Goal: Task Accomplishment & Management: Manage account settings

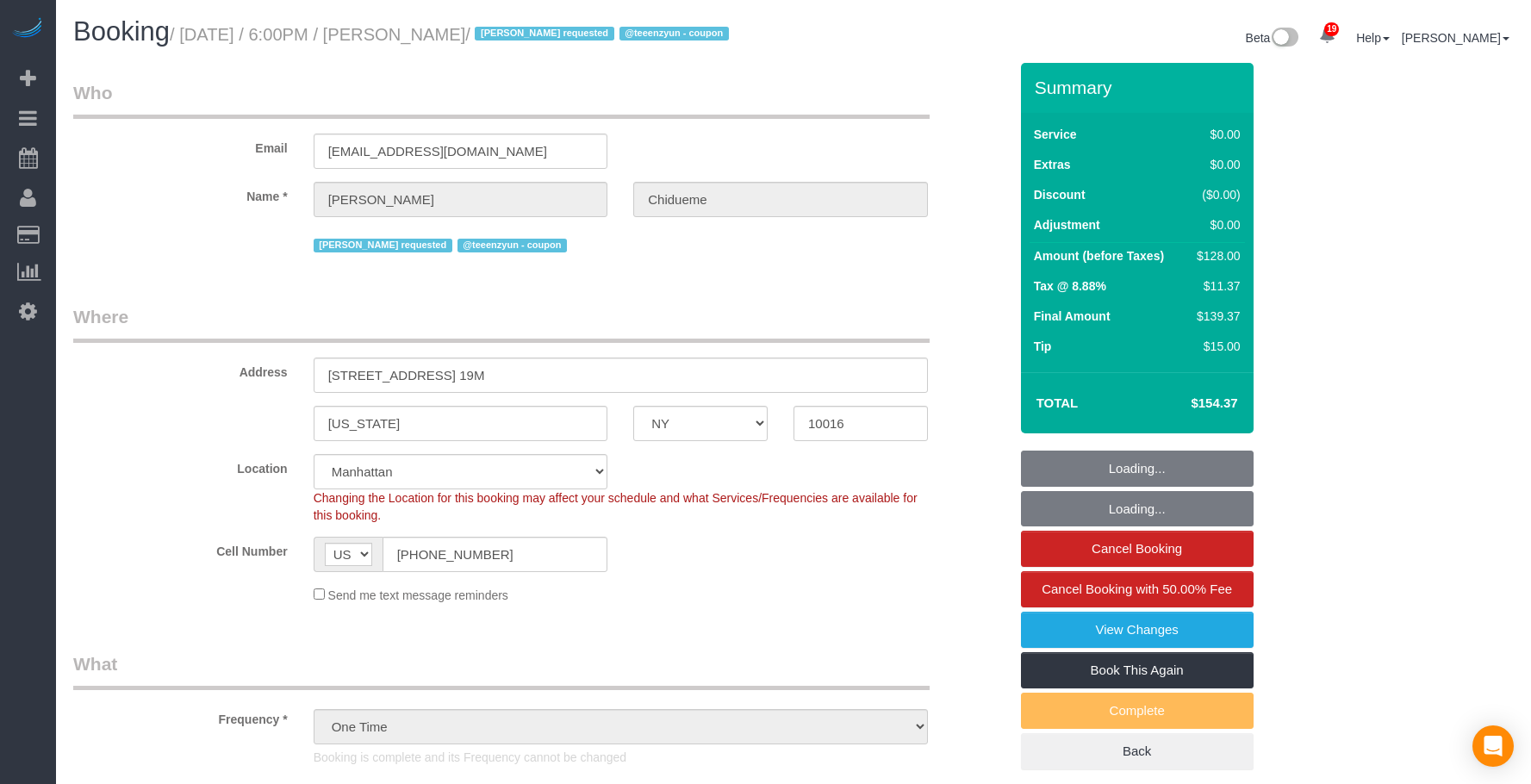
select select "NY"
select select "number:66"
select select "number:79"
select select "number:15"
select select "number:5"
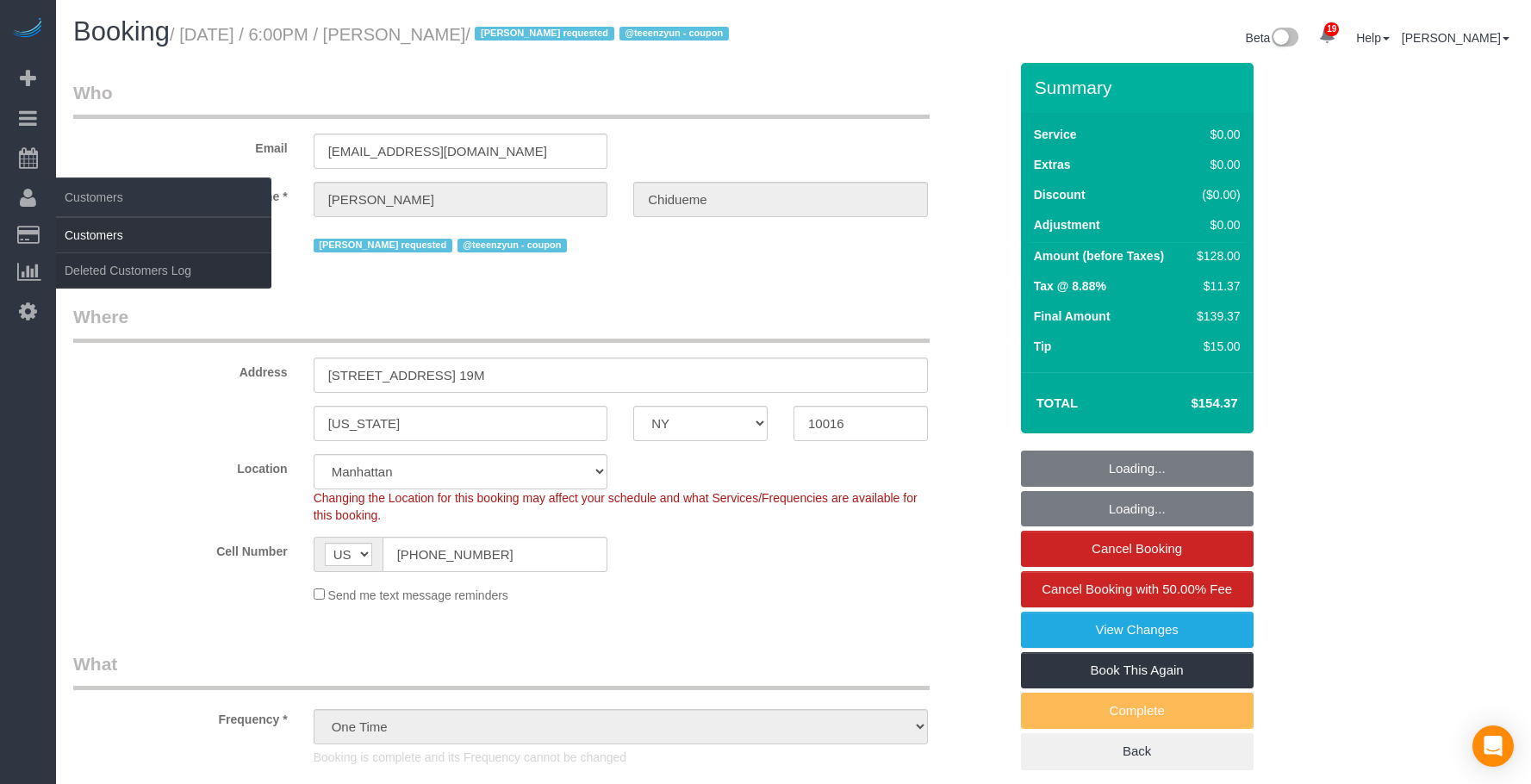
select select "object:1511"
click at [96, 233] on link "Customers" at bounding box center [163, 235] width 215 height 35
select select "spot1"
select select "1"
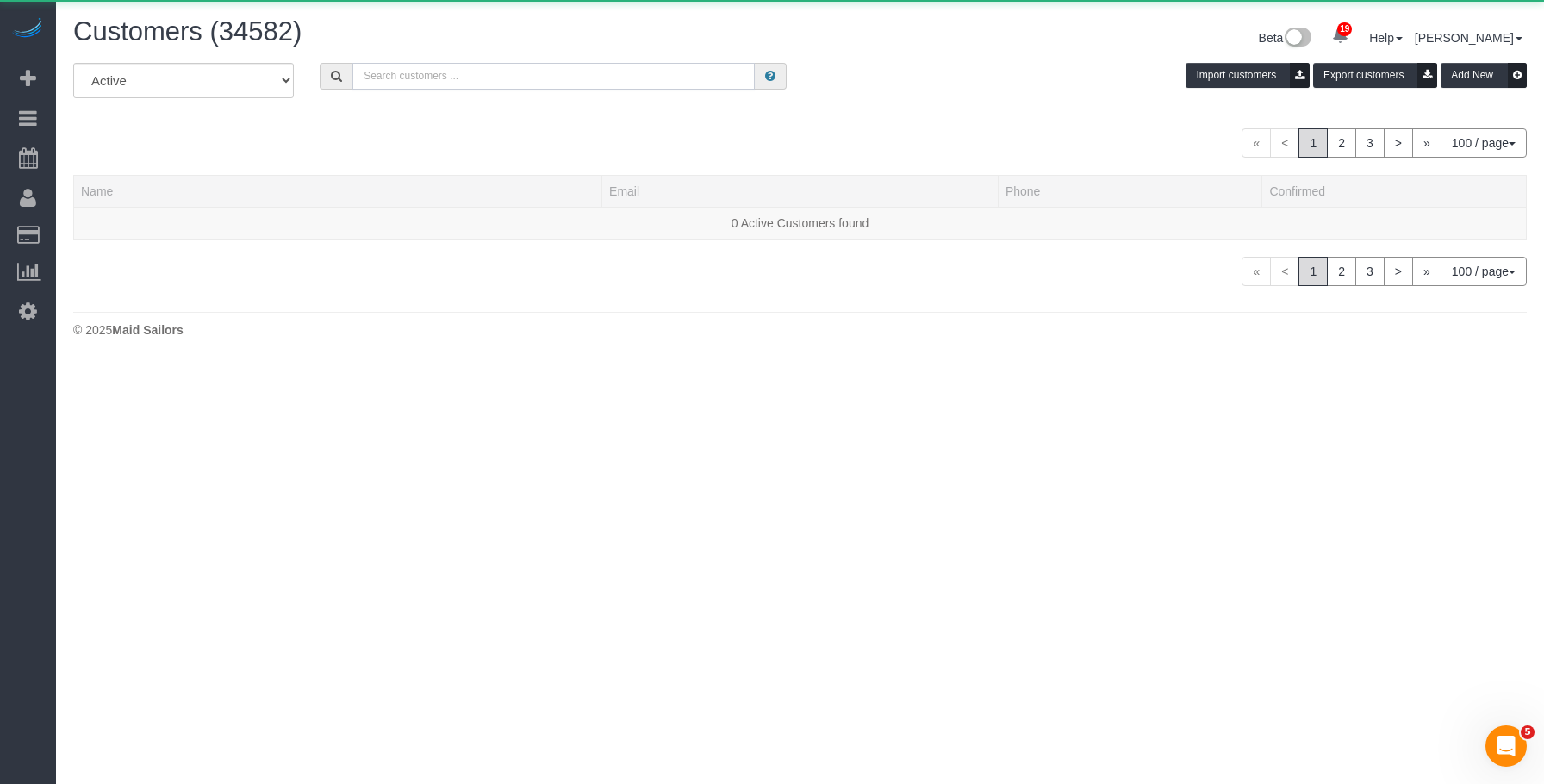
click at [474, 71] on input "text" at bounding box center [553, 76] width 403 height 27
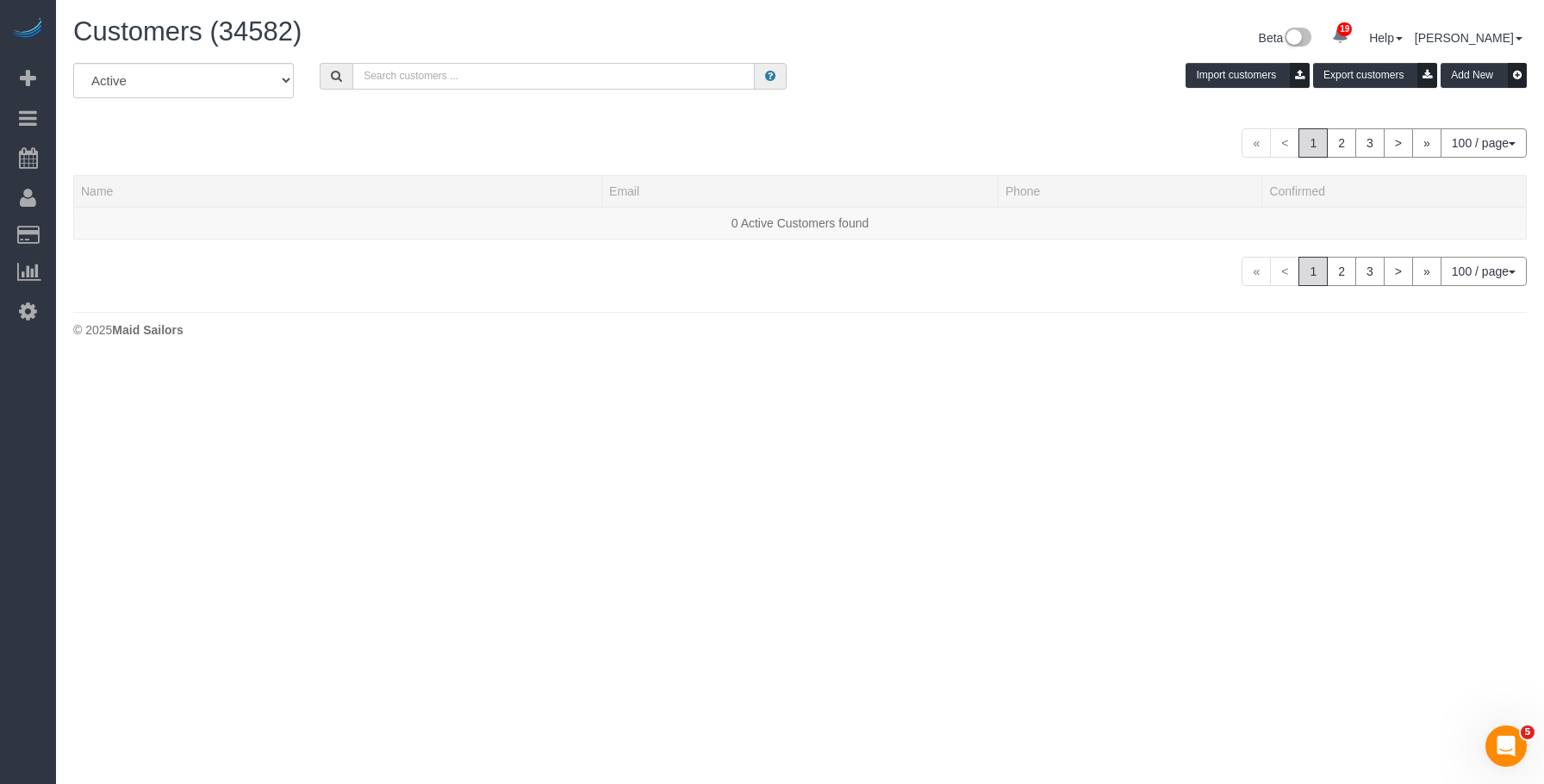
paste input "[EMAIL_ADDRESS][DOMAIN_NAME]"
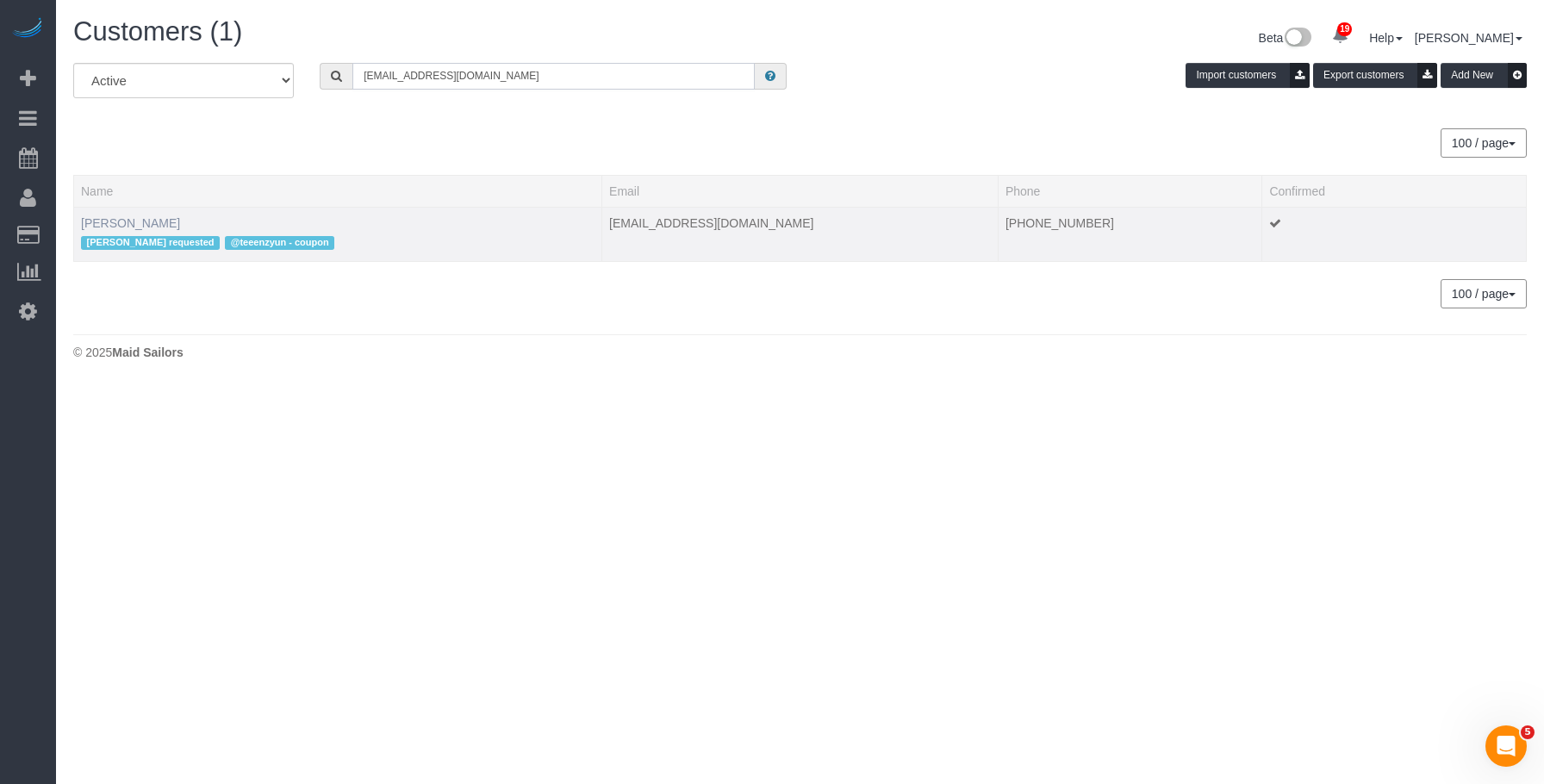
type input "[EMAIL_ADDRESS][DOMAIN_NAME]"
click at [148, 219] on link "Michael Chidueme" at bounding box center [131, 223] width 99 height 14
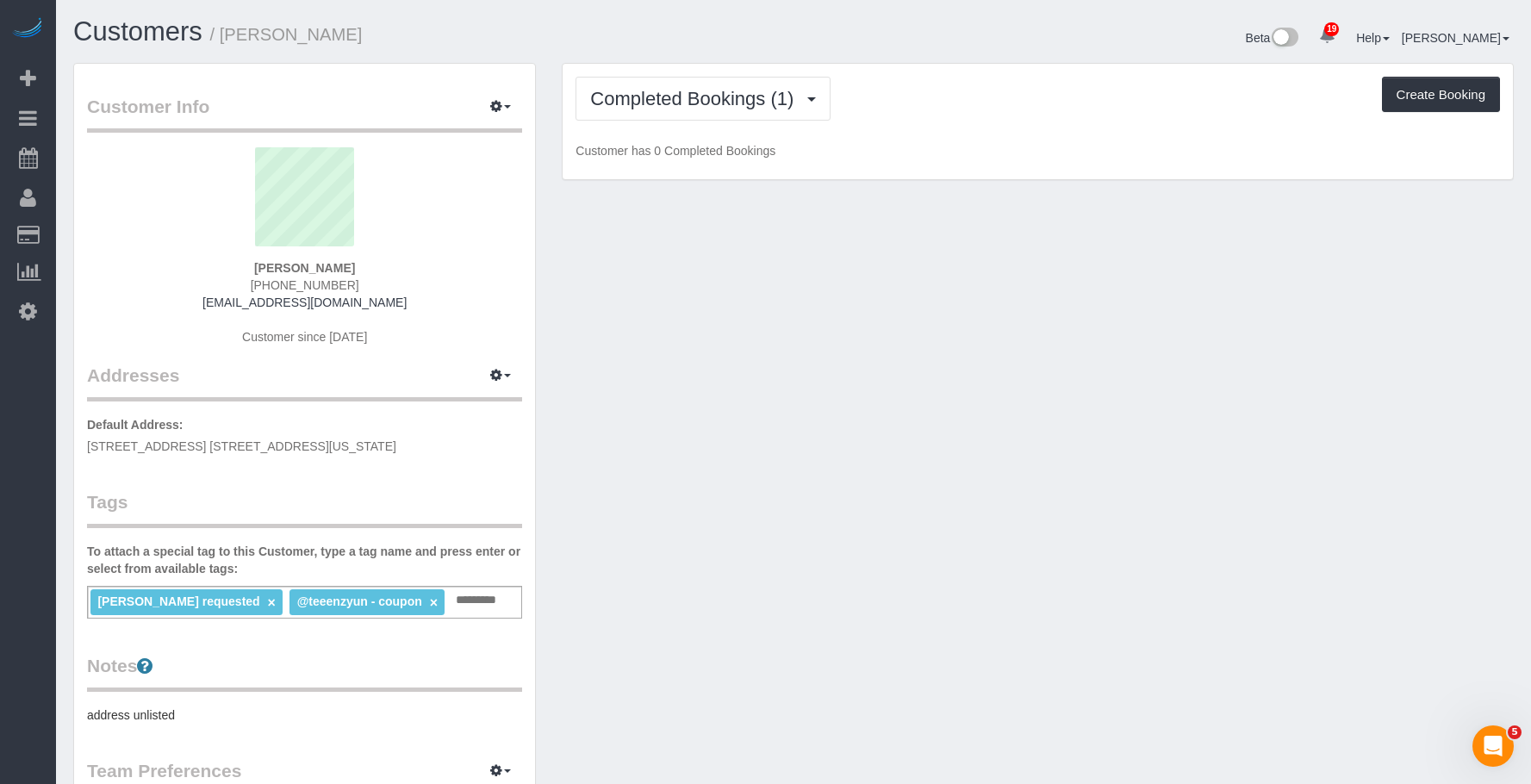
click at [479, 603] on input "text" at bounding box center [480, 600] width 58 height 23
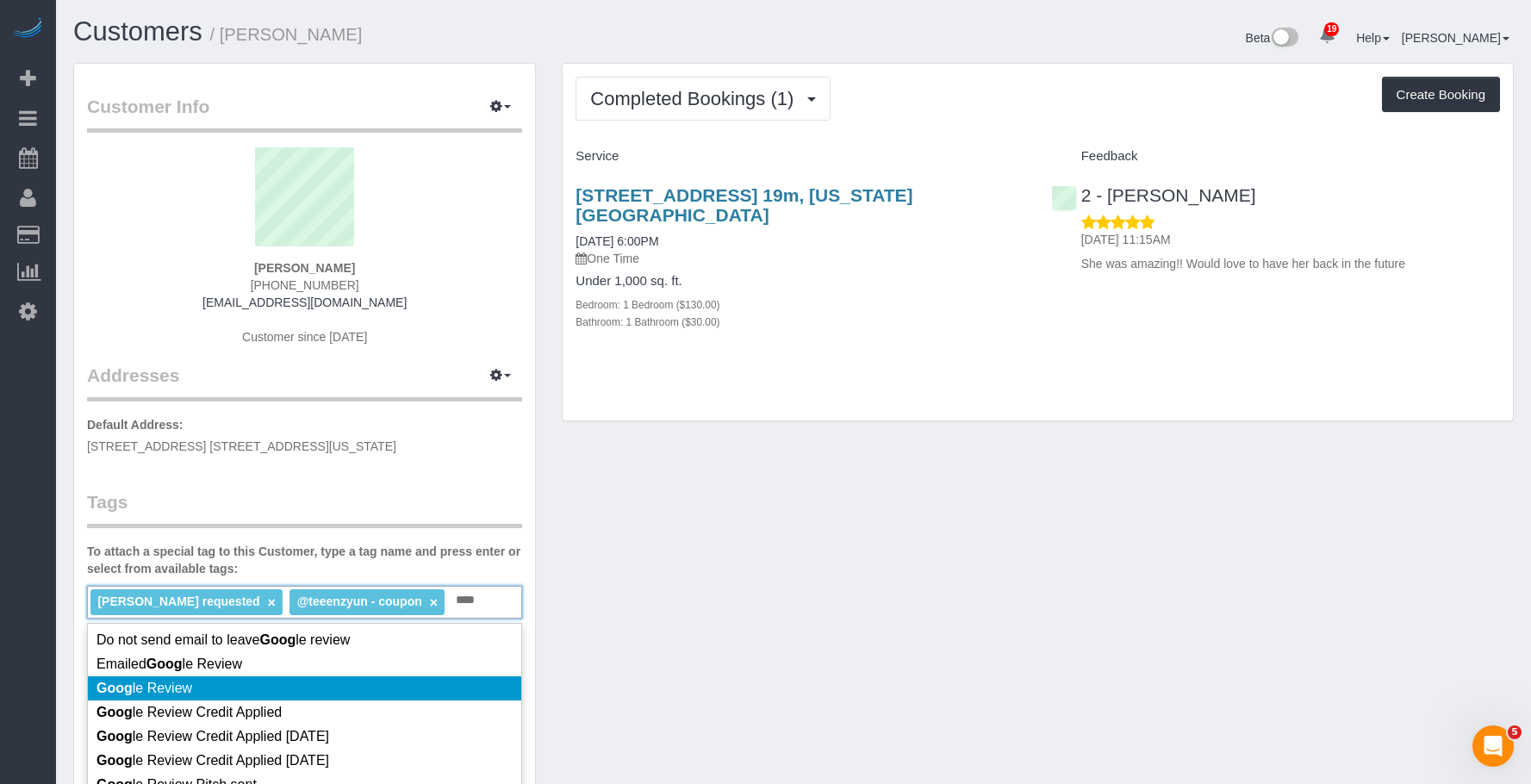
type input "****"
click at [388, 683] on li "Goog le Review" at bounding box center [304, 688] width 433 height 24
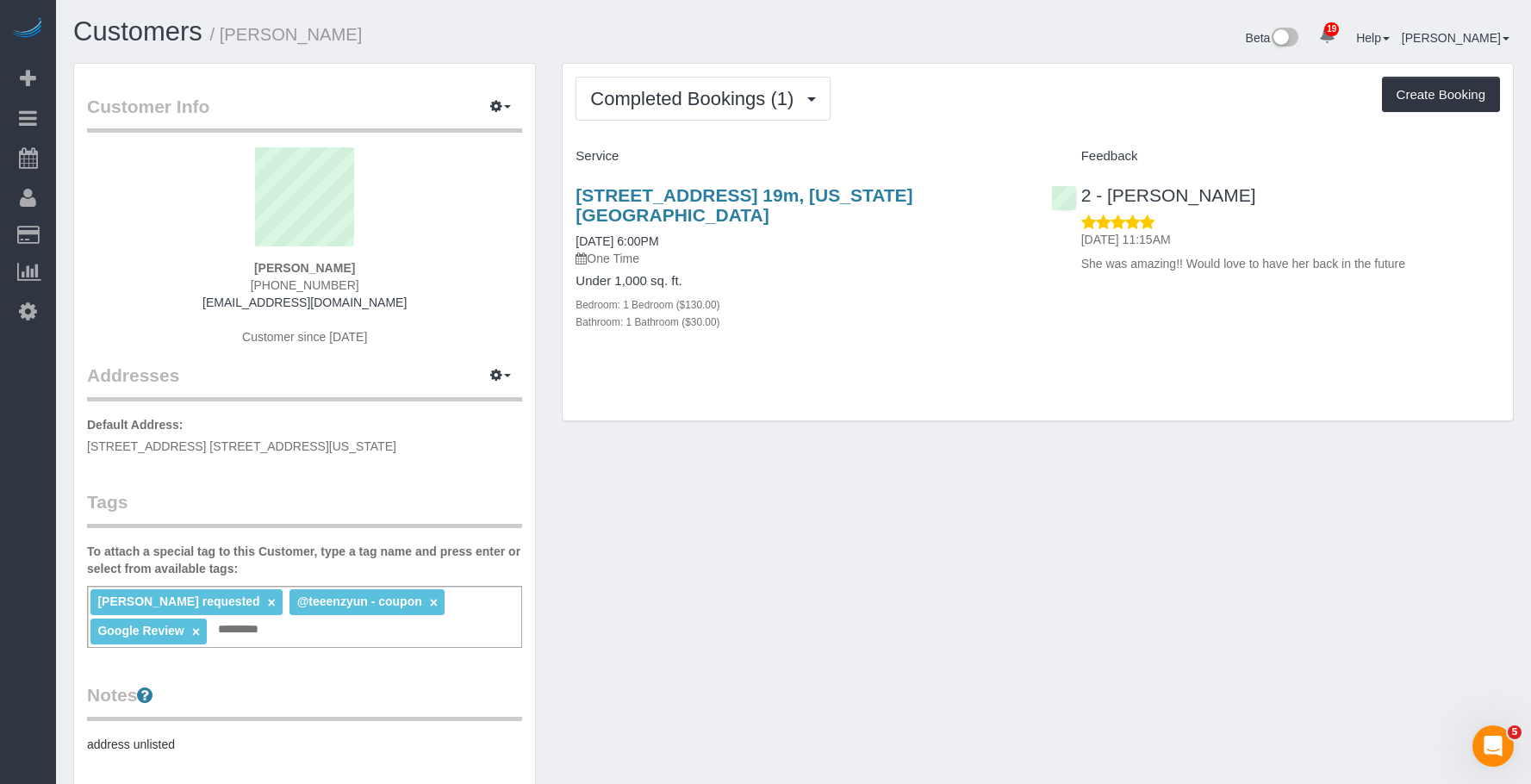
click at [917, 512] on div "Customer Info Edit Contact Info Send Message Email Preferences Special Sales Ta…" at bounding box center [793, 647] width 1467 height 1169
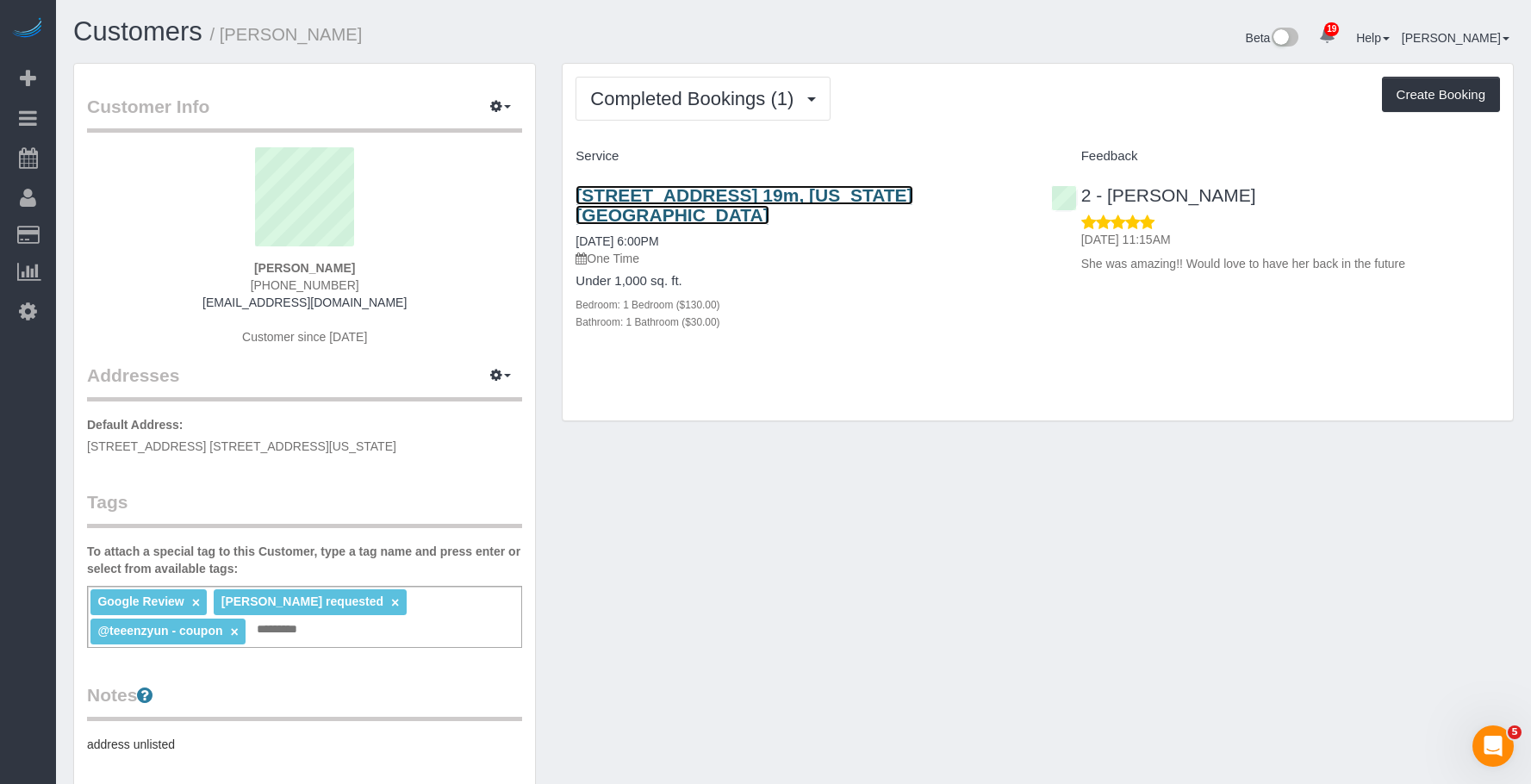
click at [732, 191] on link "377 East 33rd Street, Apt. 19m, New York, NY 10016" at bounding box center [743, 205] width 337 height 39
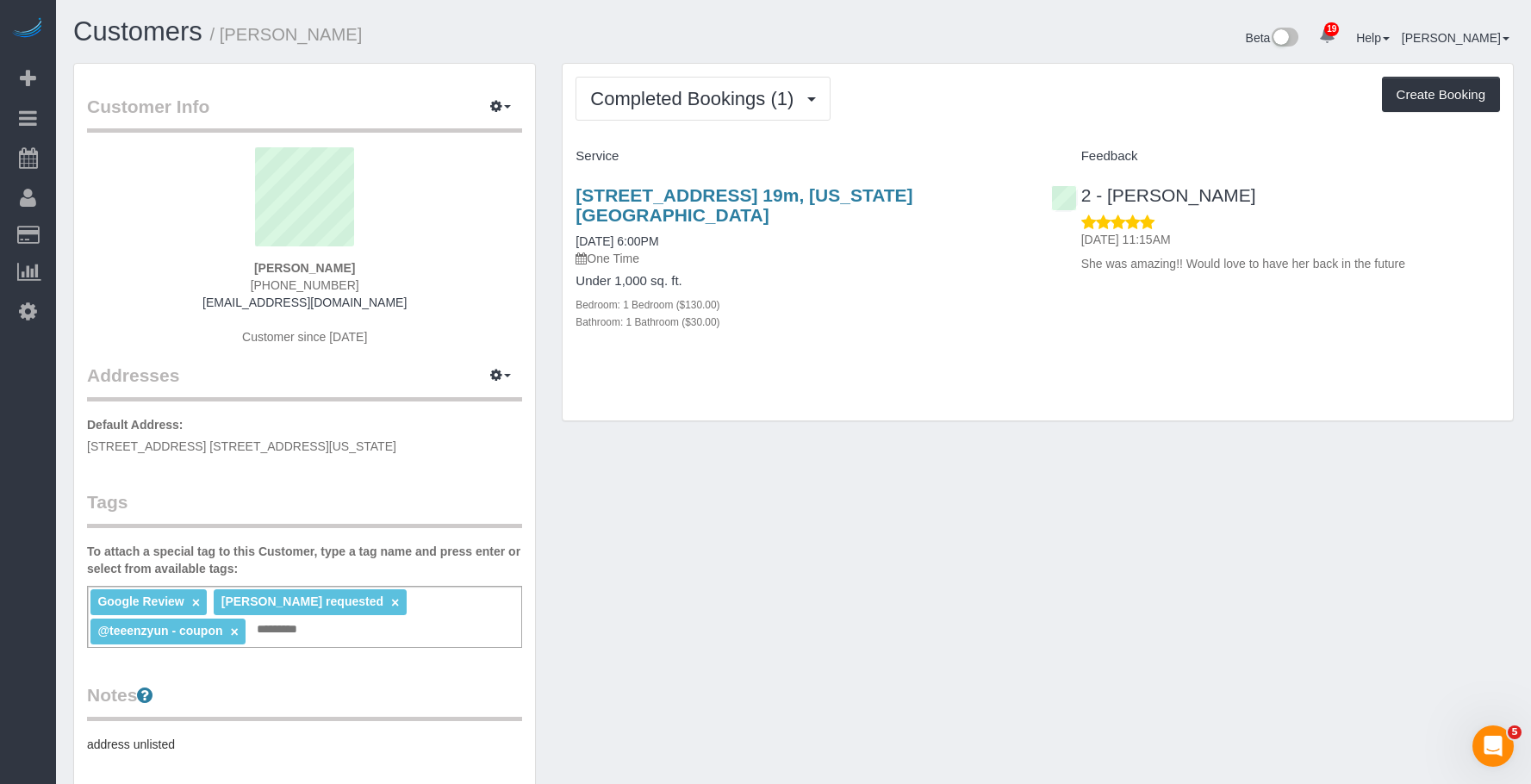
drag, startPoint x: 226, startPoint y: 37, endPoint x: 392, endPoint y: 26, distance: 166.4
click at [392, 26] on h1 "Customers / Michael Chidueme" at bounding box center [427, 32] width 708 height 30
copy small "[PERSON_NAME]"
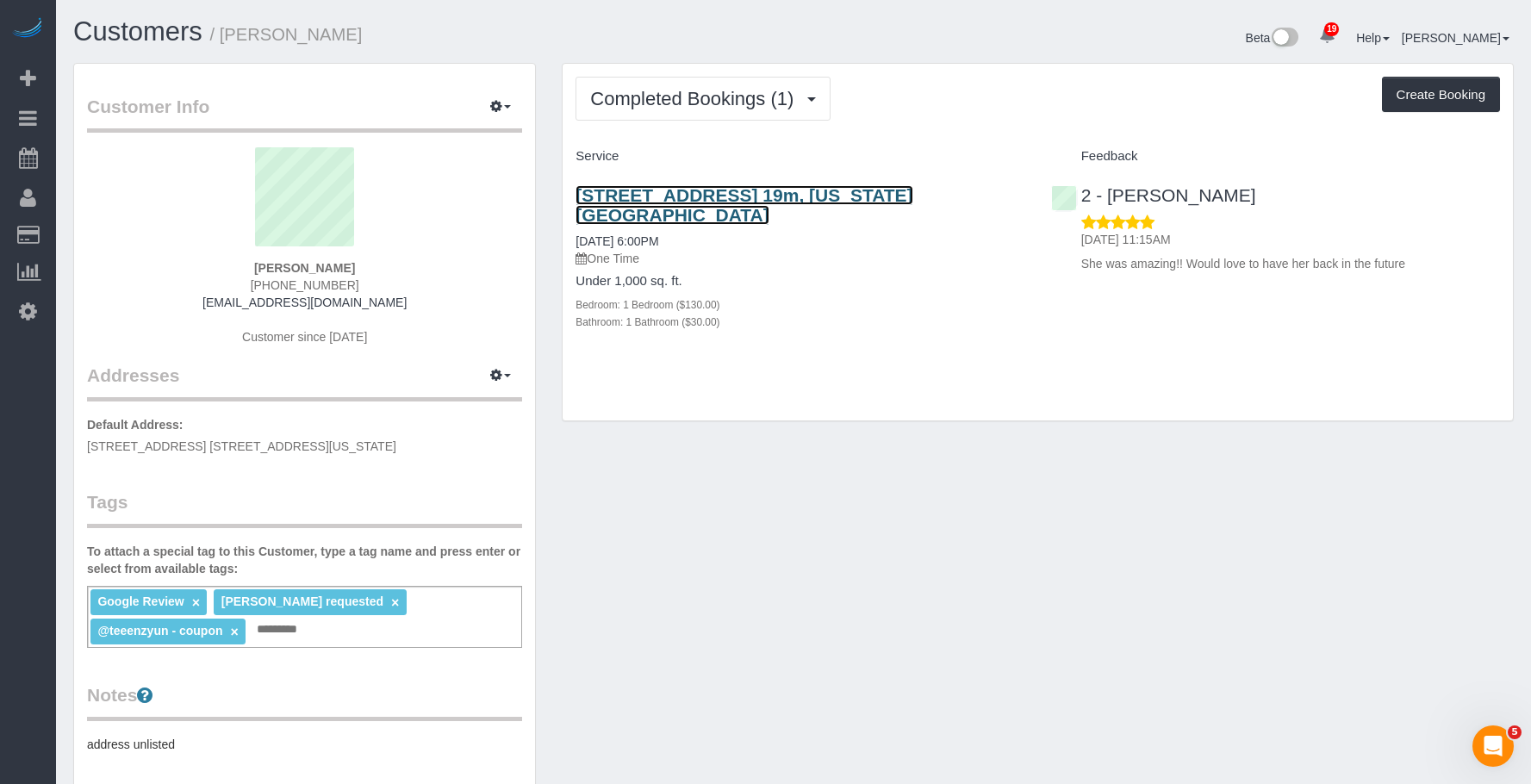
click at [647, 189] on link "[STREET_ADDRESS] 19m, [US_STATE][GEOGRAPHIC_DATA]" at bounding box center [743, 205] width 337 height 39
copy small "[PERSON_NAME]"
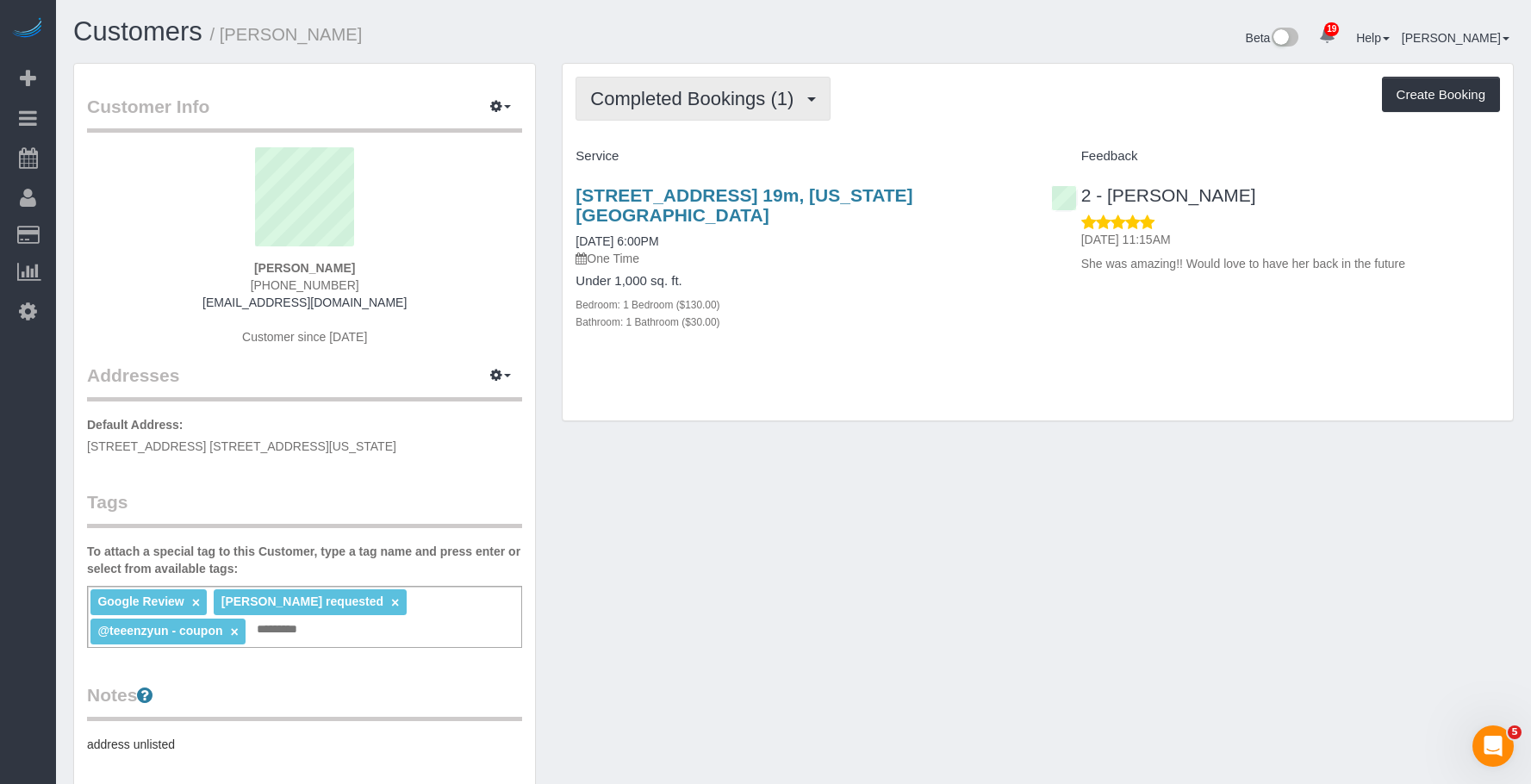
drag, startPoint x: 693, startPoint y: 80, endPoint x: 654, endPoint y: 153, distance: 82.8
click at [693, 82] on button "Completed Bookings (1)" at bounding box center [702, 98] width 255 height 44
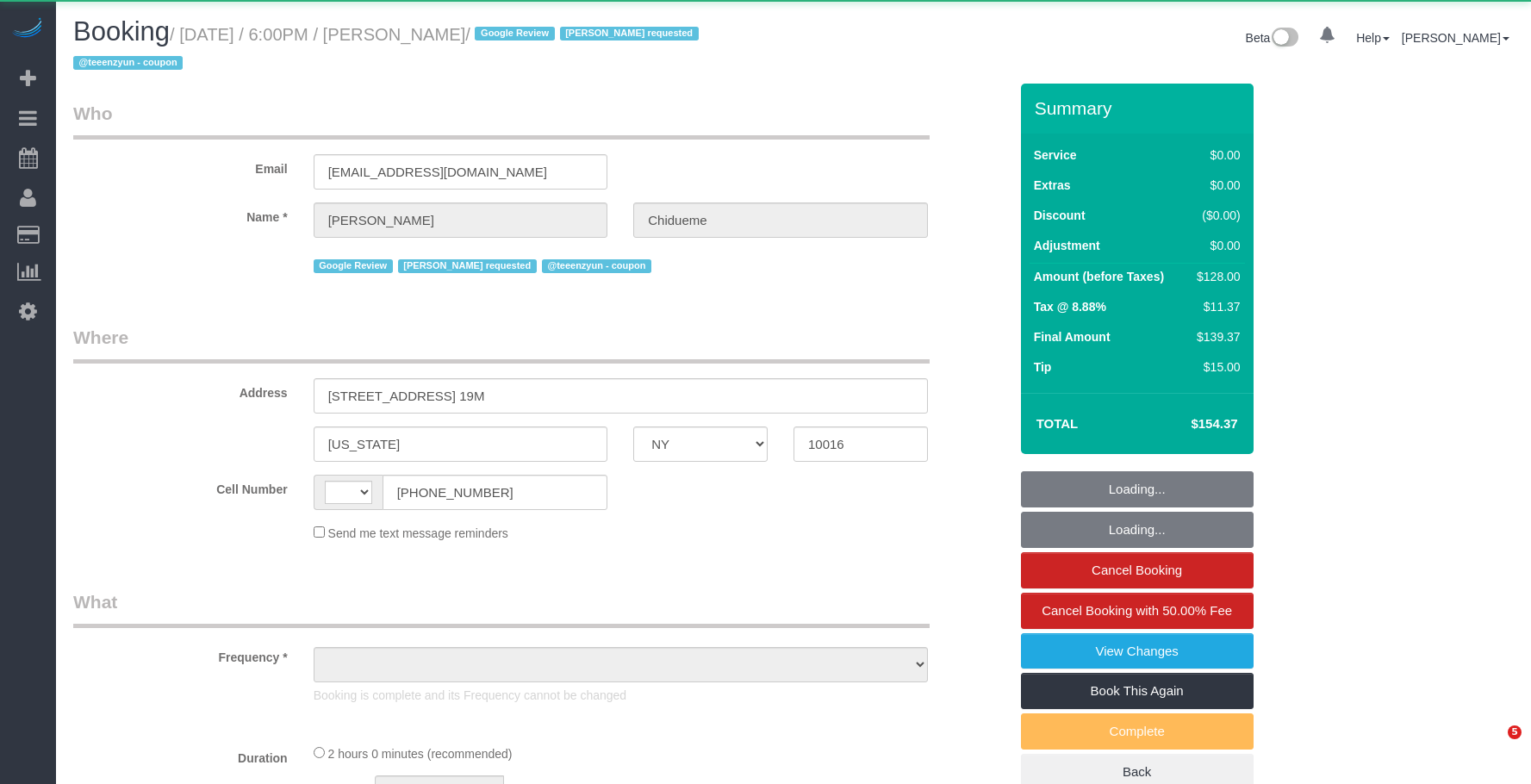
select select "NY"
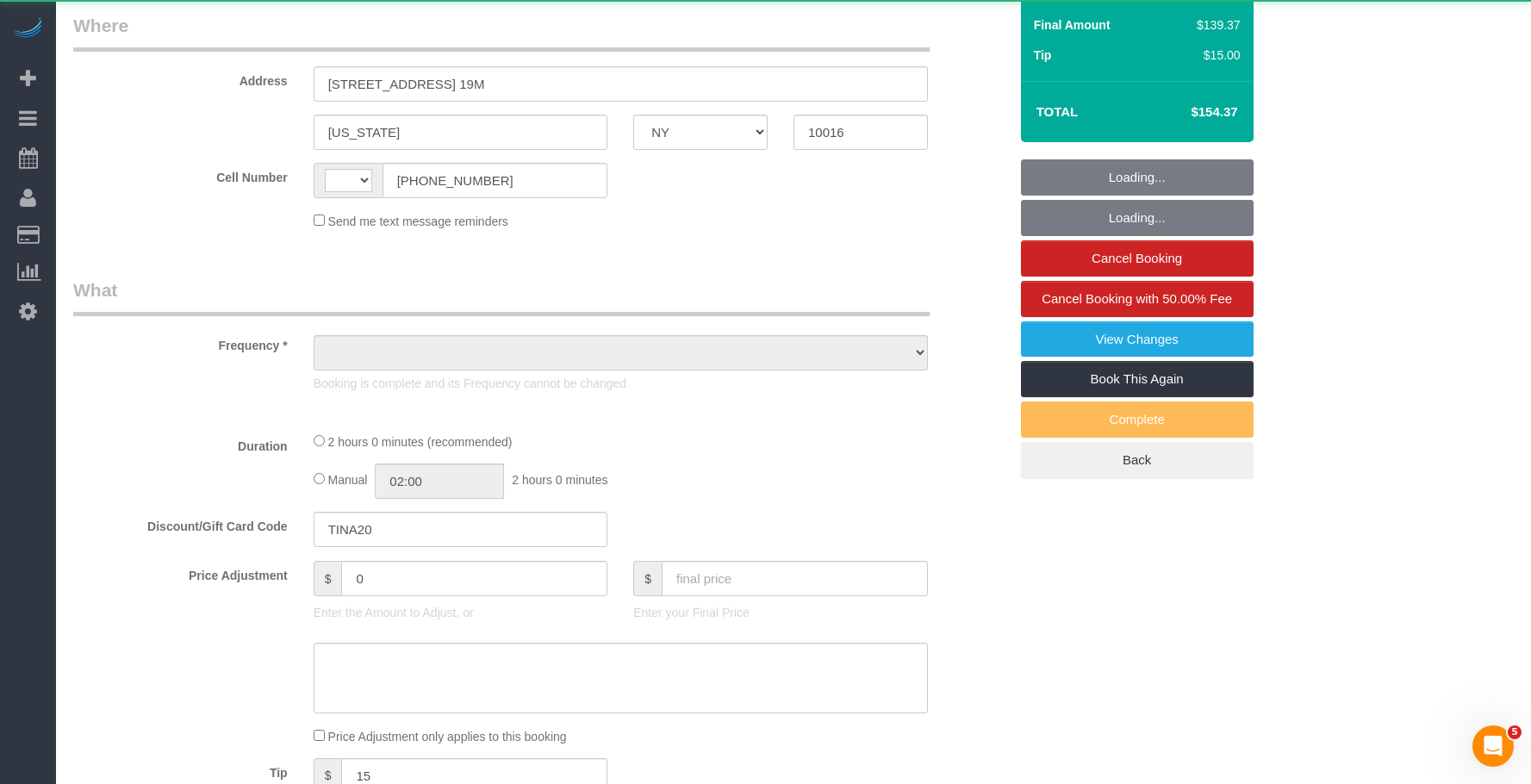
select select "string:[GEOGRAPHIC_DATA]"
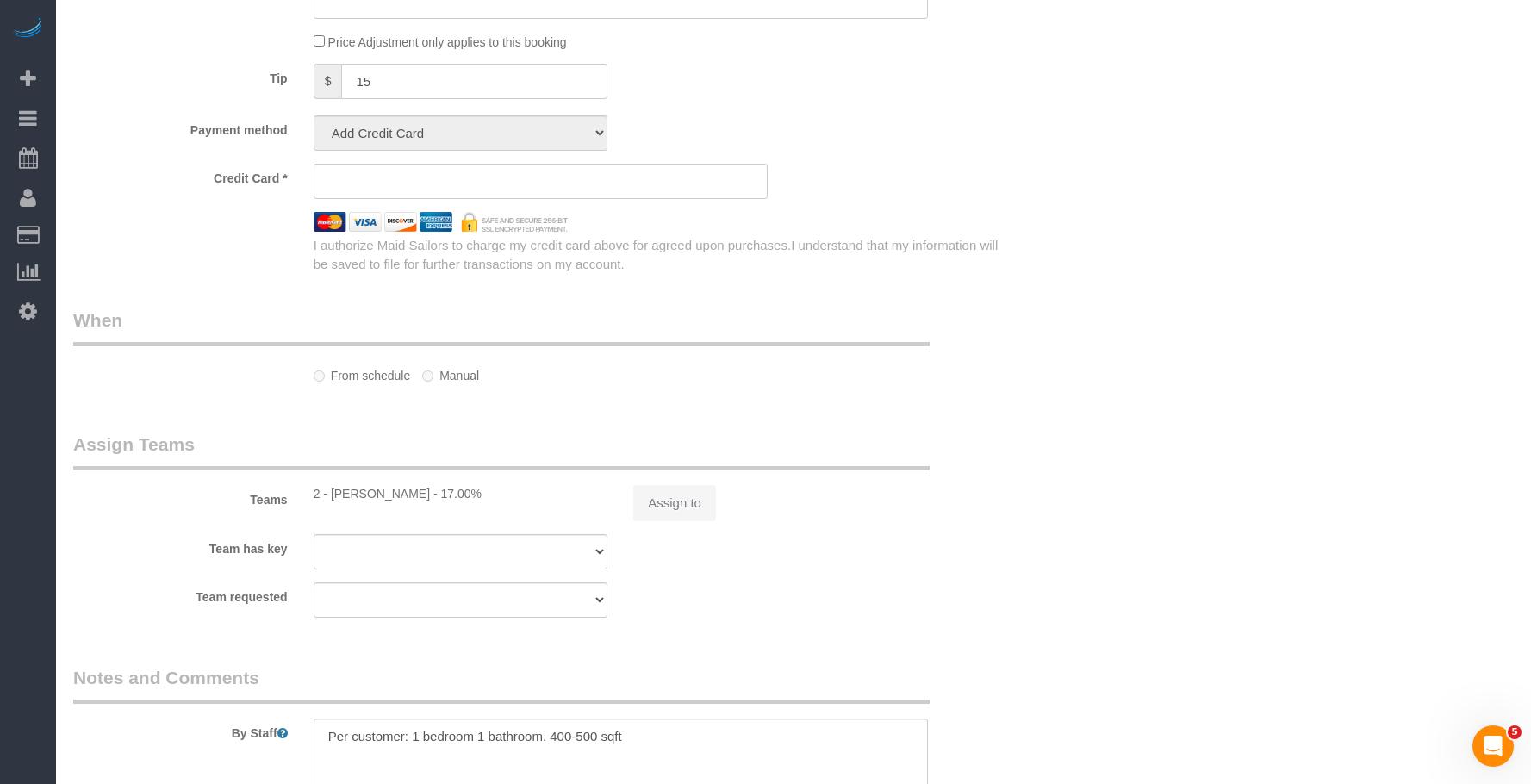
select select "string:stripe-pm_1S61un4VGloSiKo7d2ipZKlK"
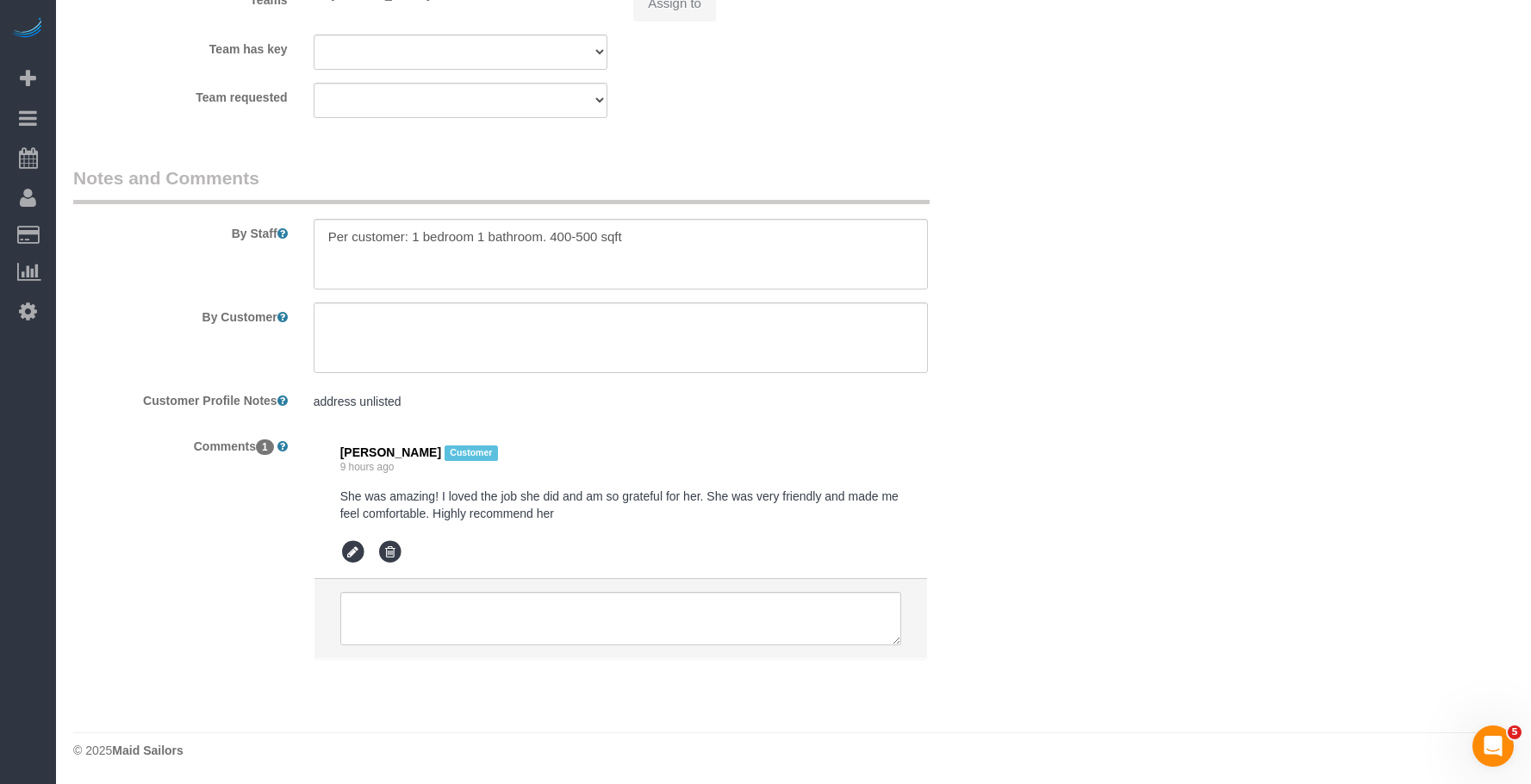
select select "object:836"
select select "1"
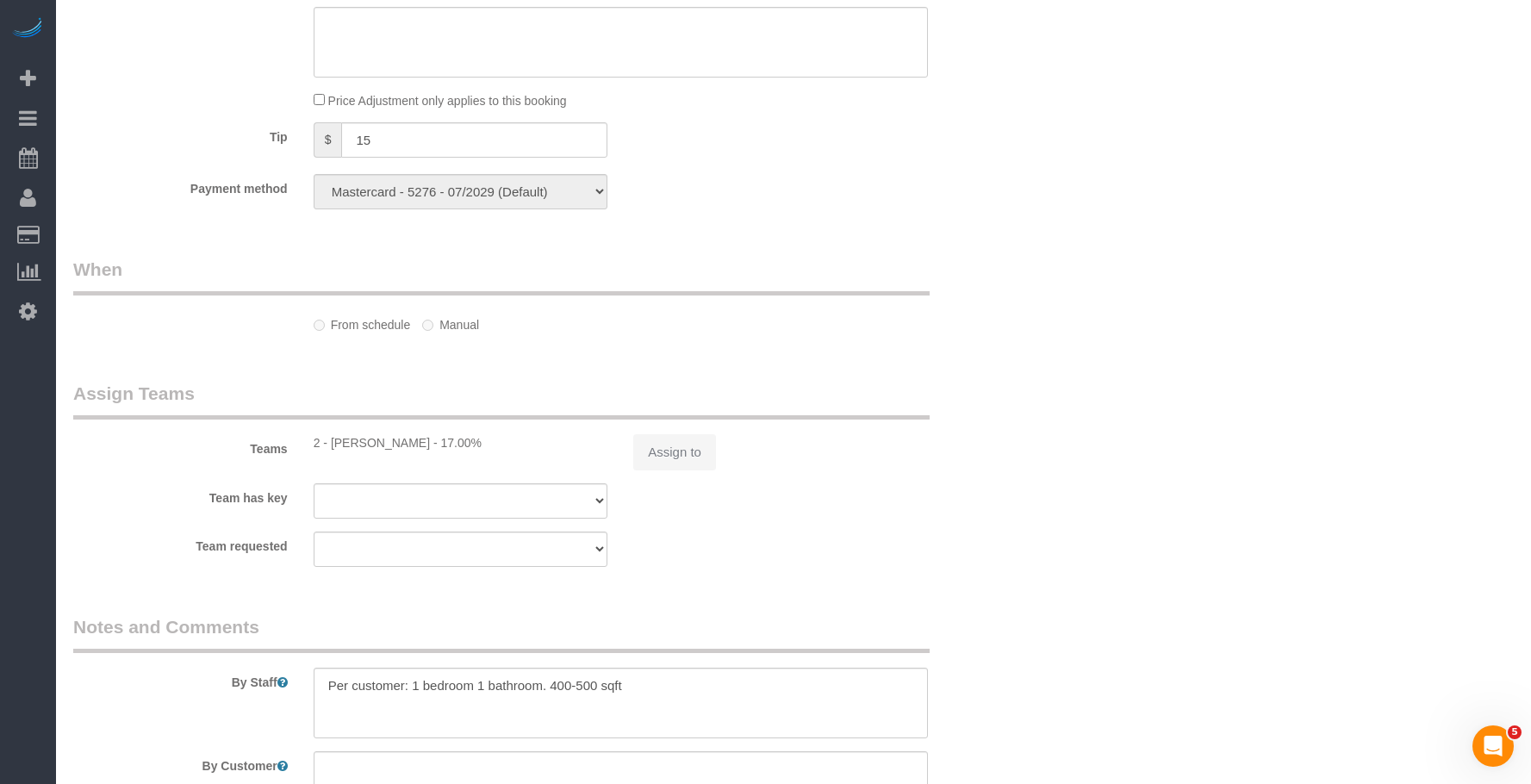
select select "spot1"
select select "number:66"
select select "number:79"
select select "number:15"
select select "number:5"
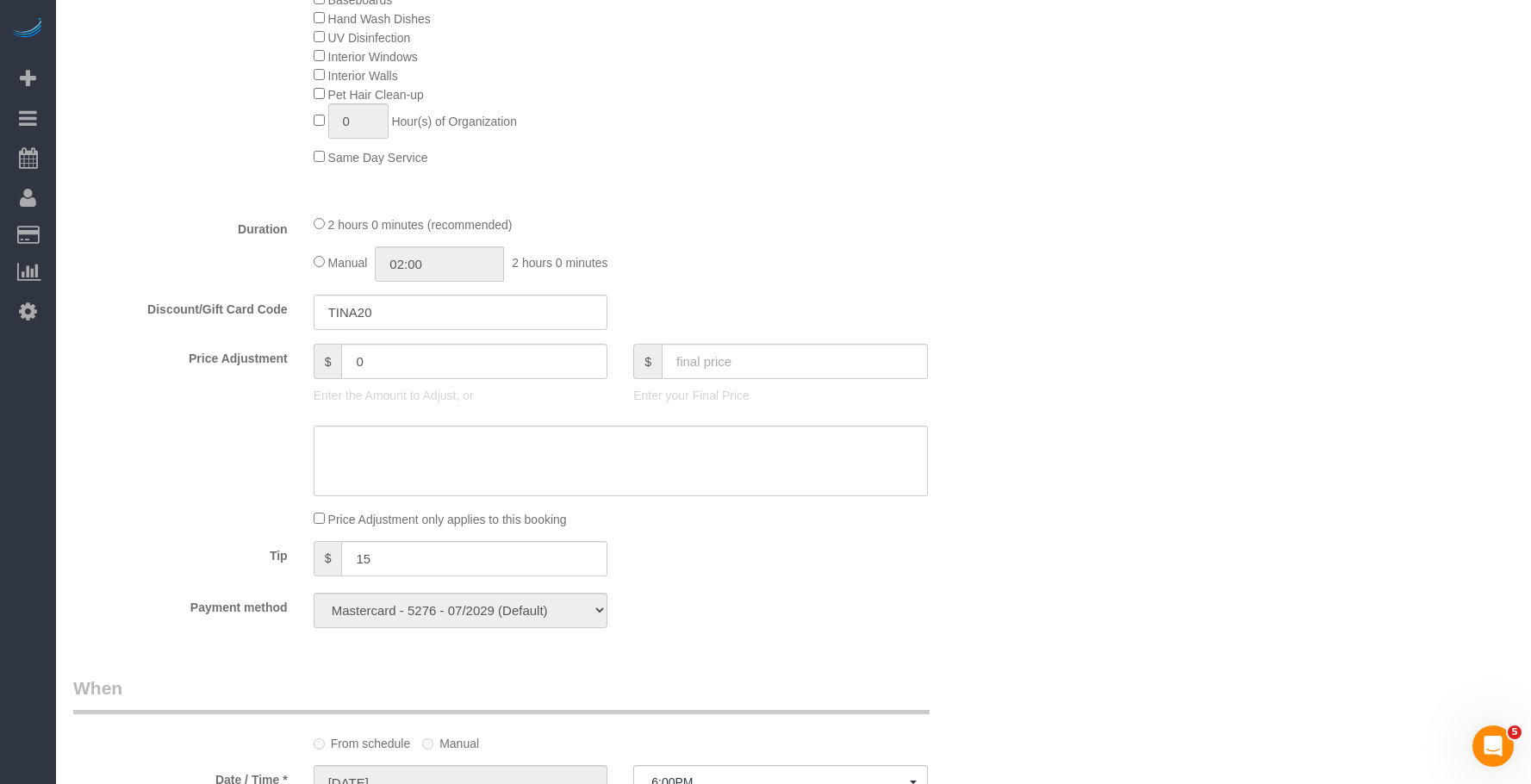
select select "object:1518"
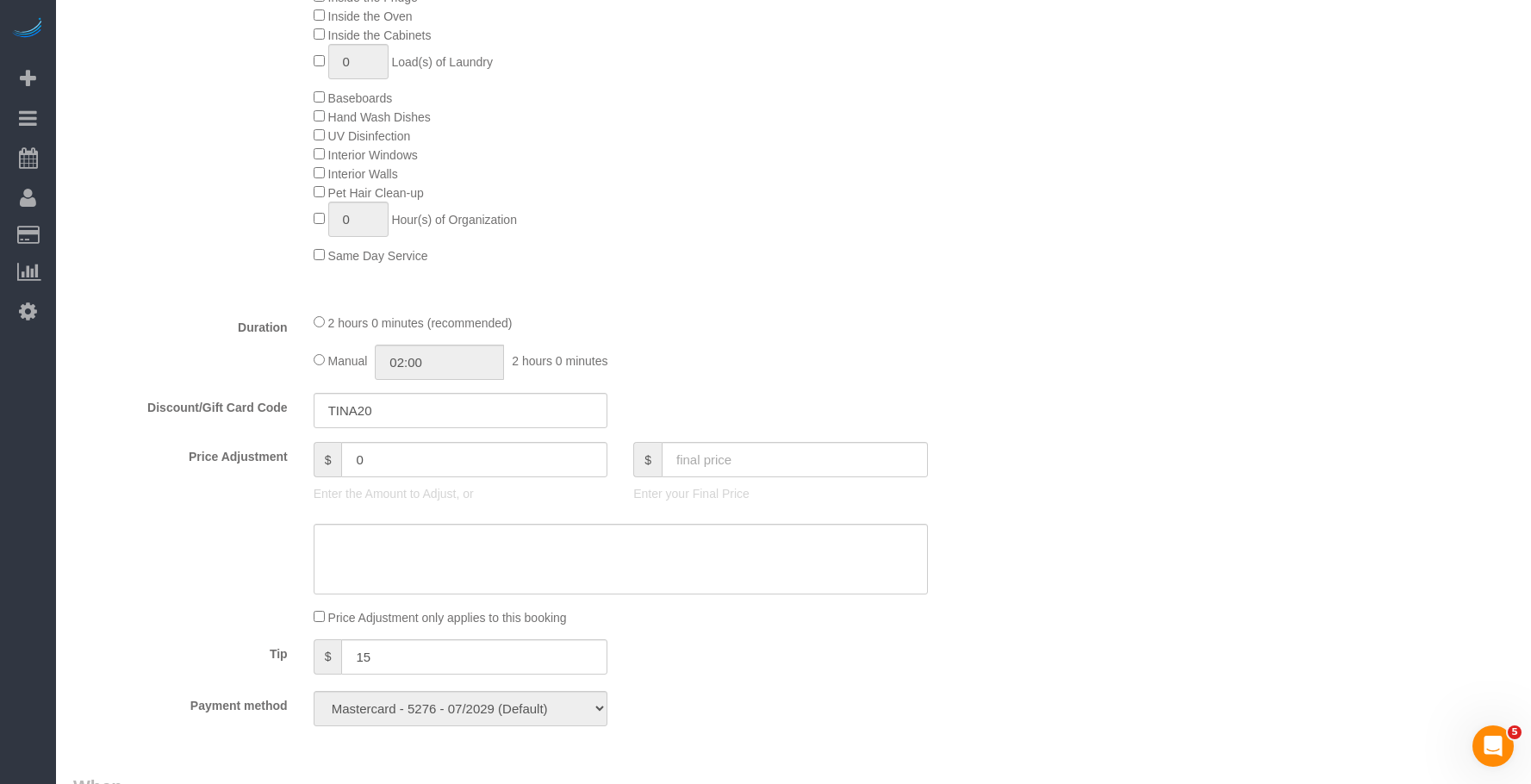
select select "1"
drag, startPoint x: 396, startPoint y: 458, endPoint x: 220, endPoint y: 463, distance: 176.1
click at [220, 463] on div "Price Adjustment $ 0 Enter the Amount to Adjust, or $ Enter your Final Price" at bounding box center [540, 476] width 960 height 69
type input "0"
type input "-50"
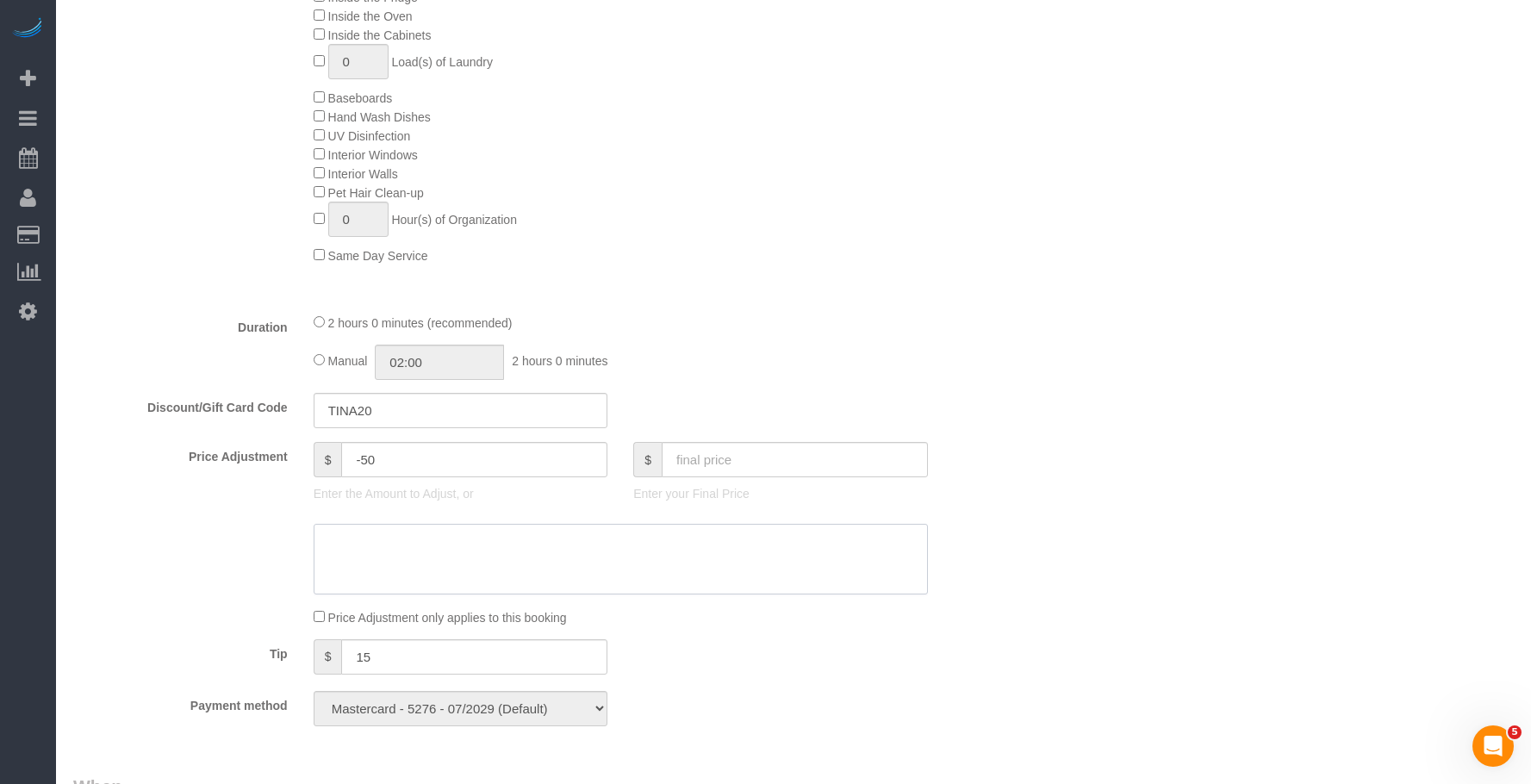
click at [410, 546] on textarea at bounding box center [620, 558] width 614 height 71
type textarea "Google Review"
click at [1330, 435] on div "Who Email michaelchidueme@aol.com Name * Michael Chidueme Google Review Katheri…" at bounding box center [793, 598] width 1440 height 3080
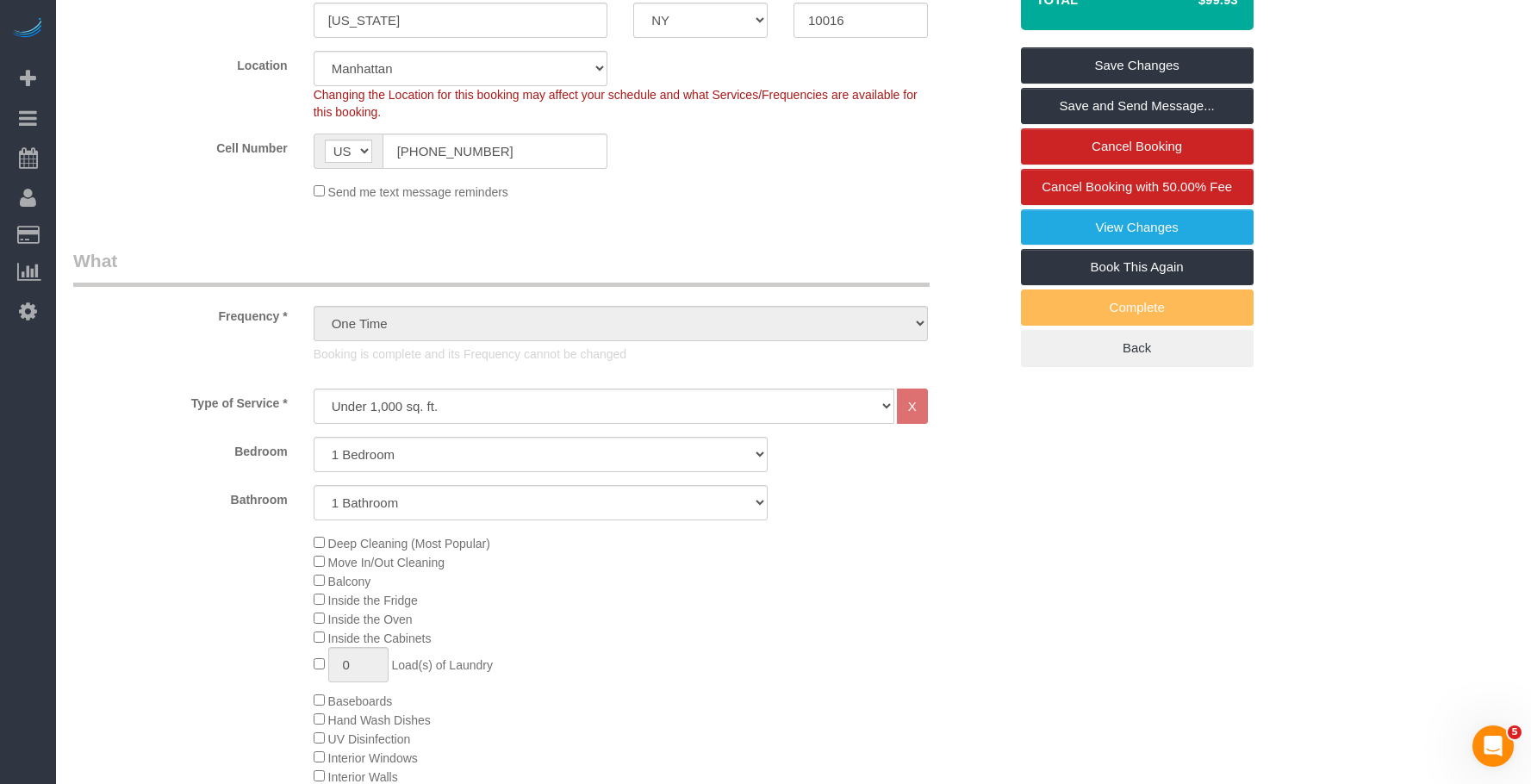
scroll to position [166, 0]
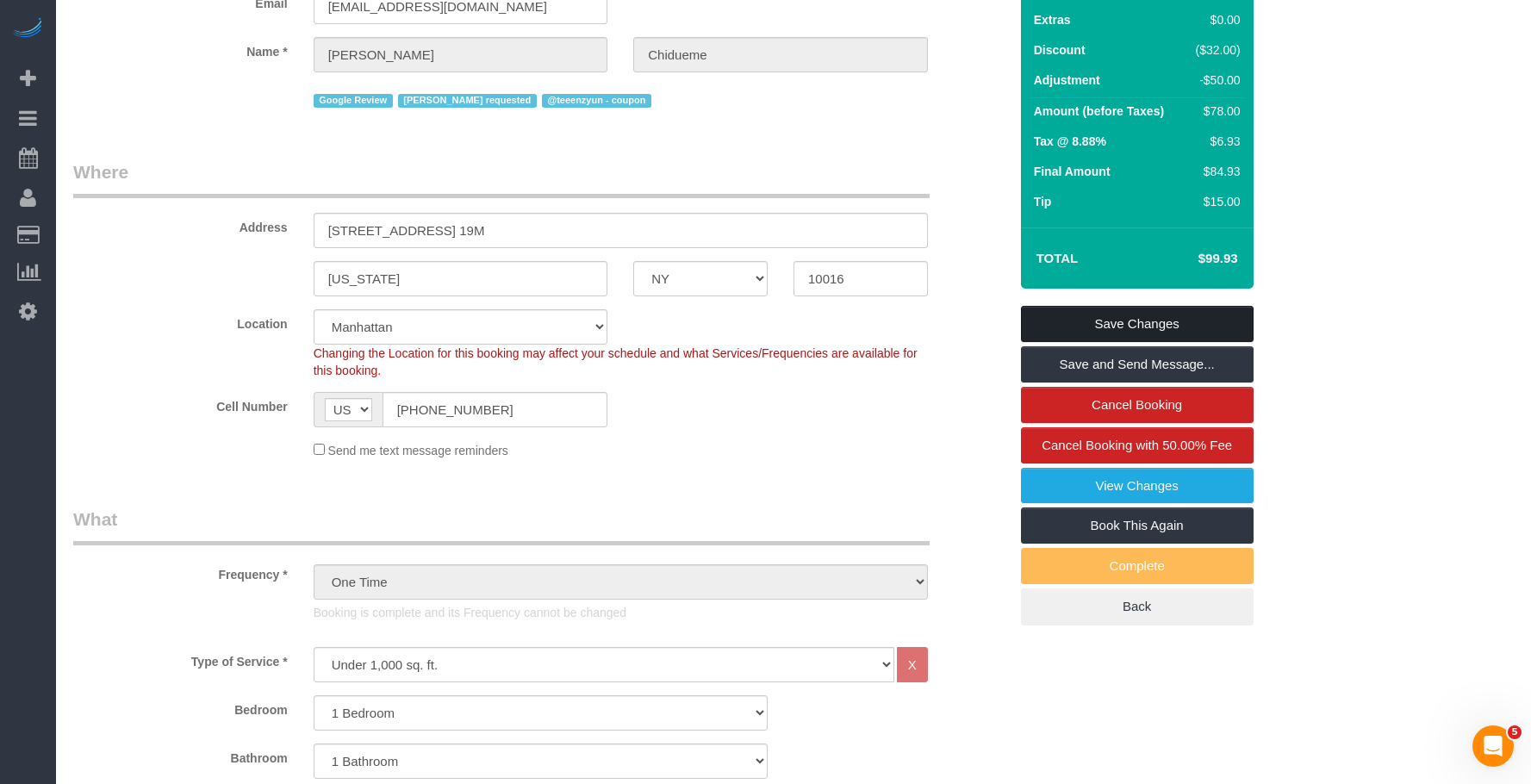
click at [1221, 321] on link "Save Changes" at bounding box center [1136, 324] width 233 height 37
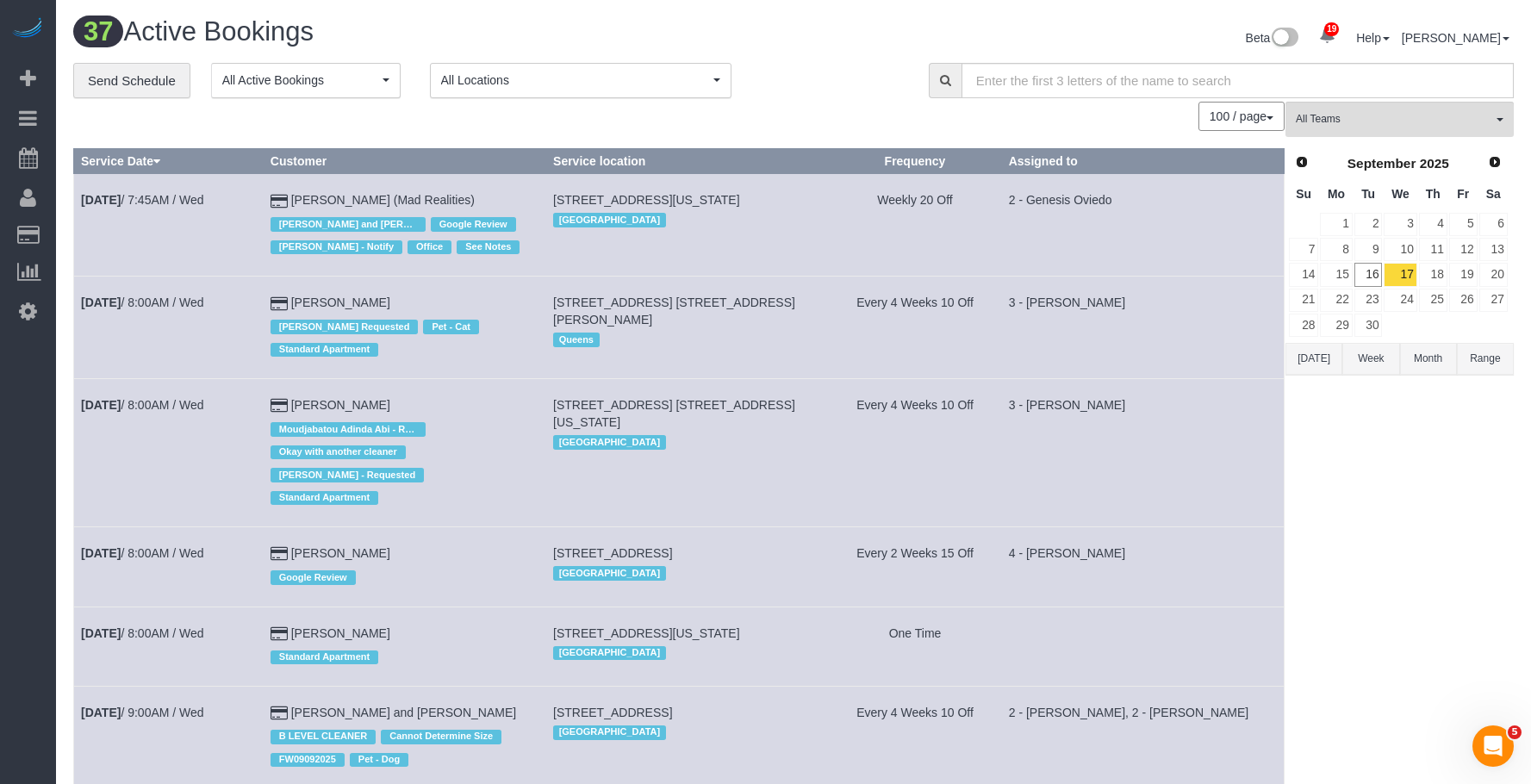
drag, startPoint x: 130, startPoint y: 265, endPoint x: 288, endPoint y: 257, distance: 158.2
click at [130, 265] on link "Charge Customers" at bounding box center [163, 270] width 215 height 35
select select
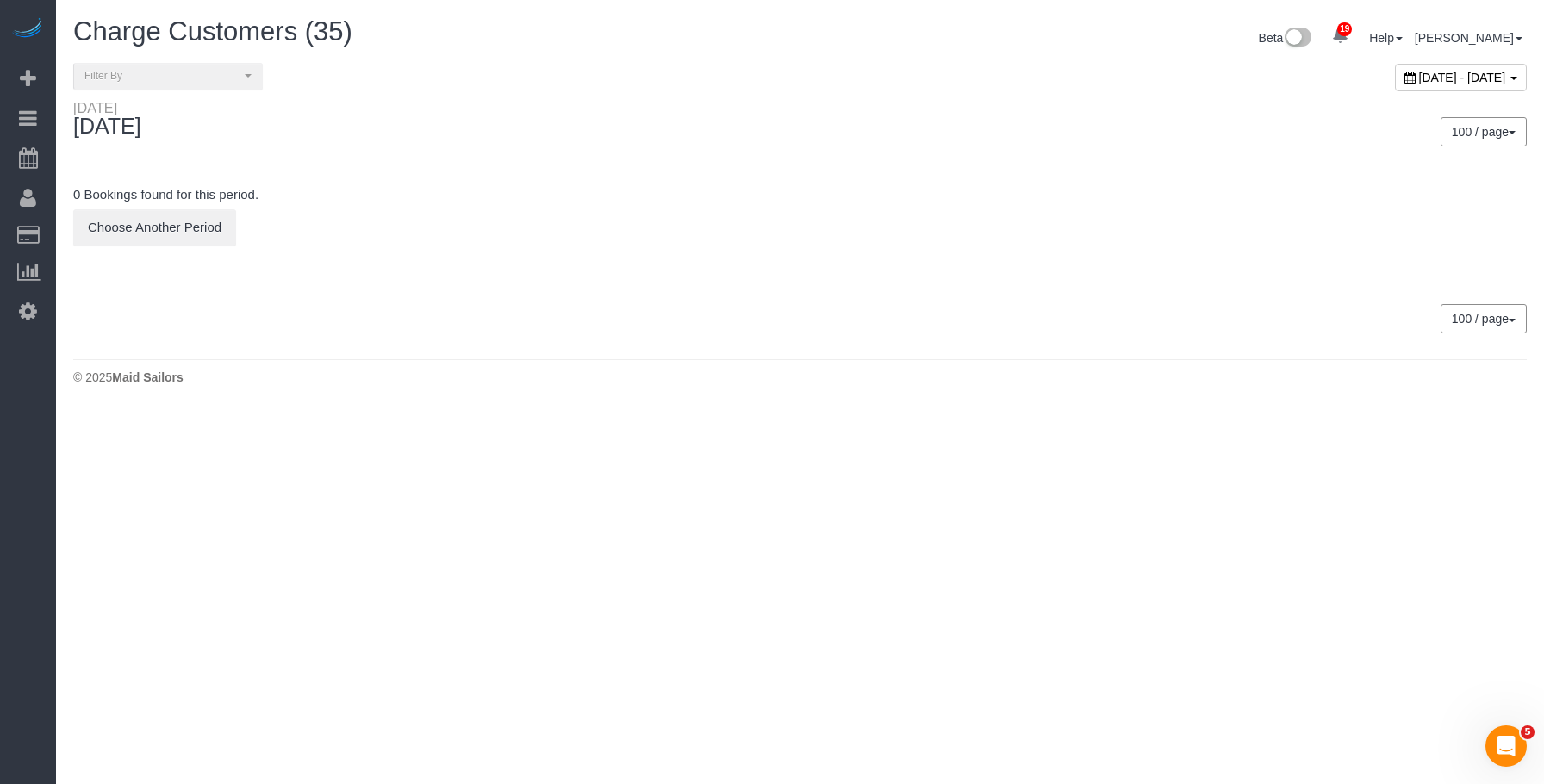
click at [1419, 81] on span "September 16, 2025 - September 16, 2025" at bounding box center [1462, 78] width 87 height 14
type input "**********"
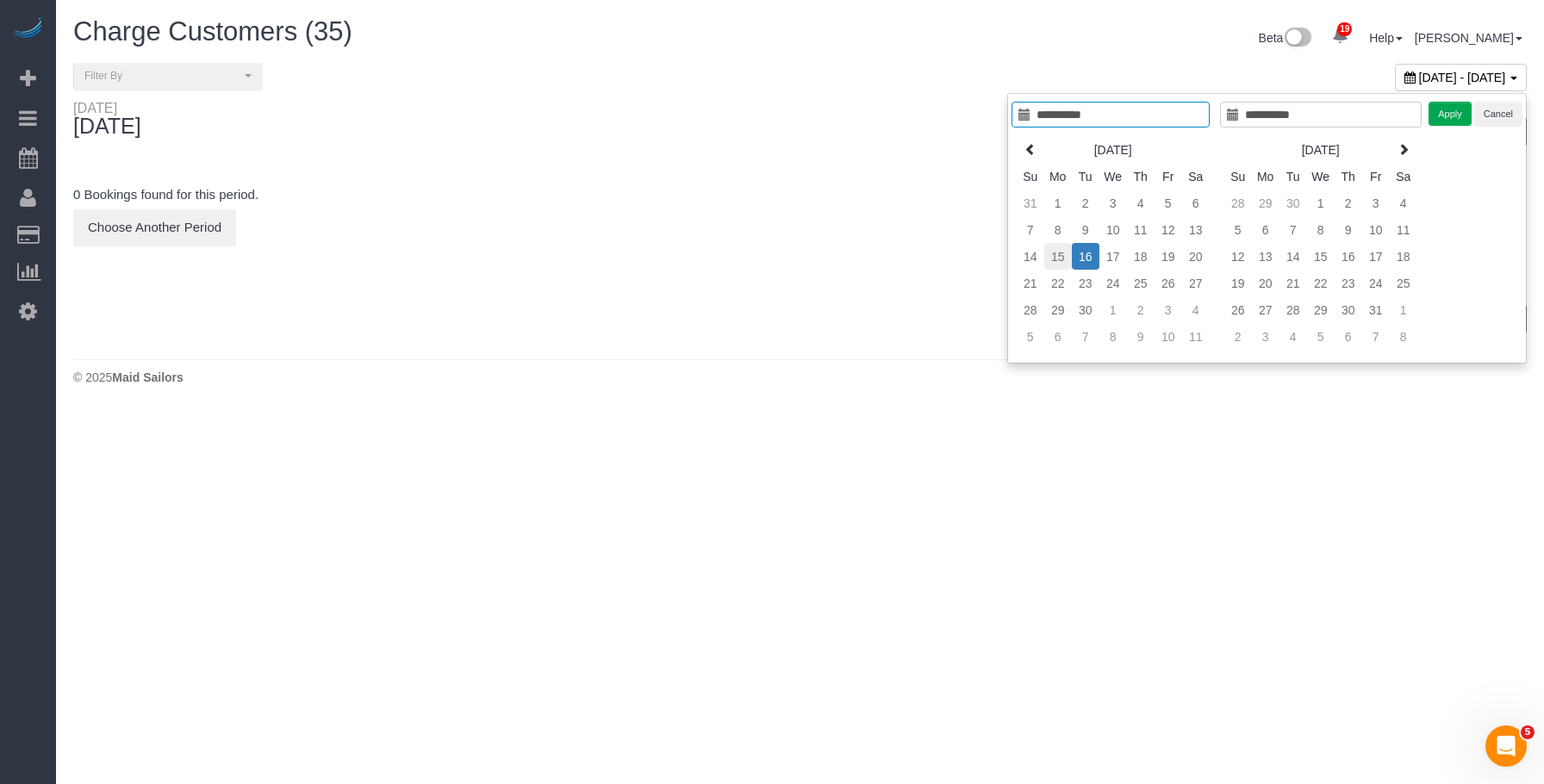
type input "**********"
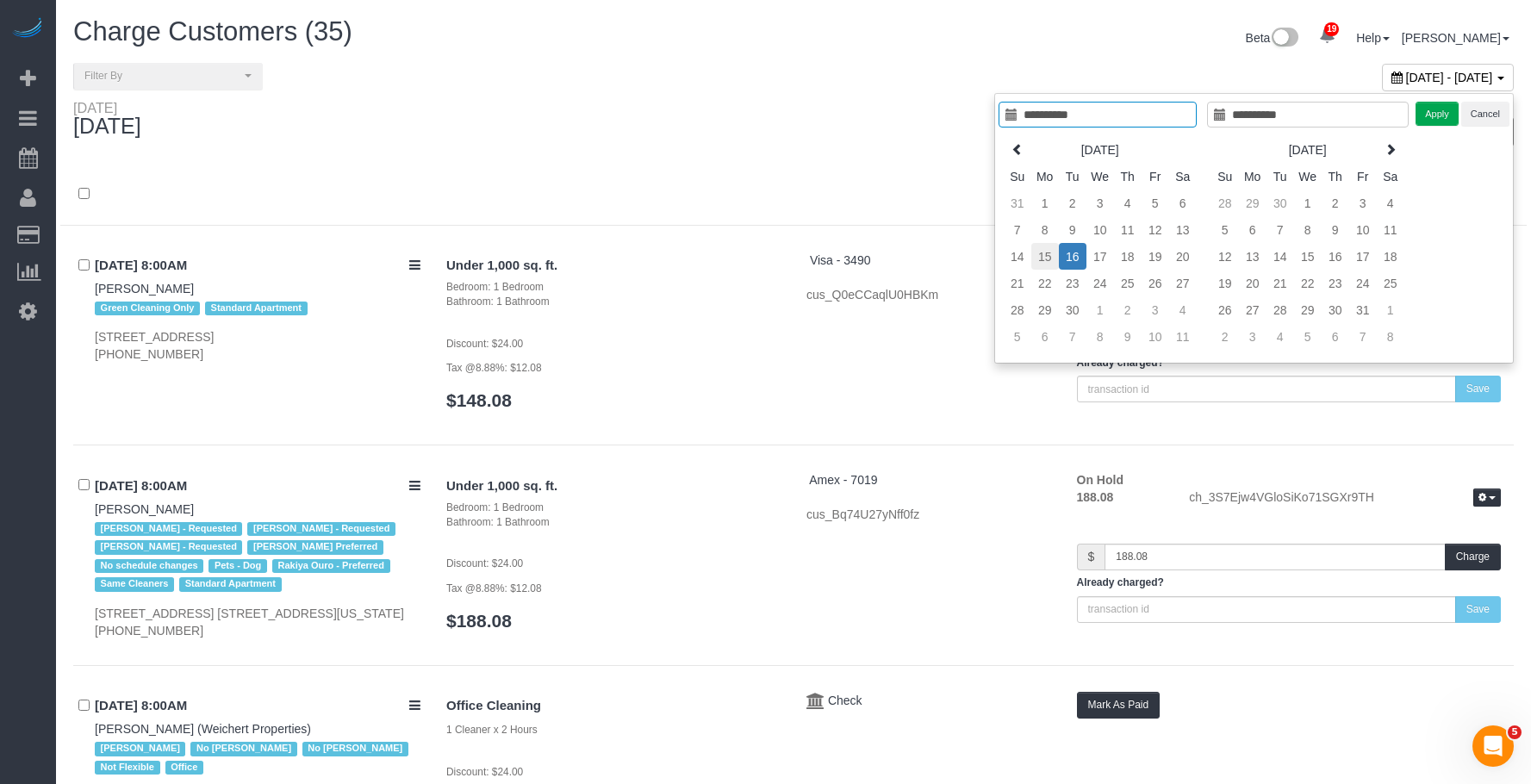
click at [1046, 256] on td "15" at bounding box center [1045, 256] width 28 height 27
type input "**********"
click at [1046, 256] on td "15" at bounding box center [1045, 256] width 28 height 27
type input "**********"
click at [1438, 104] on button "Apply" at bounding box center [1436, 114] width 43 height 25
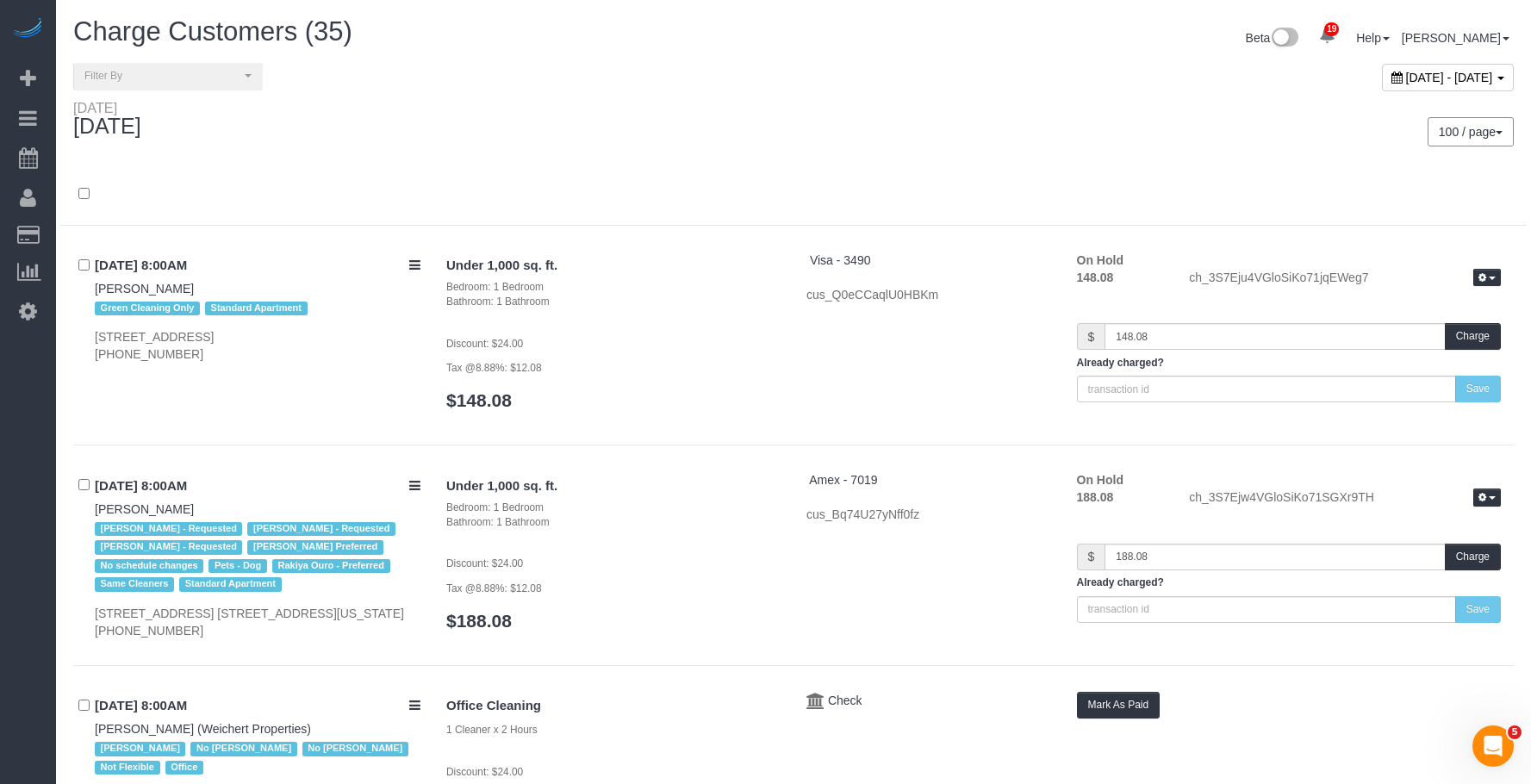
click at [932, 118] on div "100 / page 10 / page 20 / page 30 / page 40 / page 50 / page 100 / page" at bounding box center [1160, 132] width 708 height 30
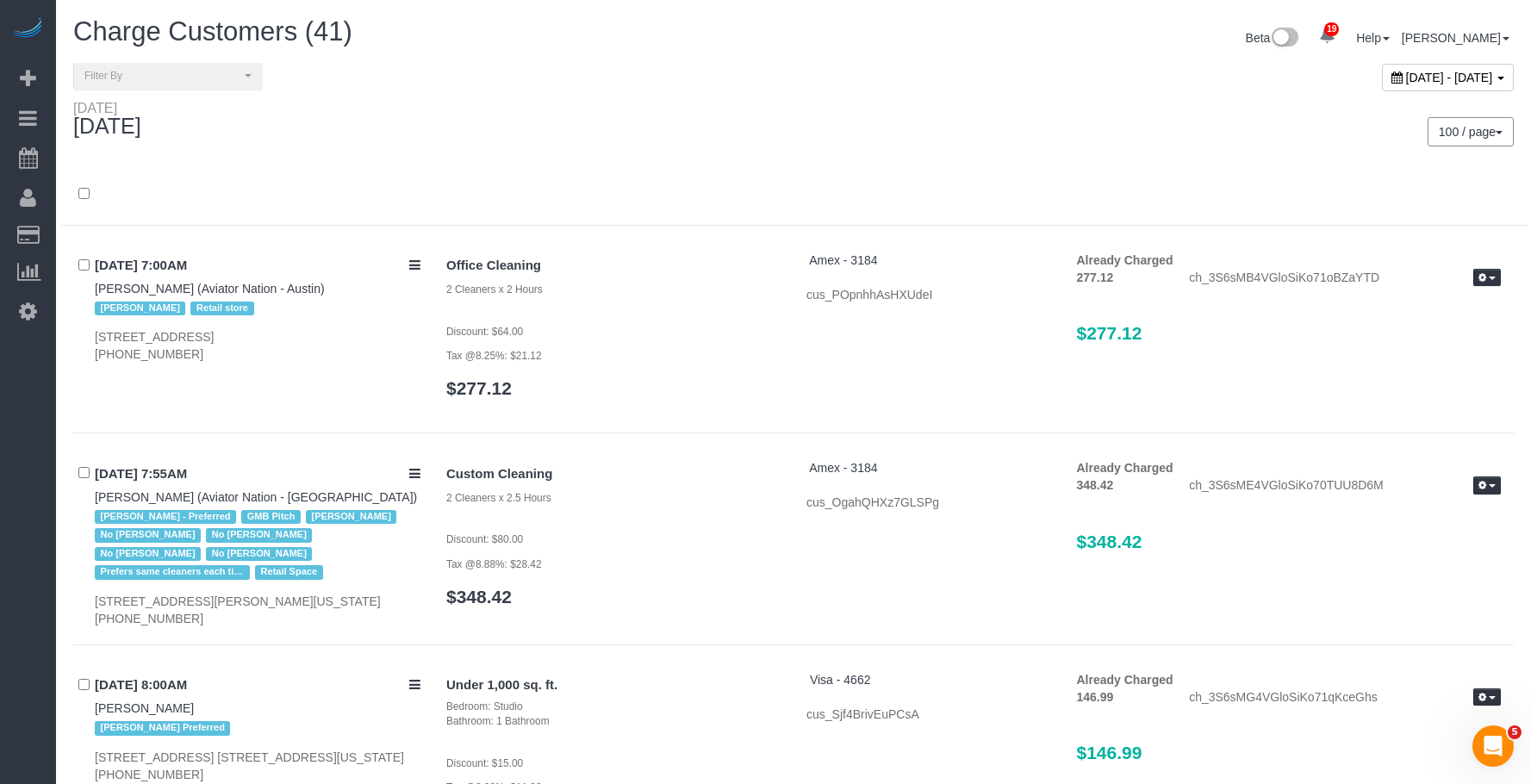
scroll to position [8066, 0]
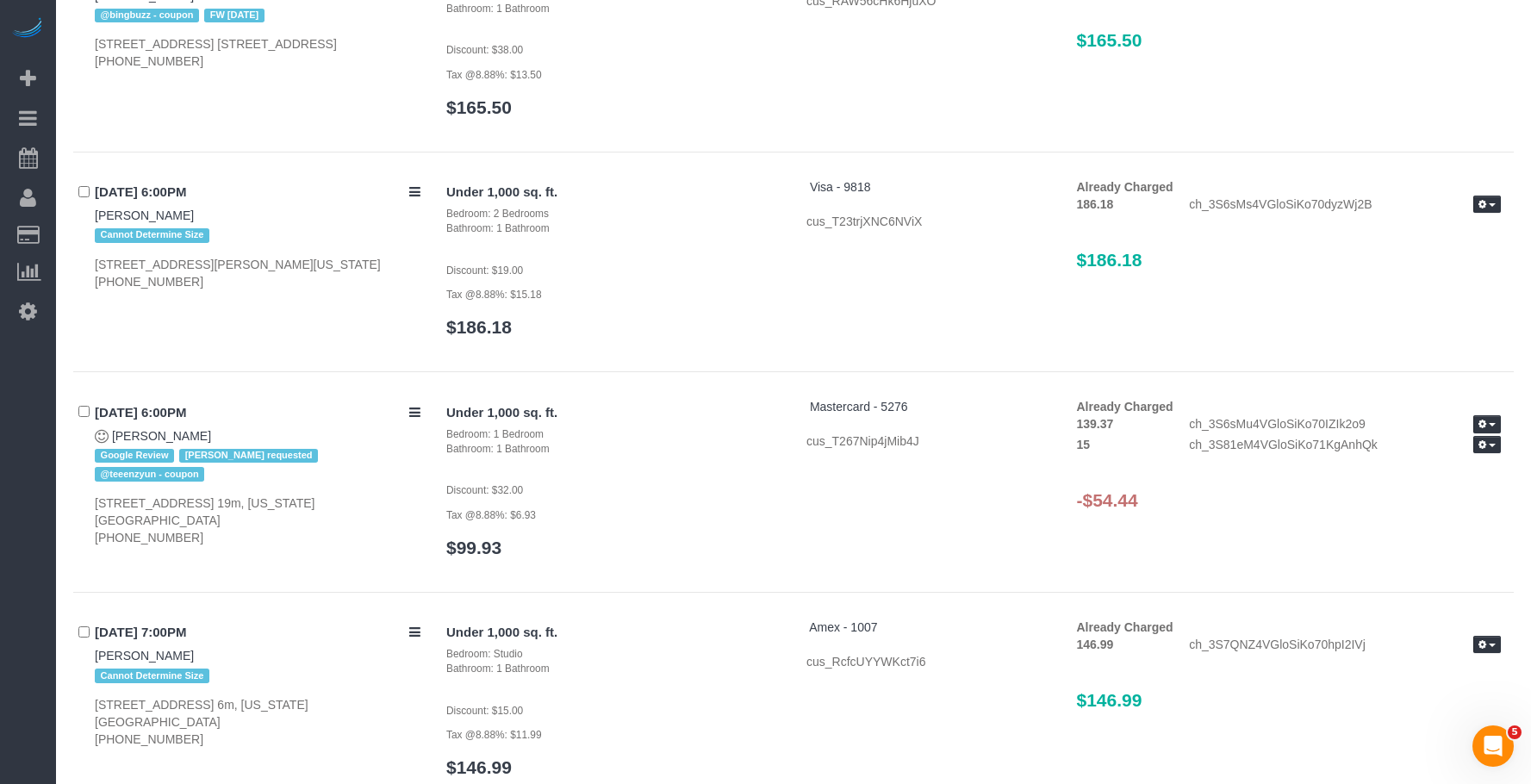
drag, startPoint x: 1091, startPoint y: 454, endPoint x: 1155, endPoint y: 456, distance: 64.0
click at [1155, 490] on h3 "-$54.44" at bounding box center [1289, 500] width 424 height 20
copy h3 "54.44"
click at [1487, 415] on button "button" at bounding box center [1487, 423] width 28 height 18
click at [1432, 443] on link "Refund" at bounding box center [1432, 454] width 136 height 23
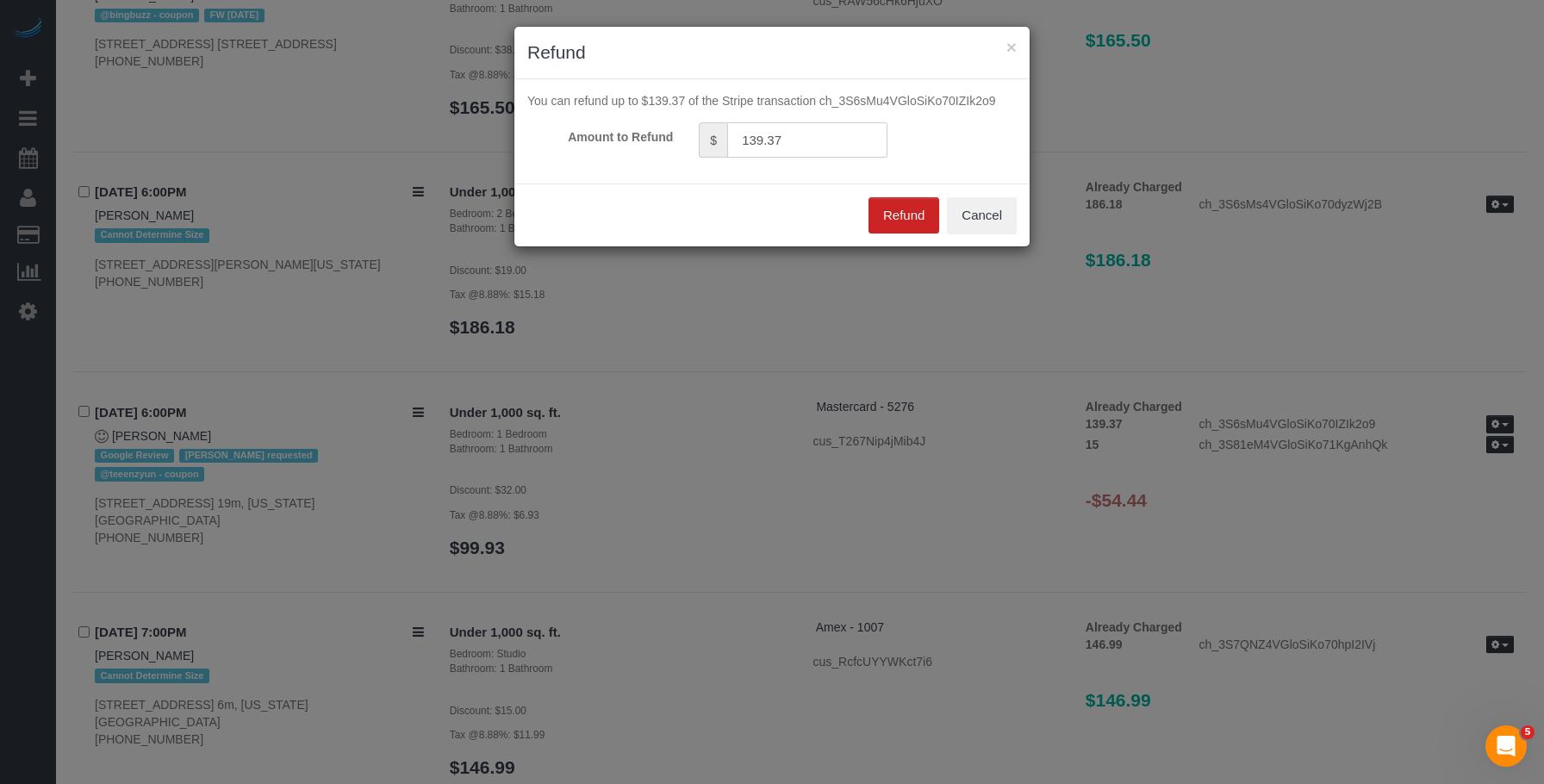
click at [686, 139] on div "$ 139.37" at bounding box center [793, 139] width 214 height 36
paste input "54.44"
type input "54.44"
click at [884, 209] on button "Refund" at bounding box center [903, 215] width 71 height 37
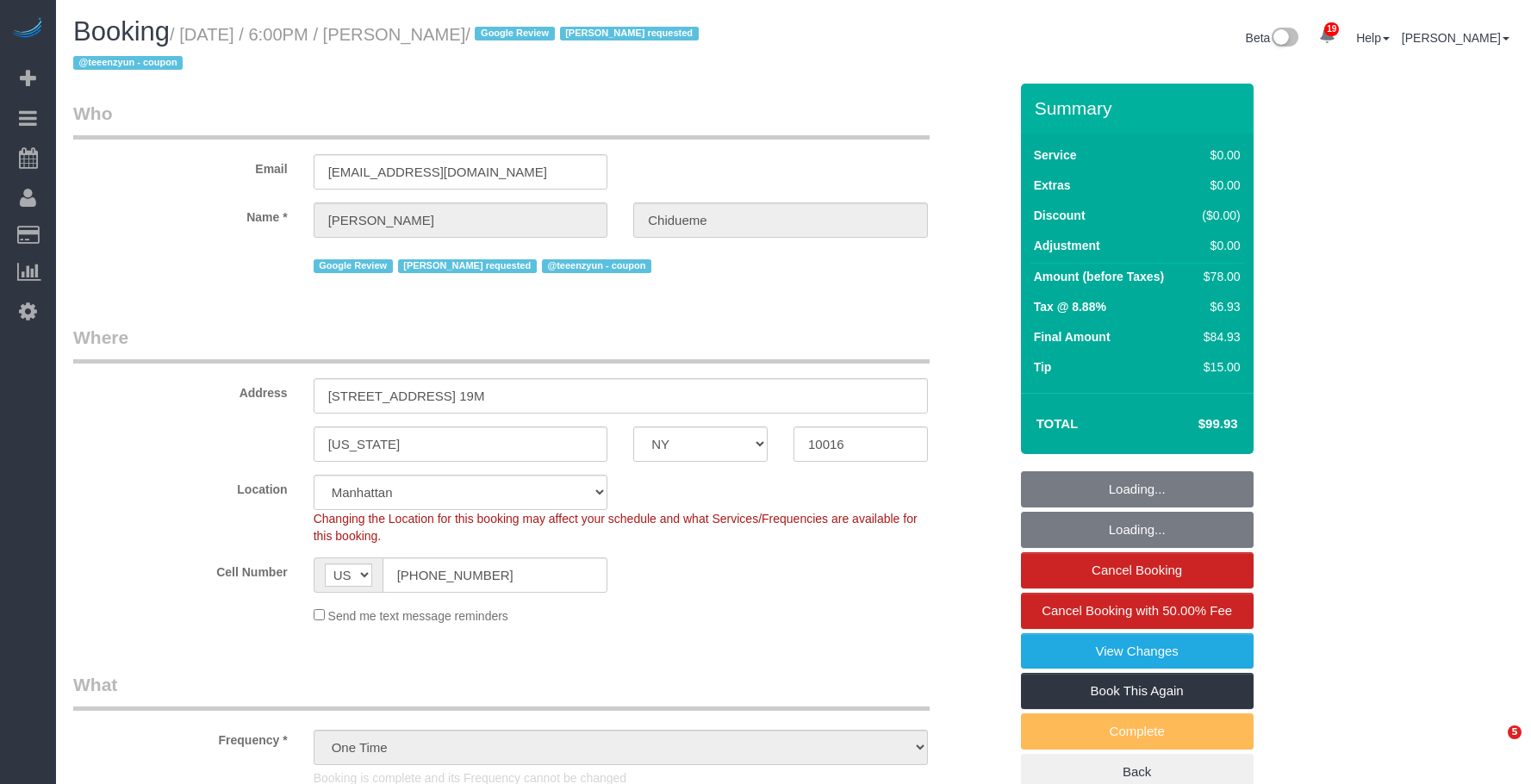
select select "NY"
select select "1"
select select "spot1"
select select "number:66"
select select "number:79"
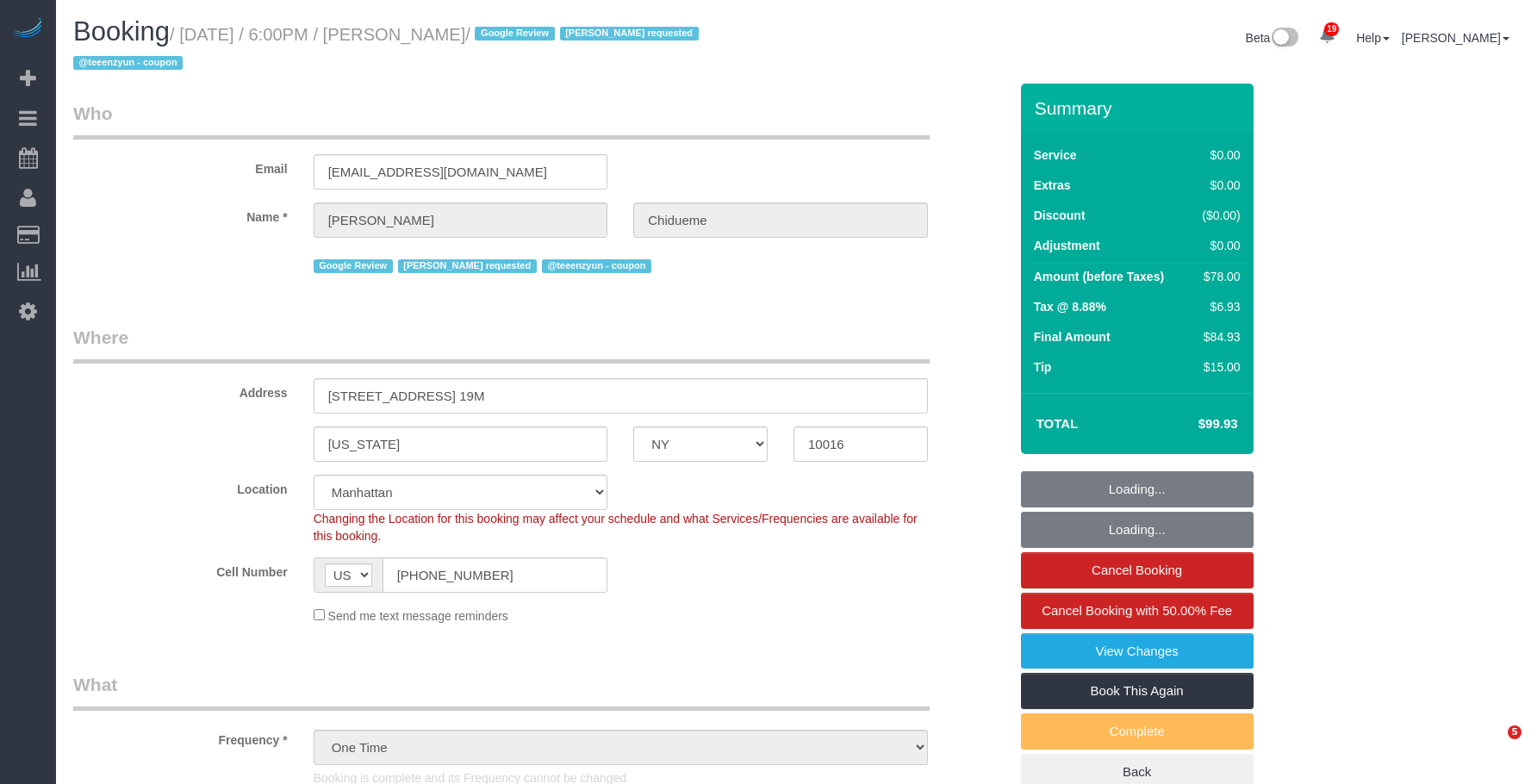
select select "number:15"
select select "number:5"
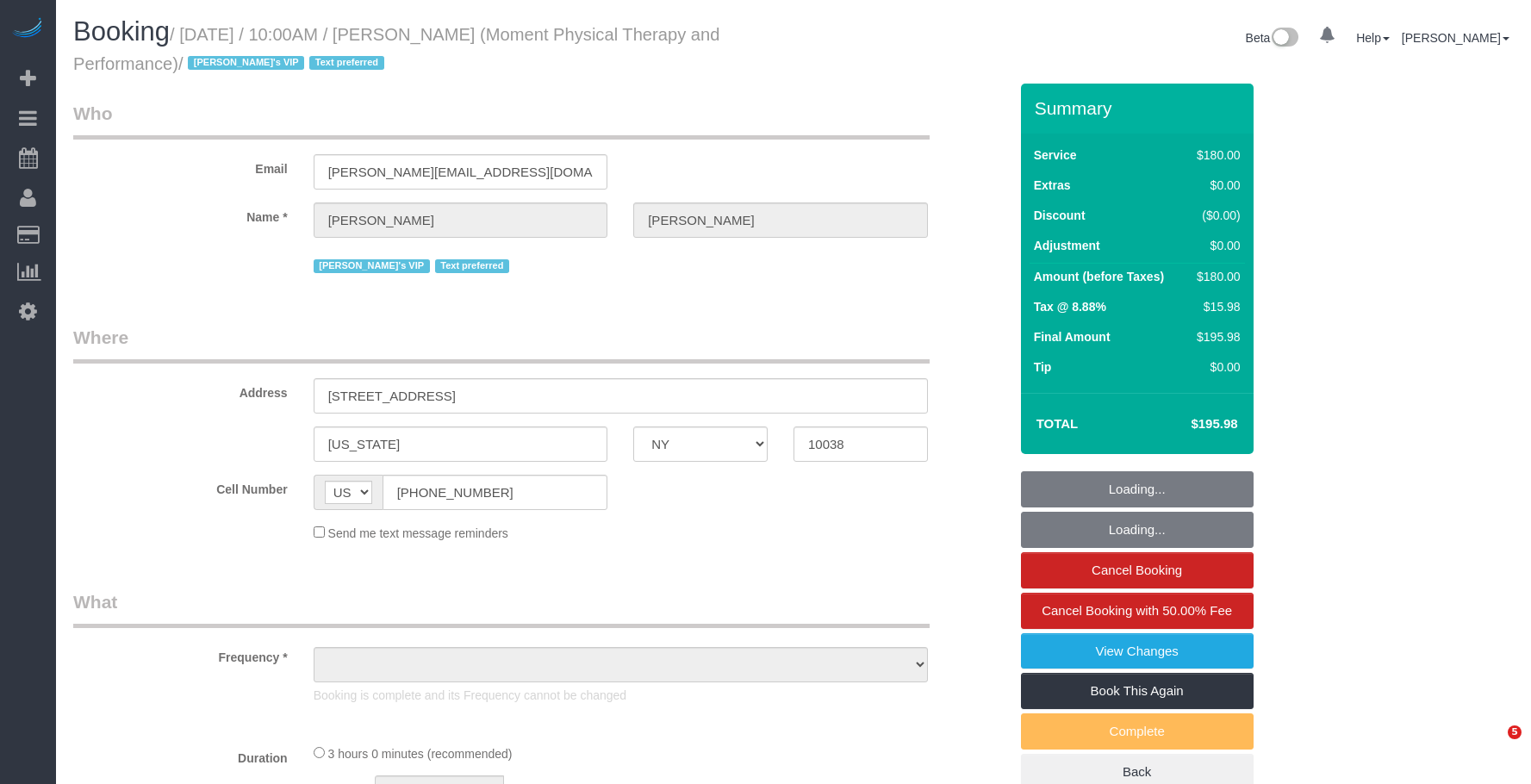
select select "NY"
select select "object:804"
select select "string:stripe-pm_1QKSUH4VGloSiKo7sEzekfxu"
select select "180"
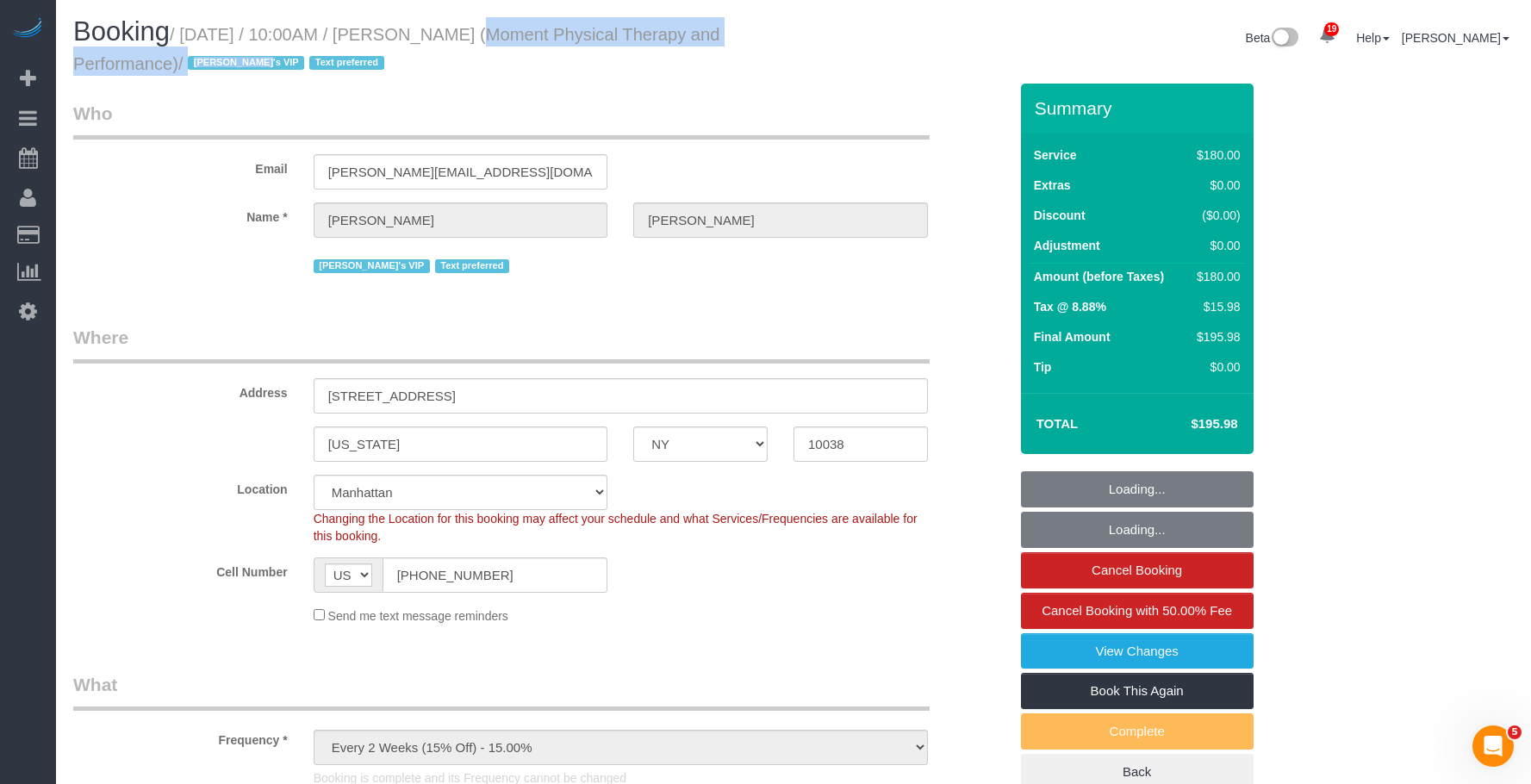
select select "object:1535"
select select "spot1"
select select "number:56"
select select "number:79"
select select "number:15"
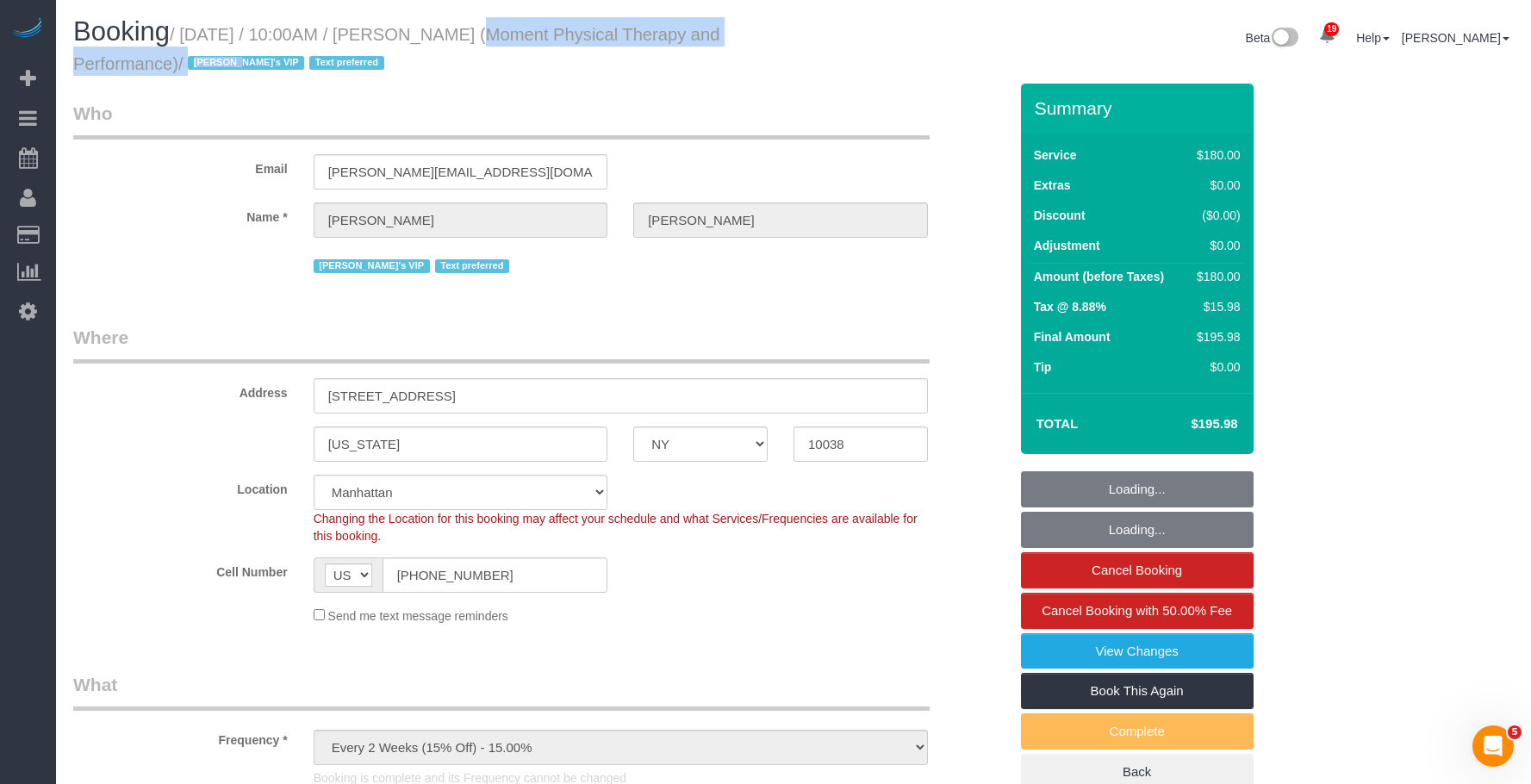
select select "number:7"
drag, startPoint x: 439, startPoint y: 37, endPoint x: 222, endPoint y: 67, distance: 219.1
click at [222, 67] on small "/ September 06, 2025 / 10:00AM / Andy Fata-Chan (Moment Physical Therapy and Pe…" at bounding box center [396, 49] width 646 height 48
copy small "Andy Fata-Chan (Moment Physical Therapy and Performance) /"
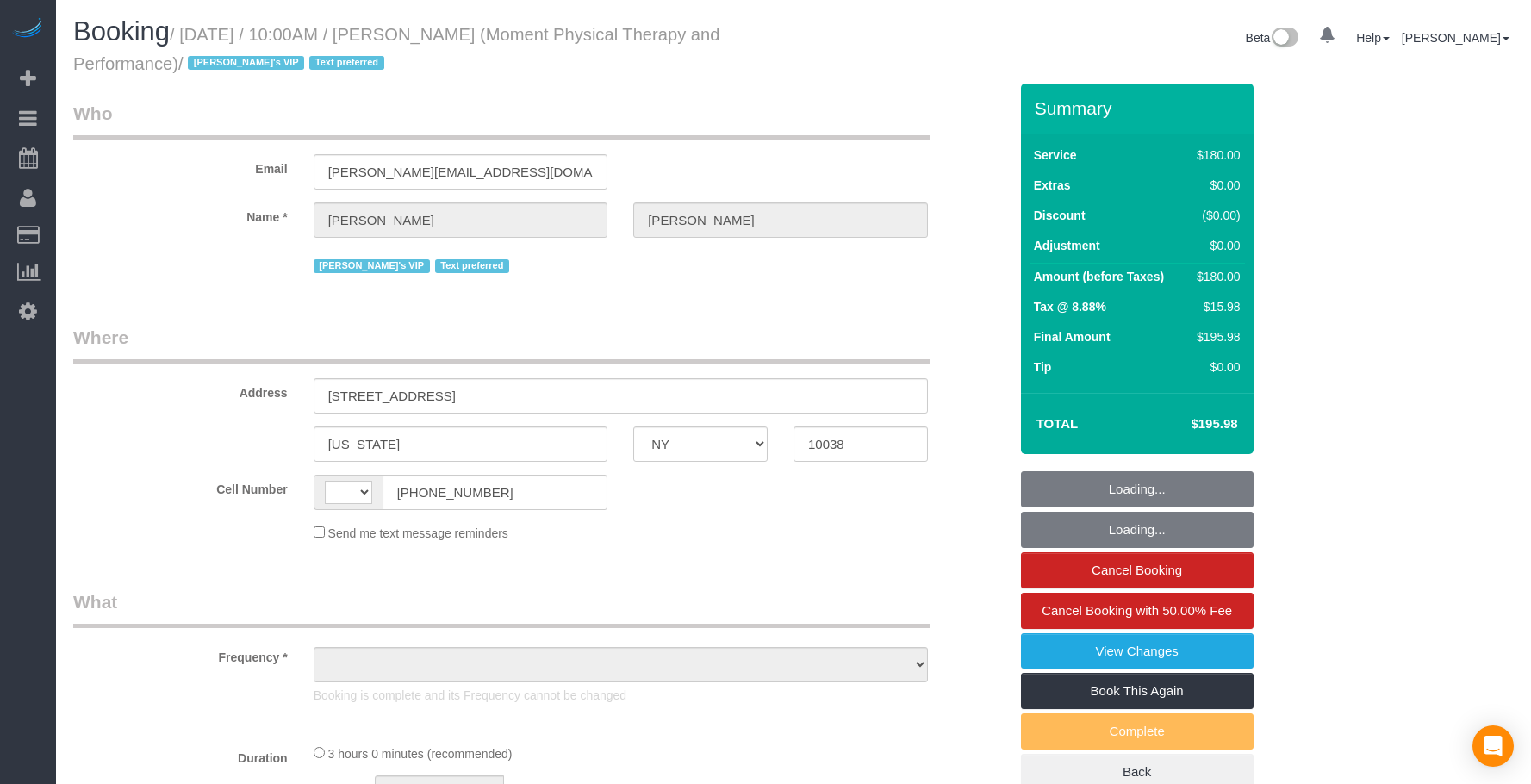
select select "NY"
select select "object:557"
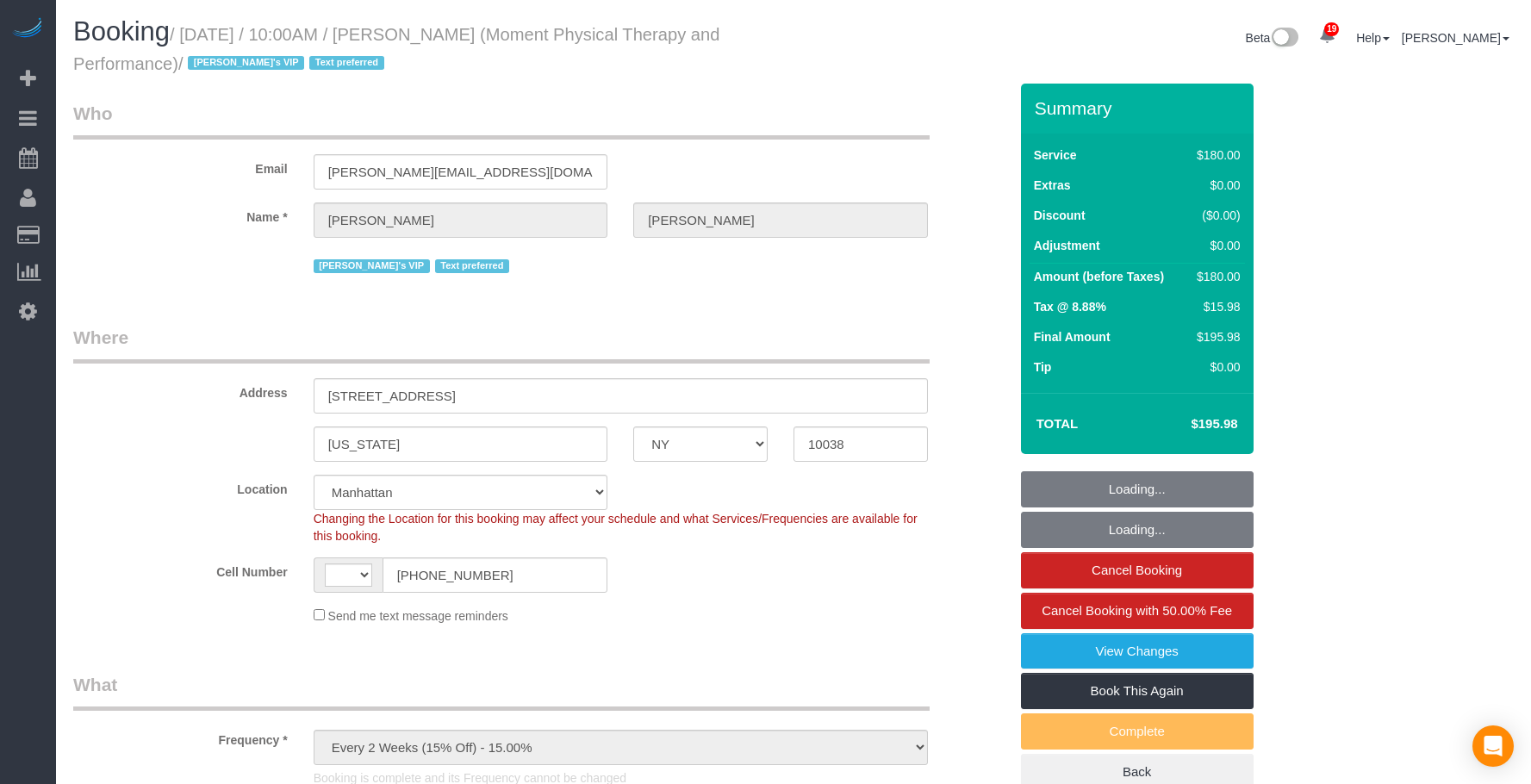
select select "number:56"
select select "number:79"
select select "number:15"
select select "number:7"
select select "string:[GEOGRAPHIC_DATA]"
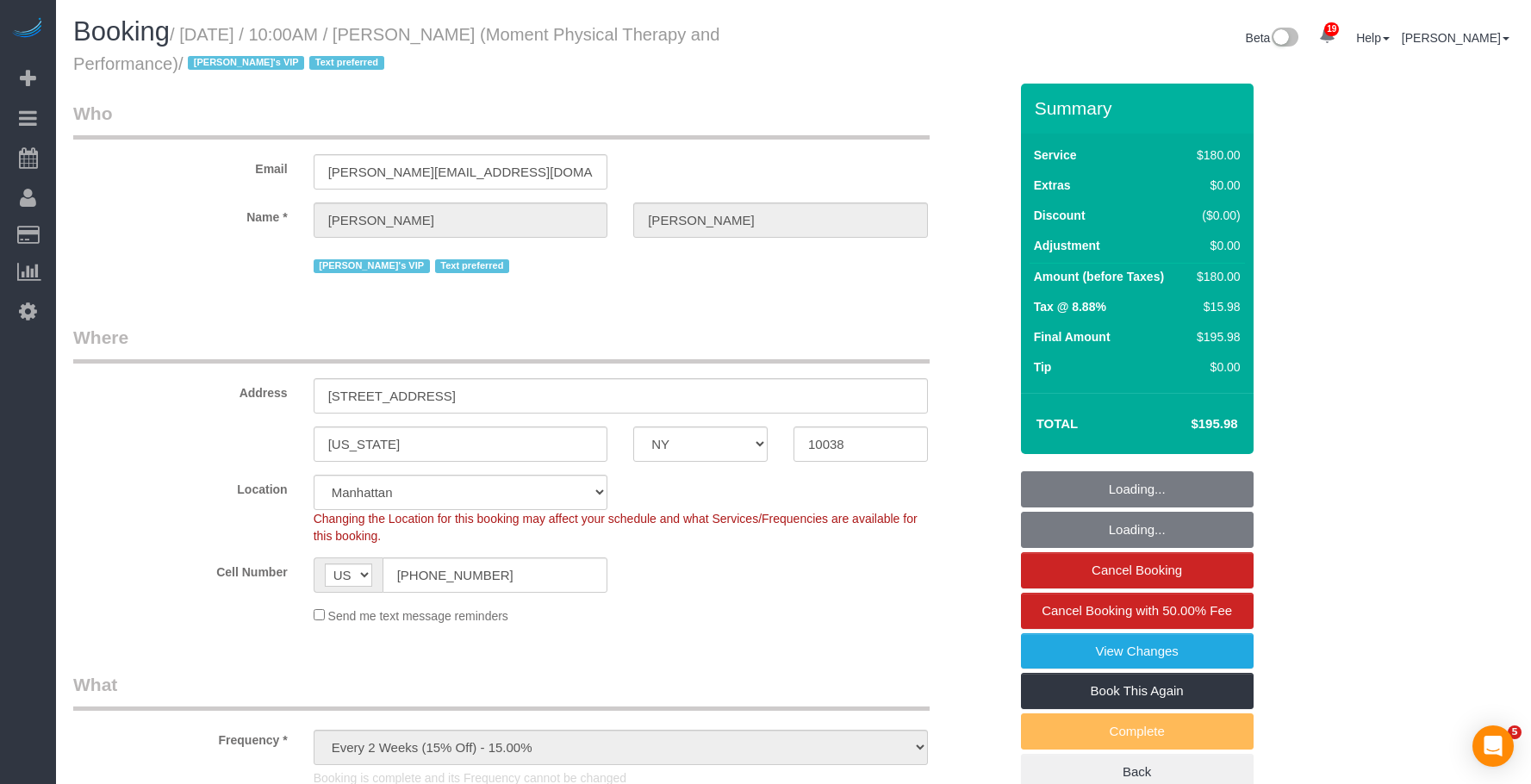
select select "180"
select select "object:1112"
select select "string:stripe-pm_1QKSUH4VGloSiKo7sEzekfxu"
select select "spot1"
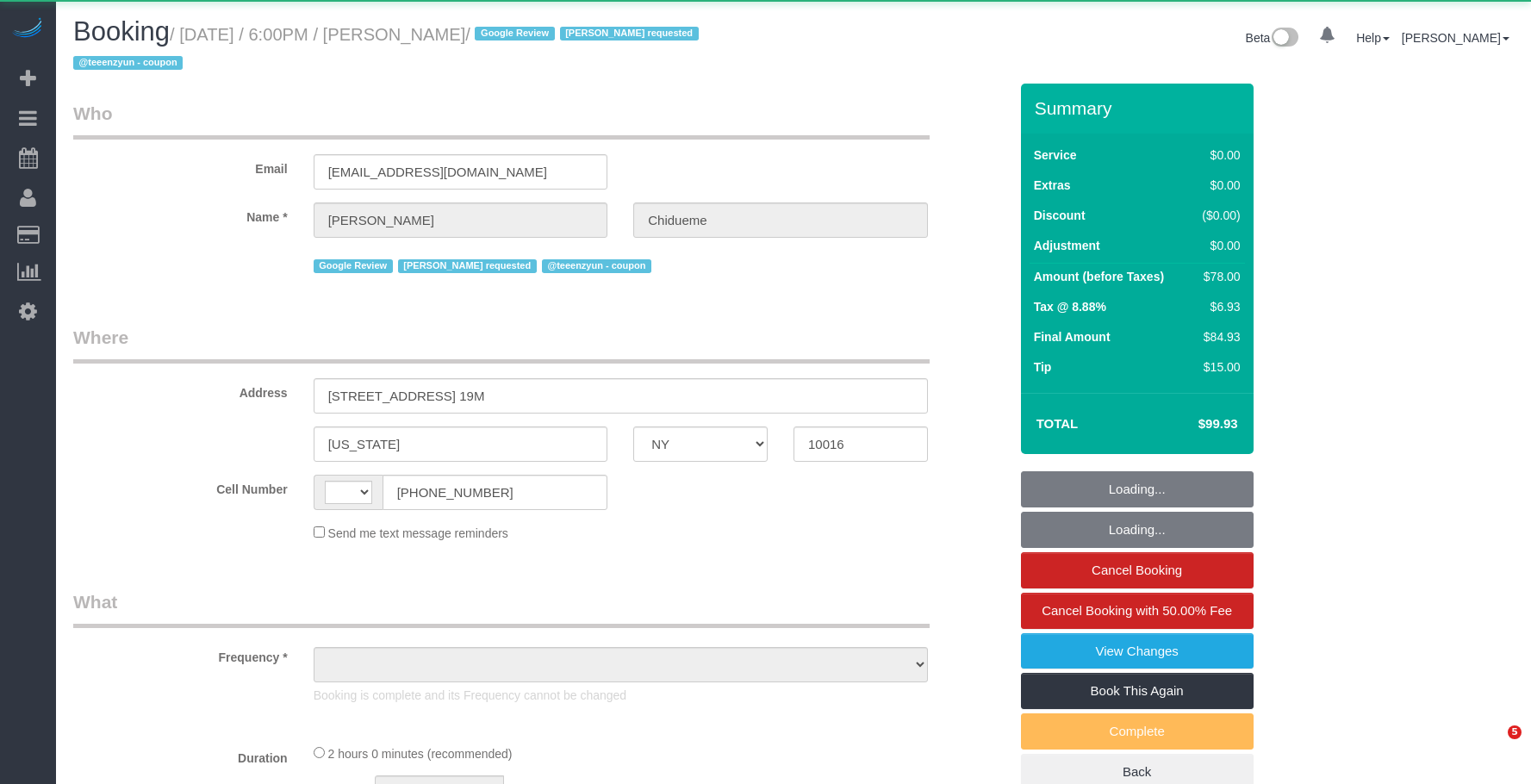
select select "NY"
select select "string:[GEOGRAPHIC_DATA]"
select select "object:561"
select select "number:66"
select select "number:79"
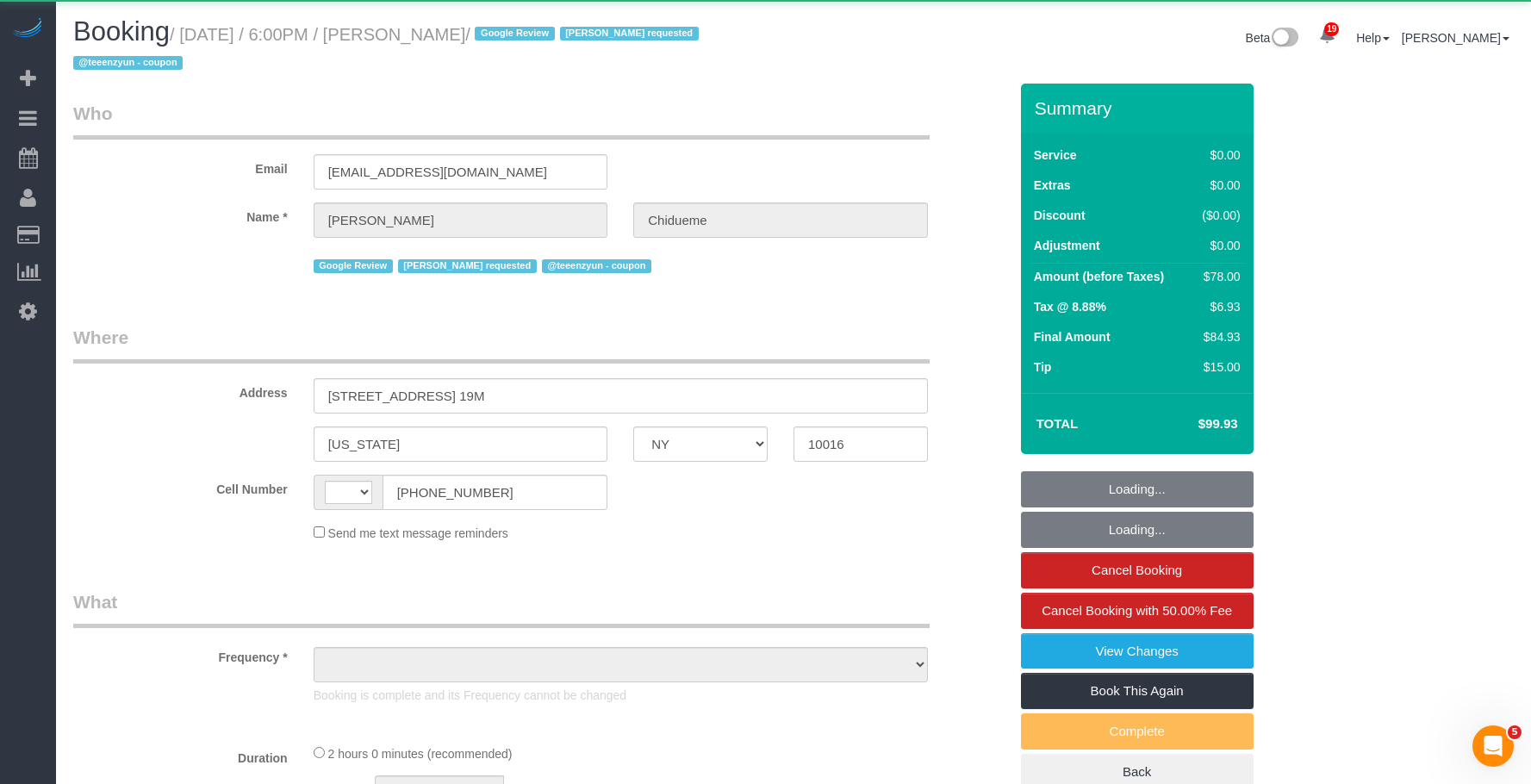
select select "number:15"
select select "number:5"
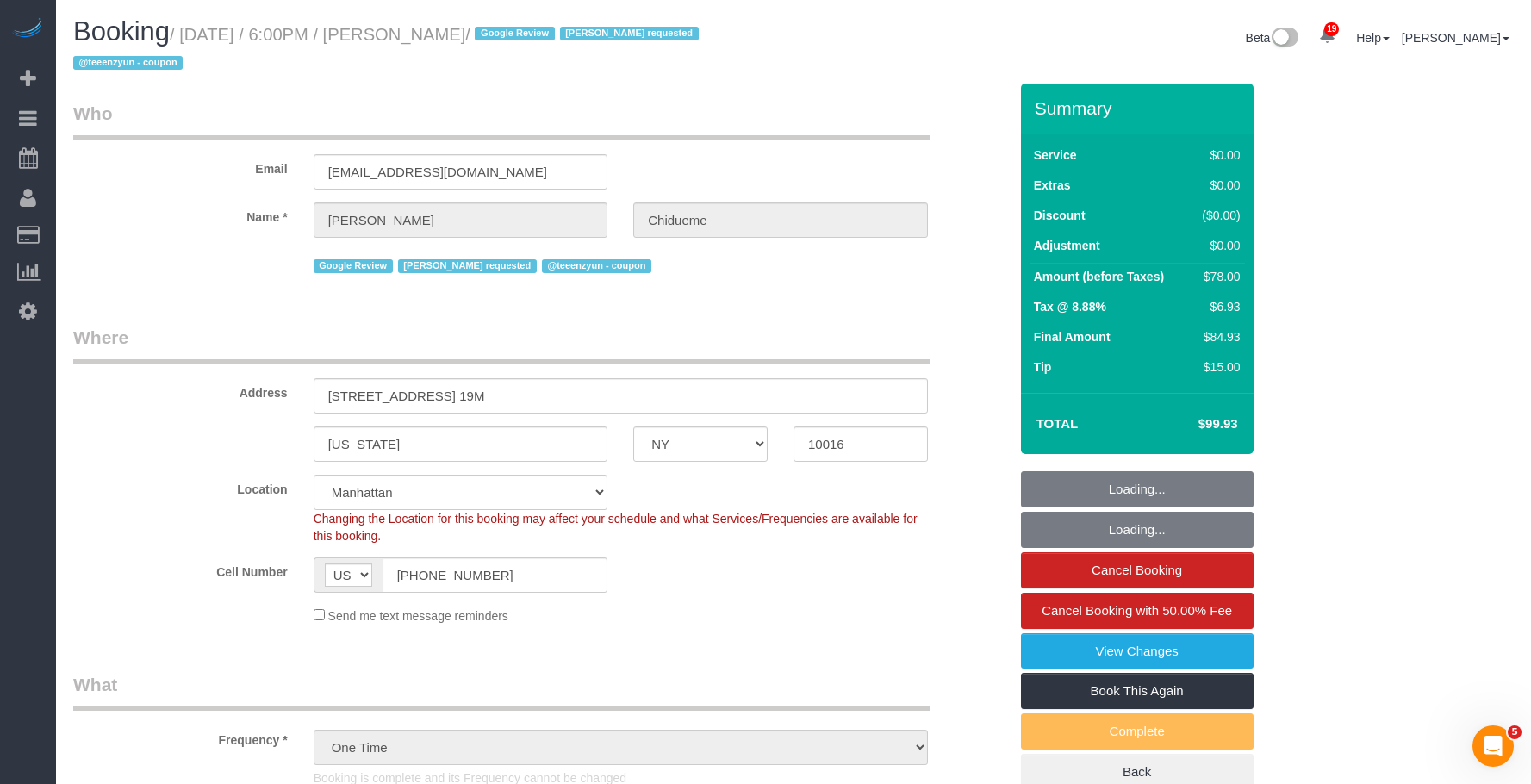
select select "string:stripe-pm_1S61un4VGloSiKo7d2ipZKlK"
select select "1"
select select "object:1085"
select select "spot1"
select select "1"
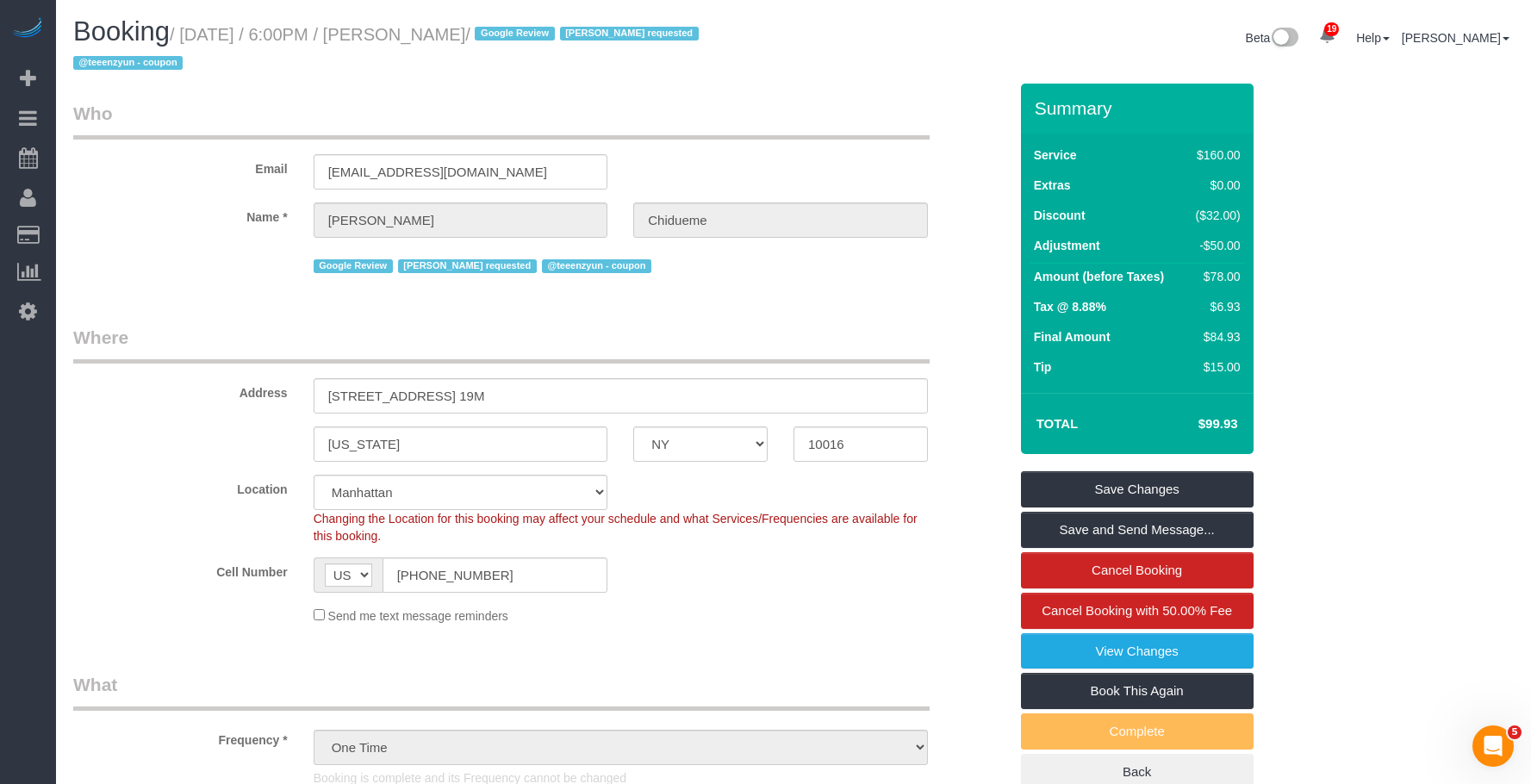
drag, startPoint x: 435, startPoint y: 37, endPoint x: 578, endPoint y: 31, distance: 143.1
click at [578, 31] on small "/ September 15, 2025 / 6:00PM / Michael Chidueme / Google Review Katherine Pove…" at bounding box center [389, 49] width 631 height 48
copy small "Michael Chidueme"
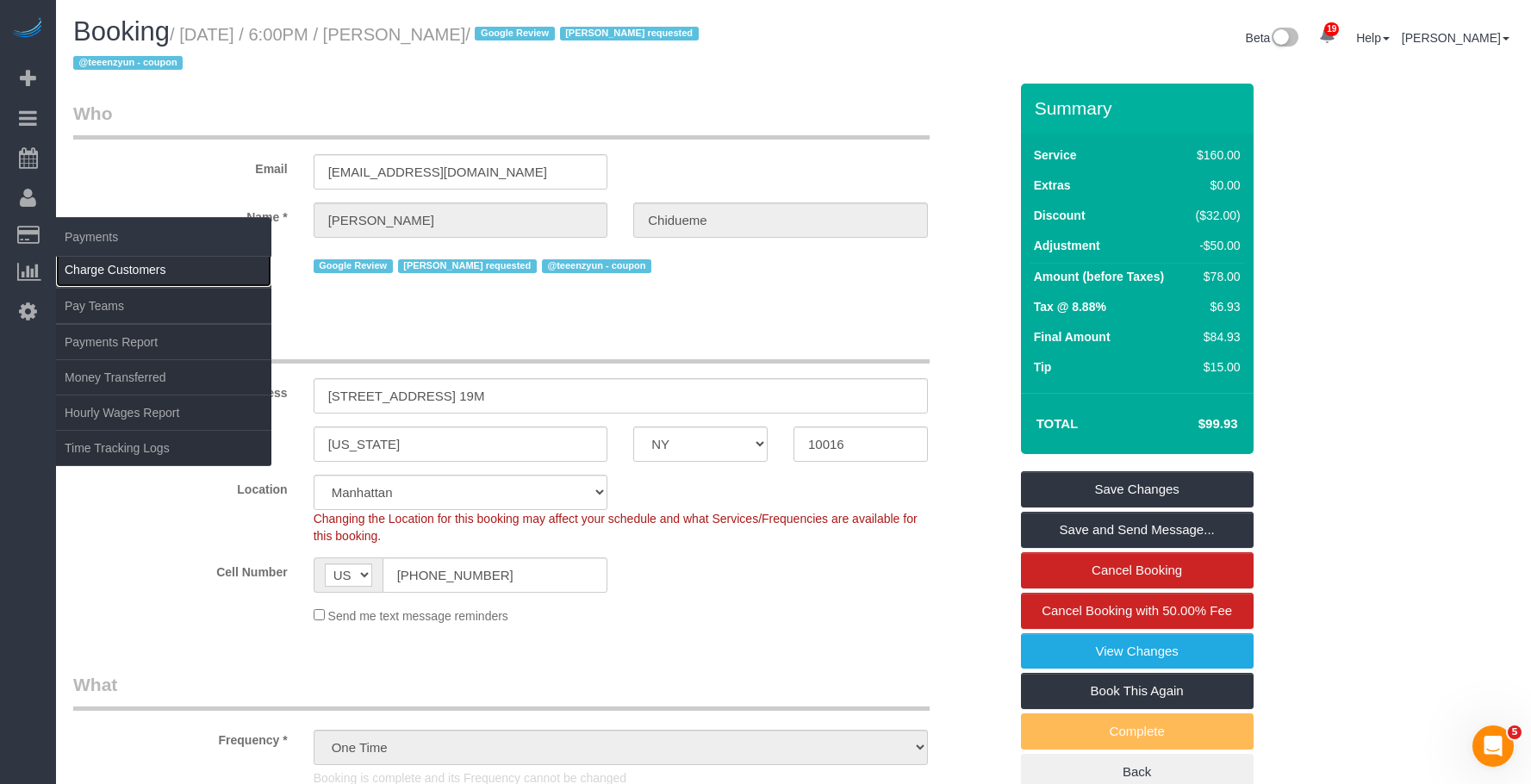
click at [112, 264] on link "Charge Customers" at bounding box center [163, 270] width 215 height 35
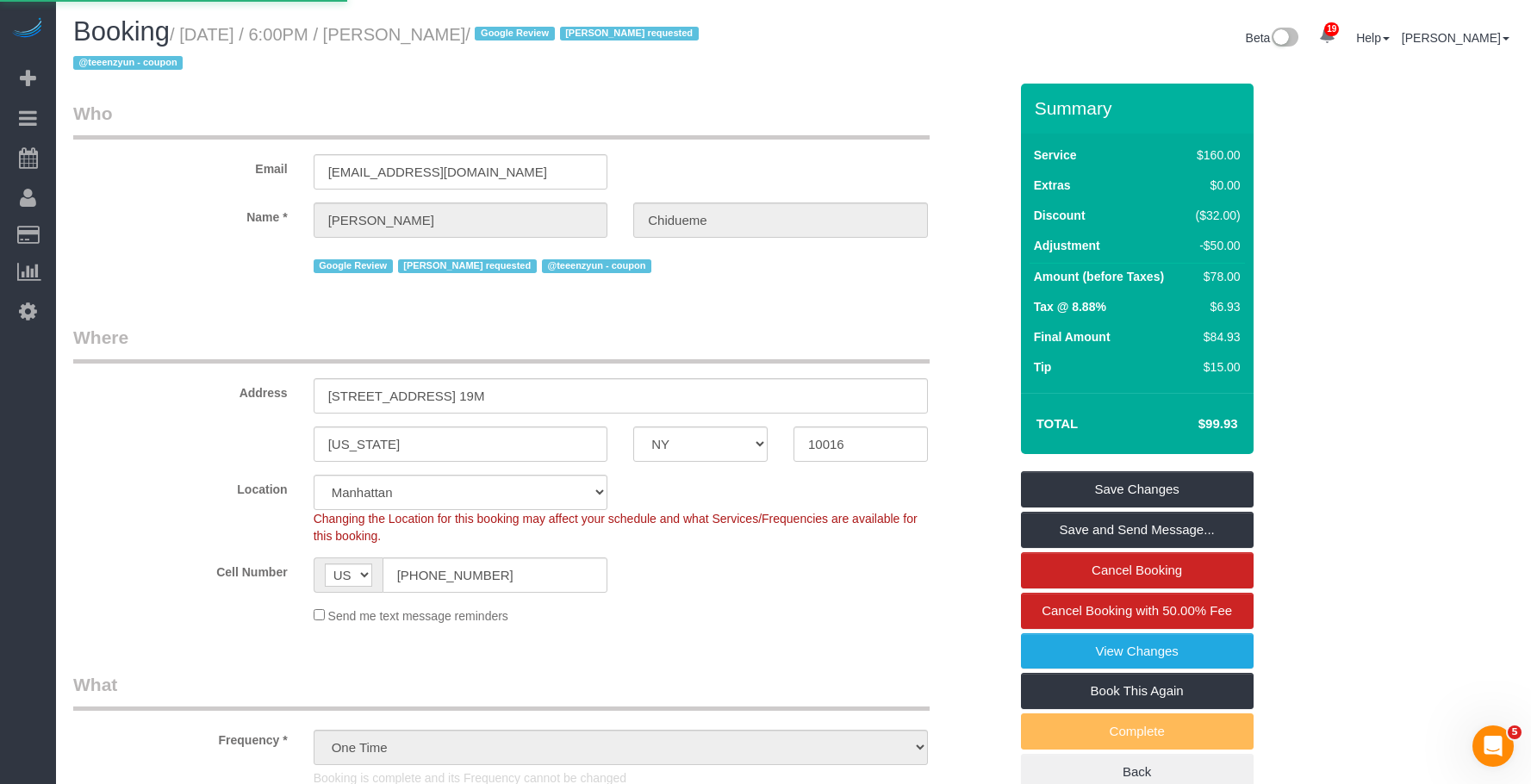
select select
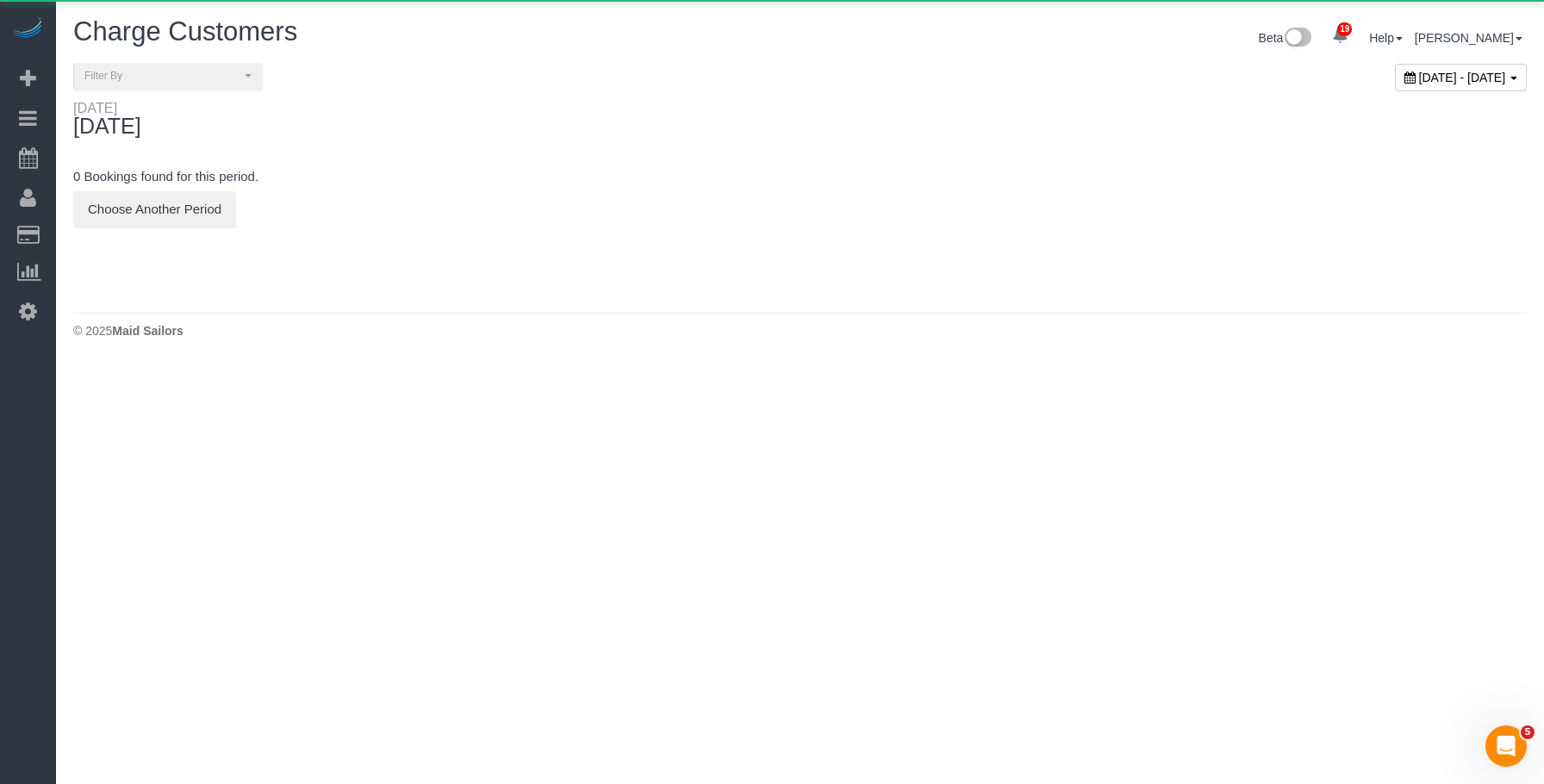
click at [1395, 85] on div "September 16, 2025 - September 16, 2025" at bounding box center [1460, 78] width 132 height 28
type input "**********"
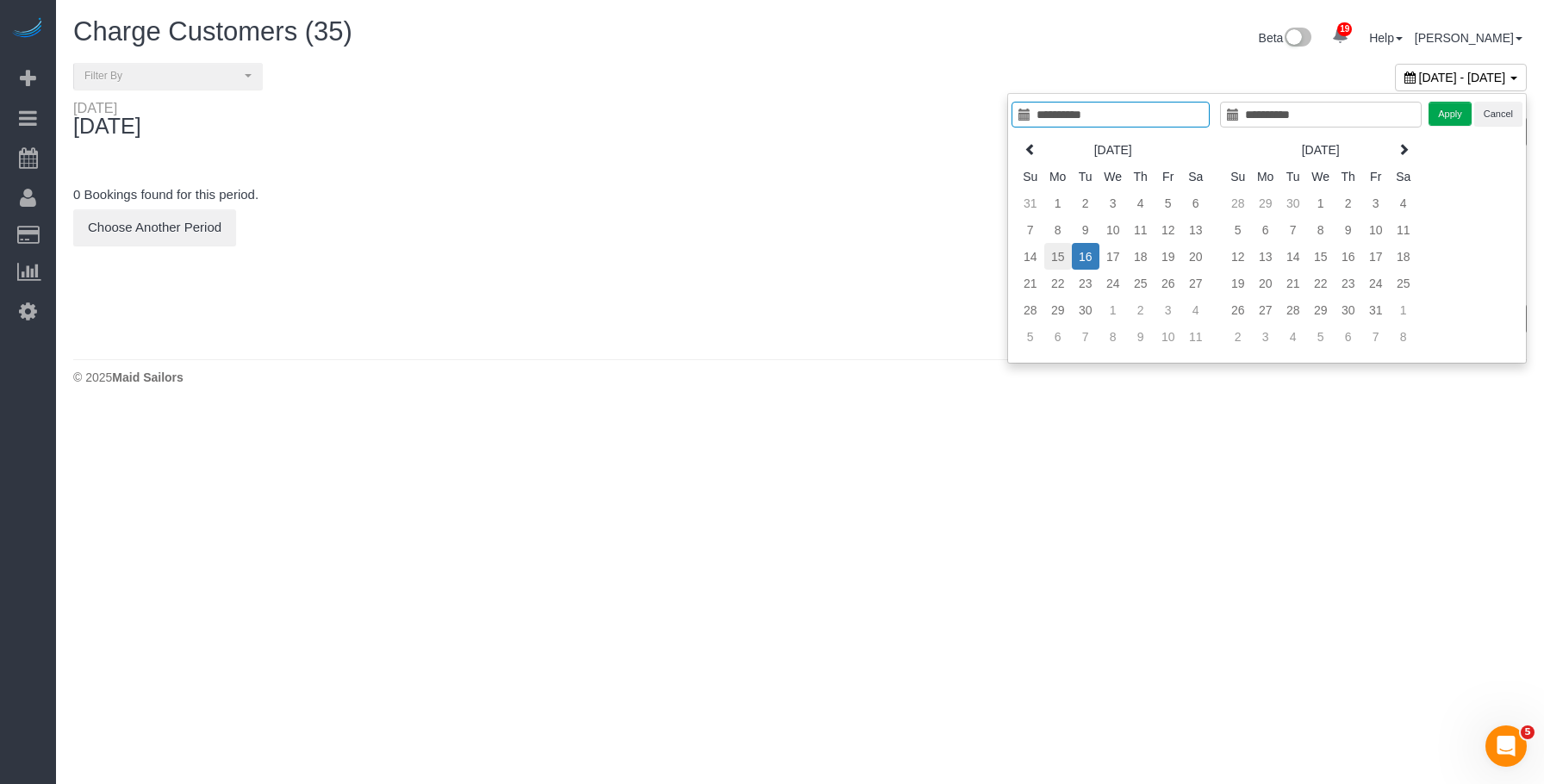
type input "**********"
click at [1056, 251] on td "15" at bounding box center [1058, 256] width 28 height 27
type input "**********"
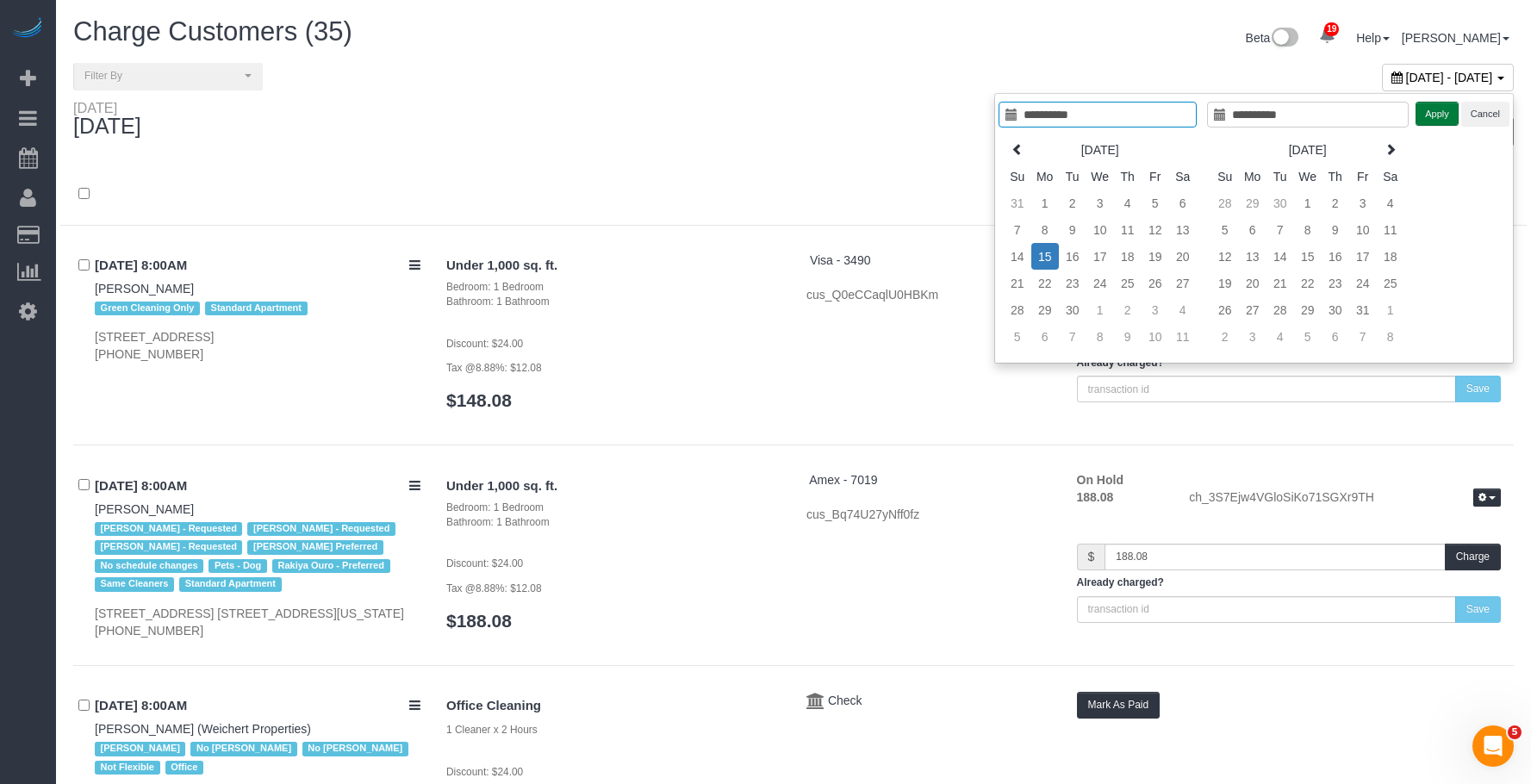
click at [1448, 122] on button "Apply" at bounding box center [1436, 114] width 43 height 25
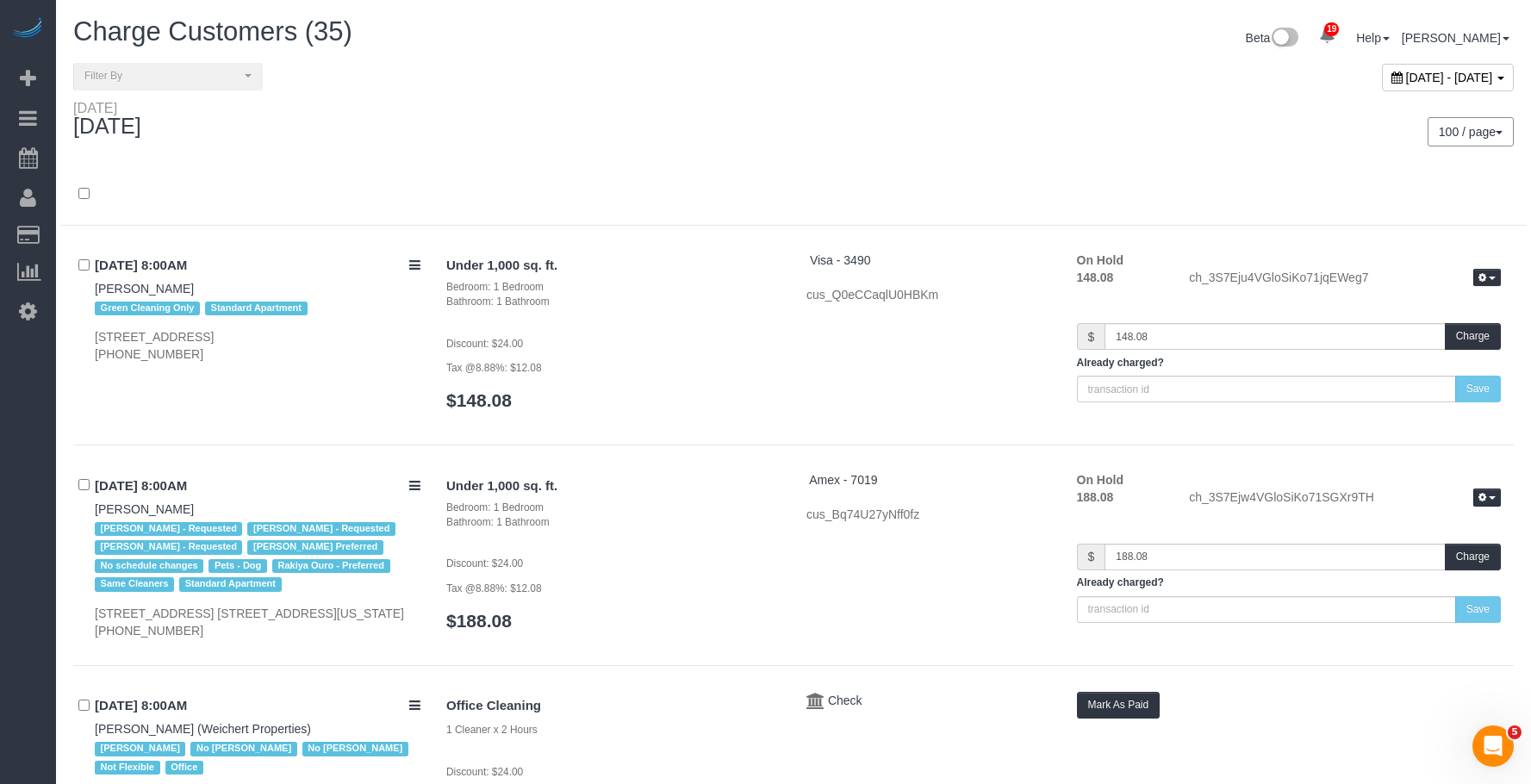
click at [969, 166] on div at bounding box center [793, 194] width 1467 height 62
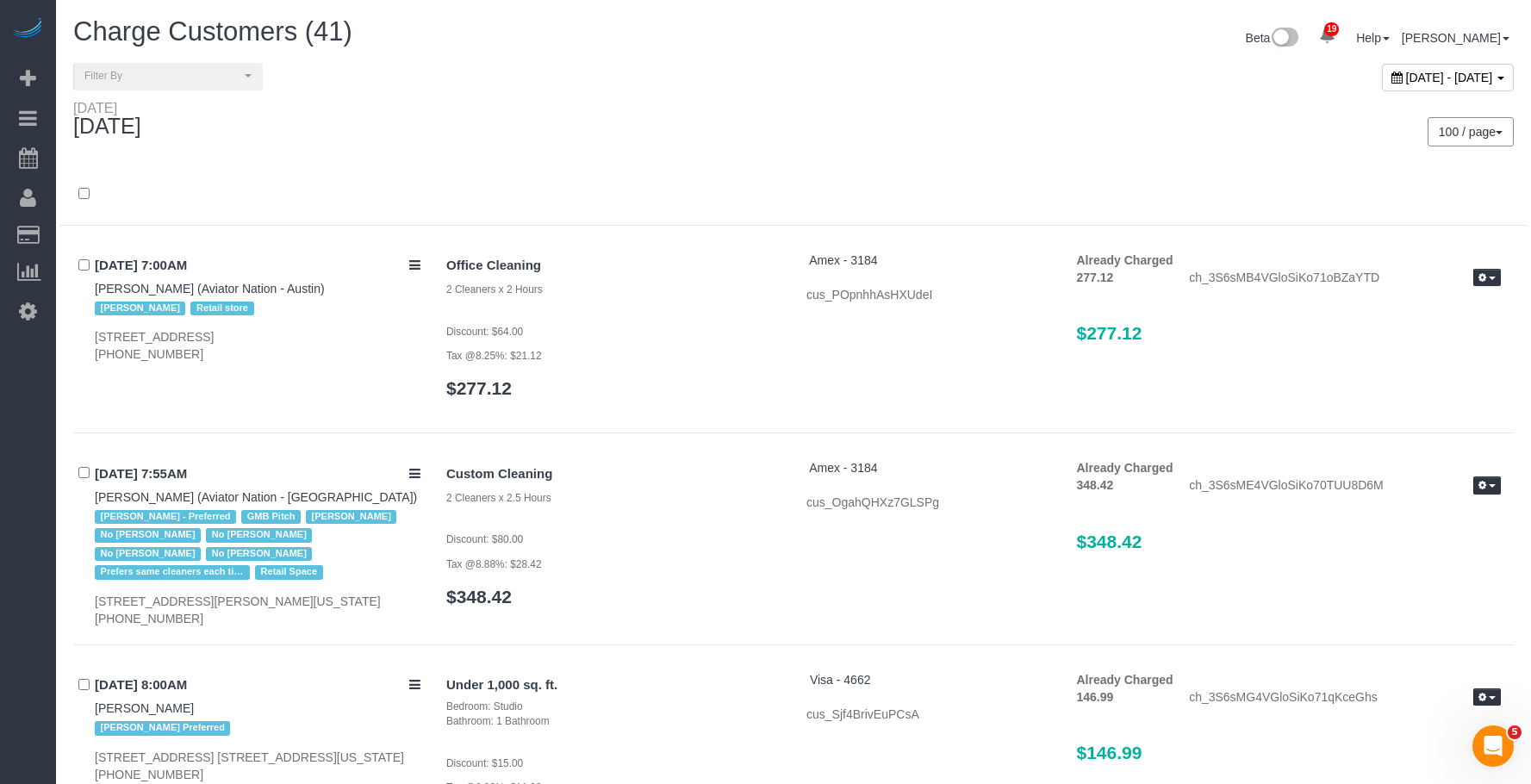
scroll to position [8066, 0]
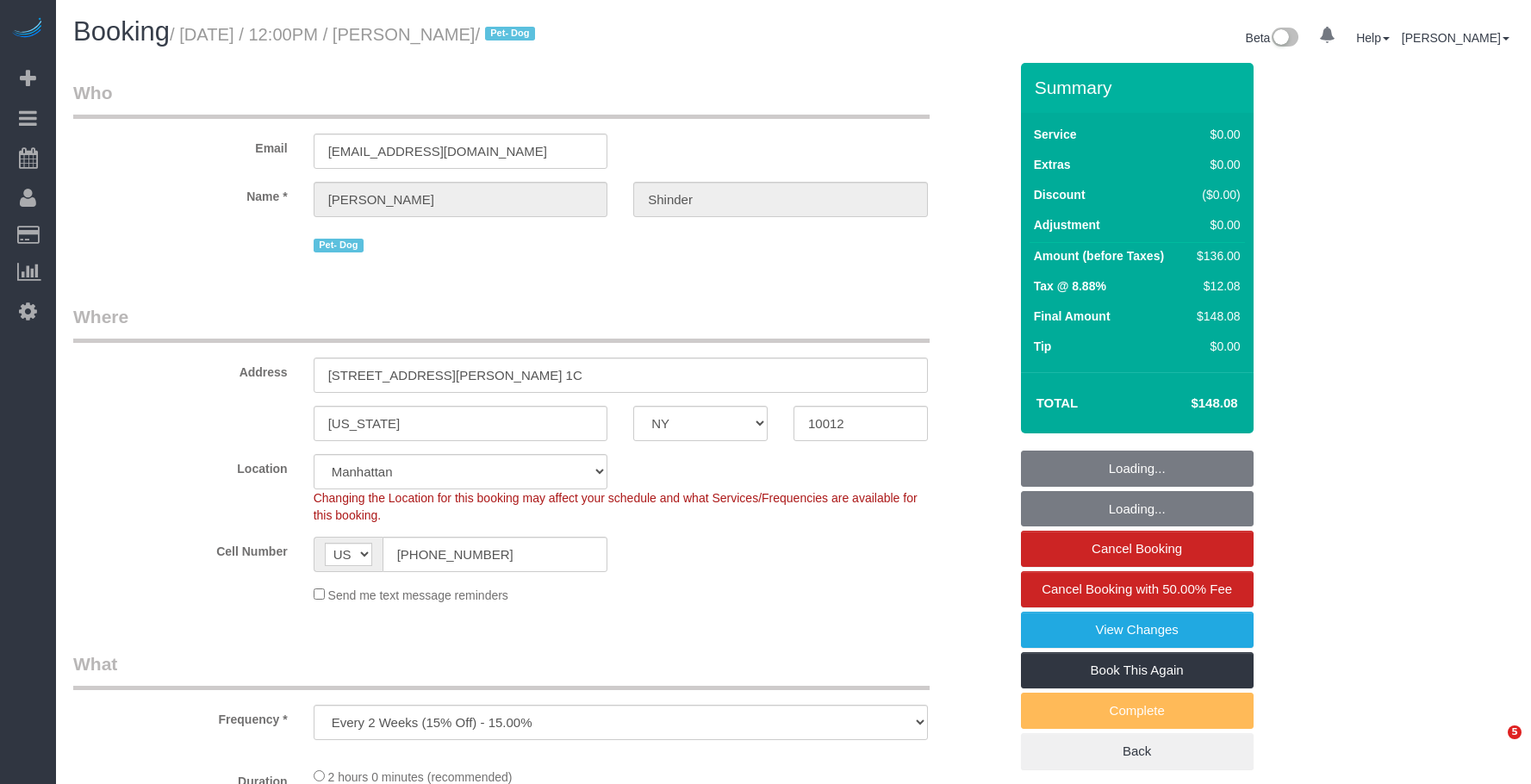
select select "NY"
select select "string:stripe-pm_1Pyf034VGloSiKo7q90DMxe6"
select select "1"
select select "number:89"
select select "number:90"
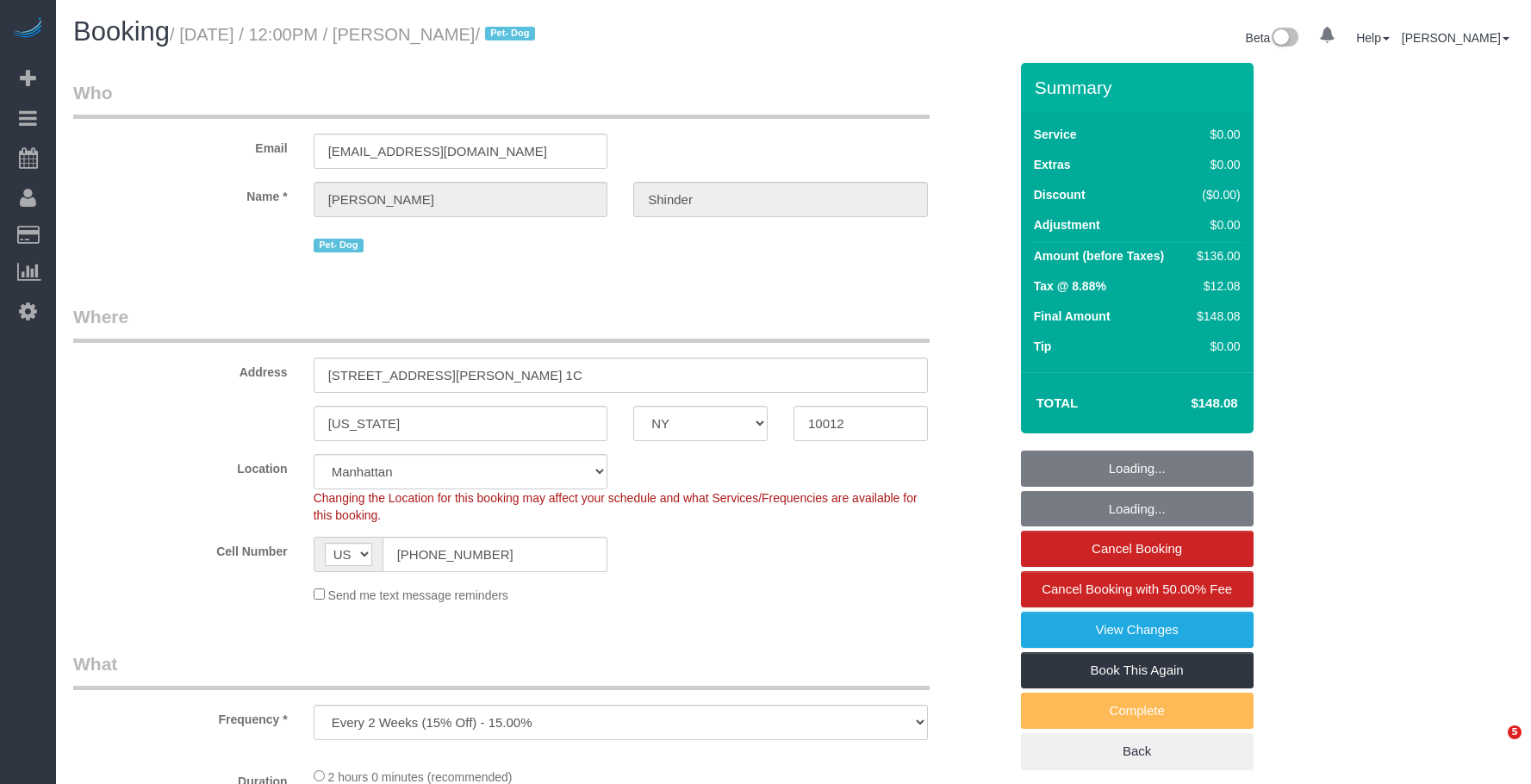
select select "number:13"
select select "number:5"
select select "object:908"
select select "spot1"
select select "1"
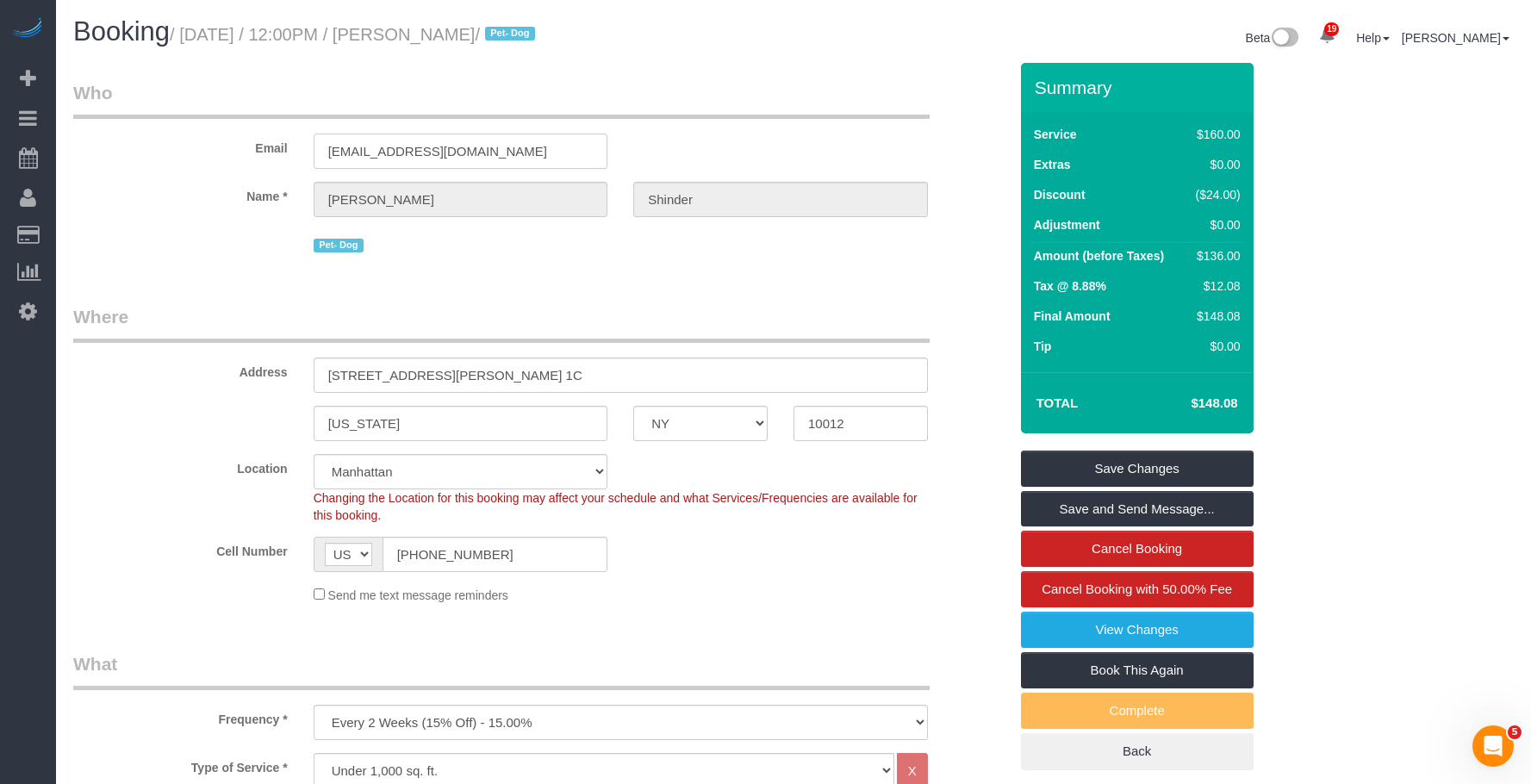
drag, startPoint x: 245, startPoint y: 156, endPoint x: 235, endPoint y: 156, distance: 10.0
click at [235, 156] on div "Email ashinder3@gmail.com" at bounding box center [540, 125] width 960 height 89
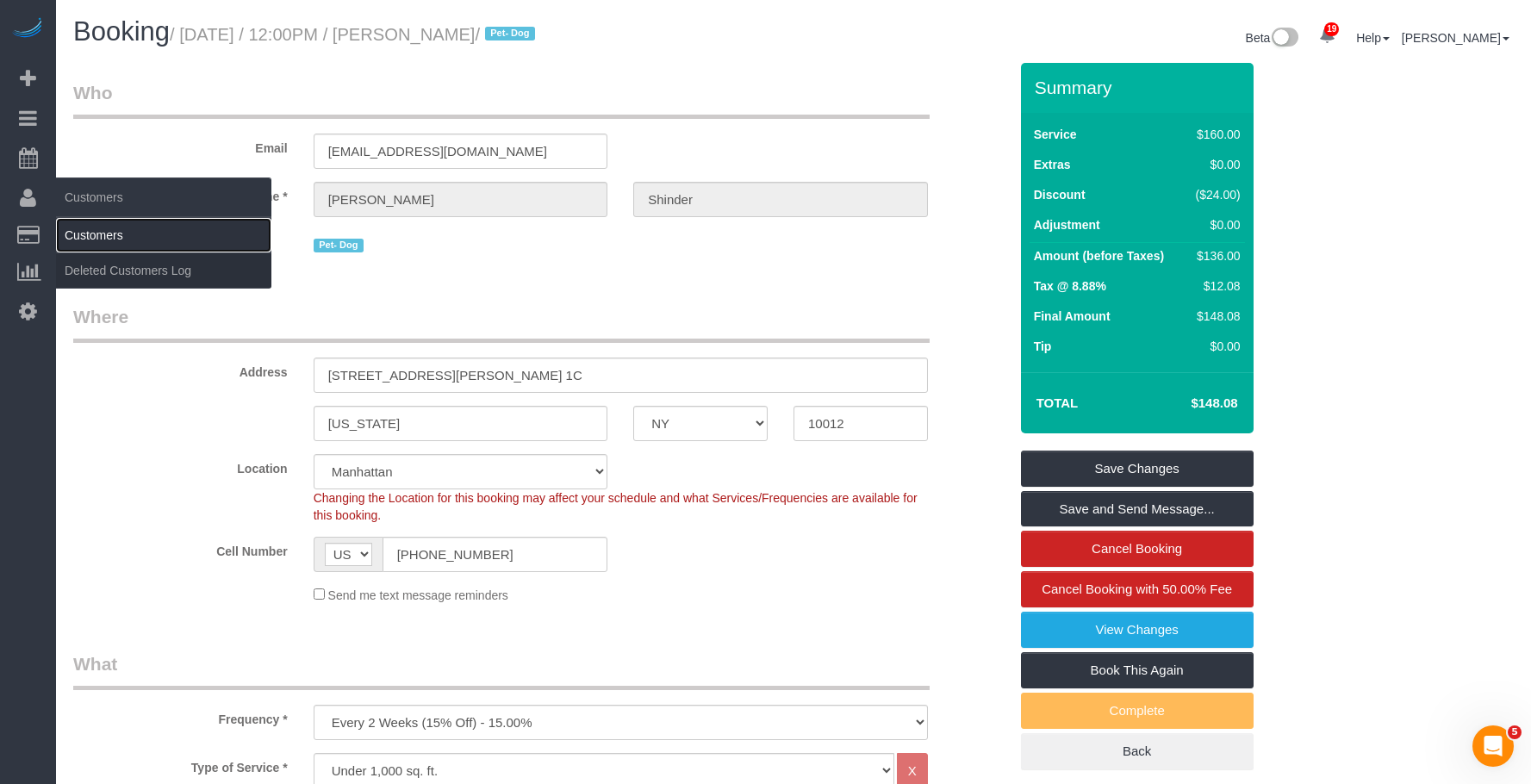
click at [95, 228] on link "Customers" at bounding box center [163, 235] width 215 height 35
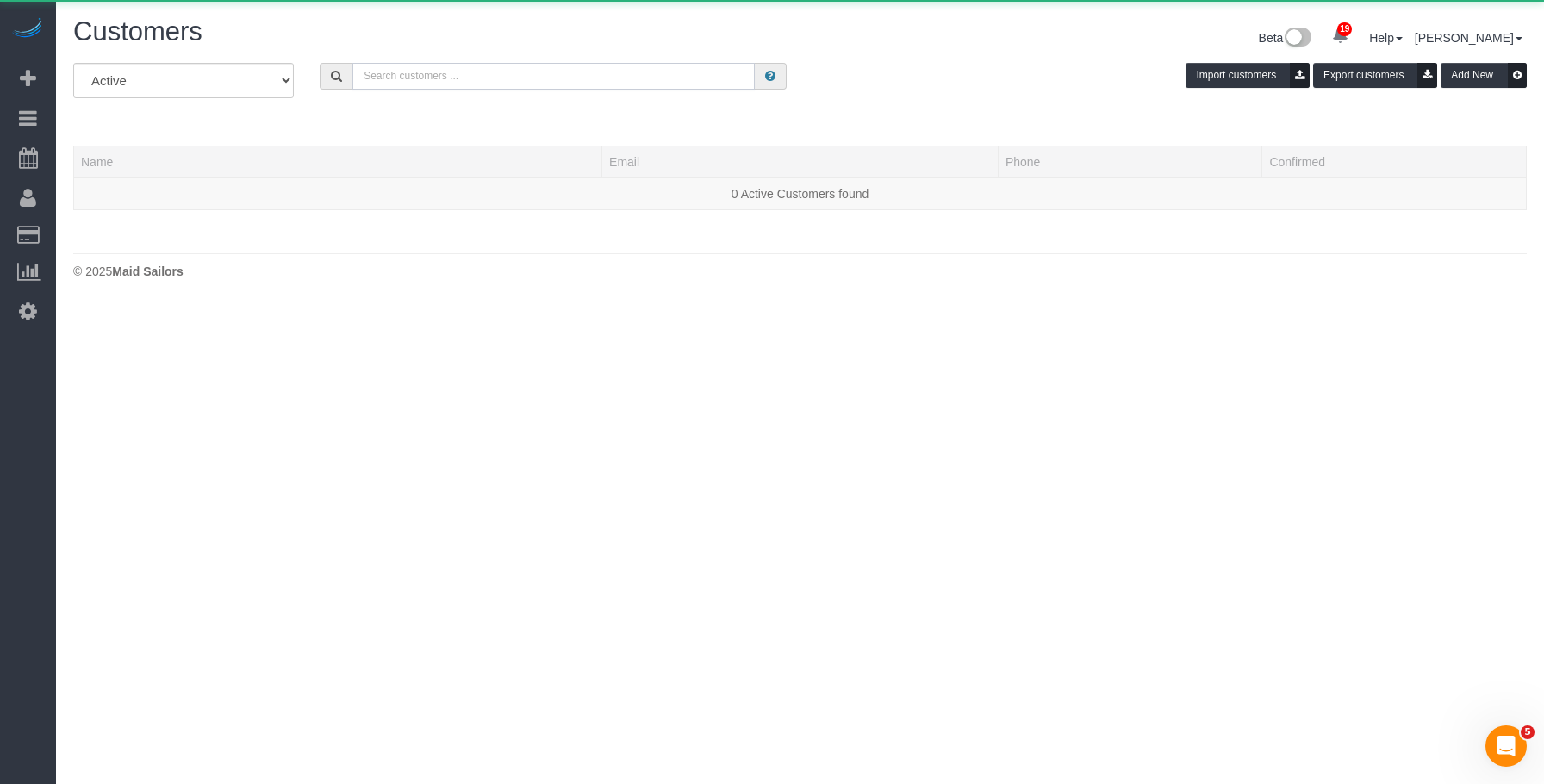
click at [539, 73] on input "text" at bounding box center [553, 76] width 403 height 27
paste input "[EMAIL_ADDRESS][DOMAIN_NAME]"
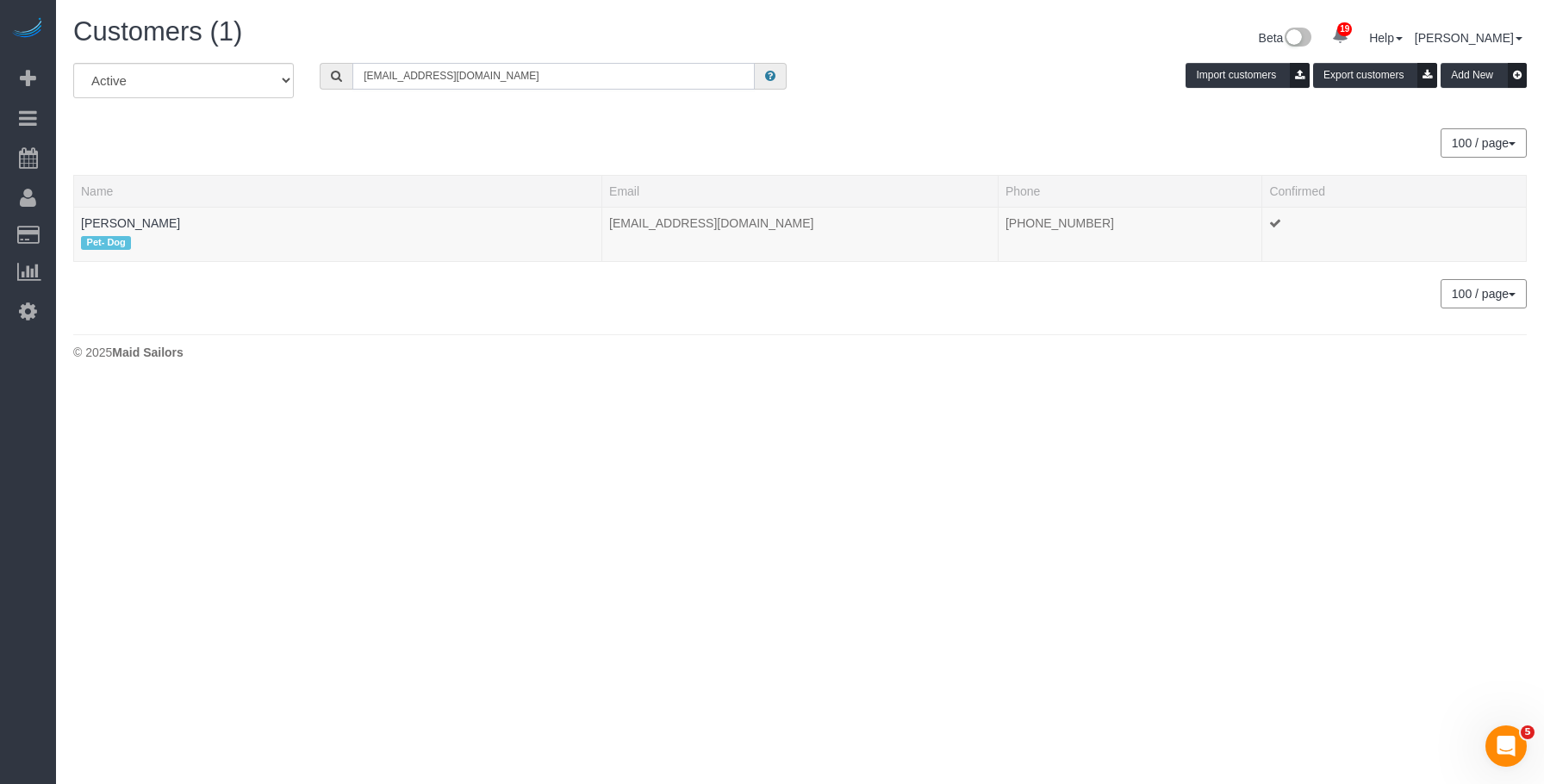
type input "[EMAIL_ADDRESS][DOMAIN_NAME]"
click at [131, 218] on link "[PERSON_NAME]" at bounding box center [131, 223] width 99 height 14
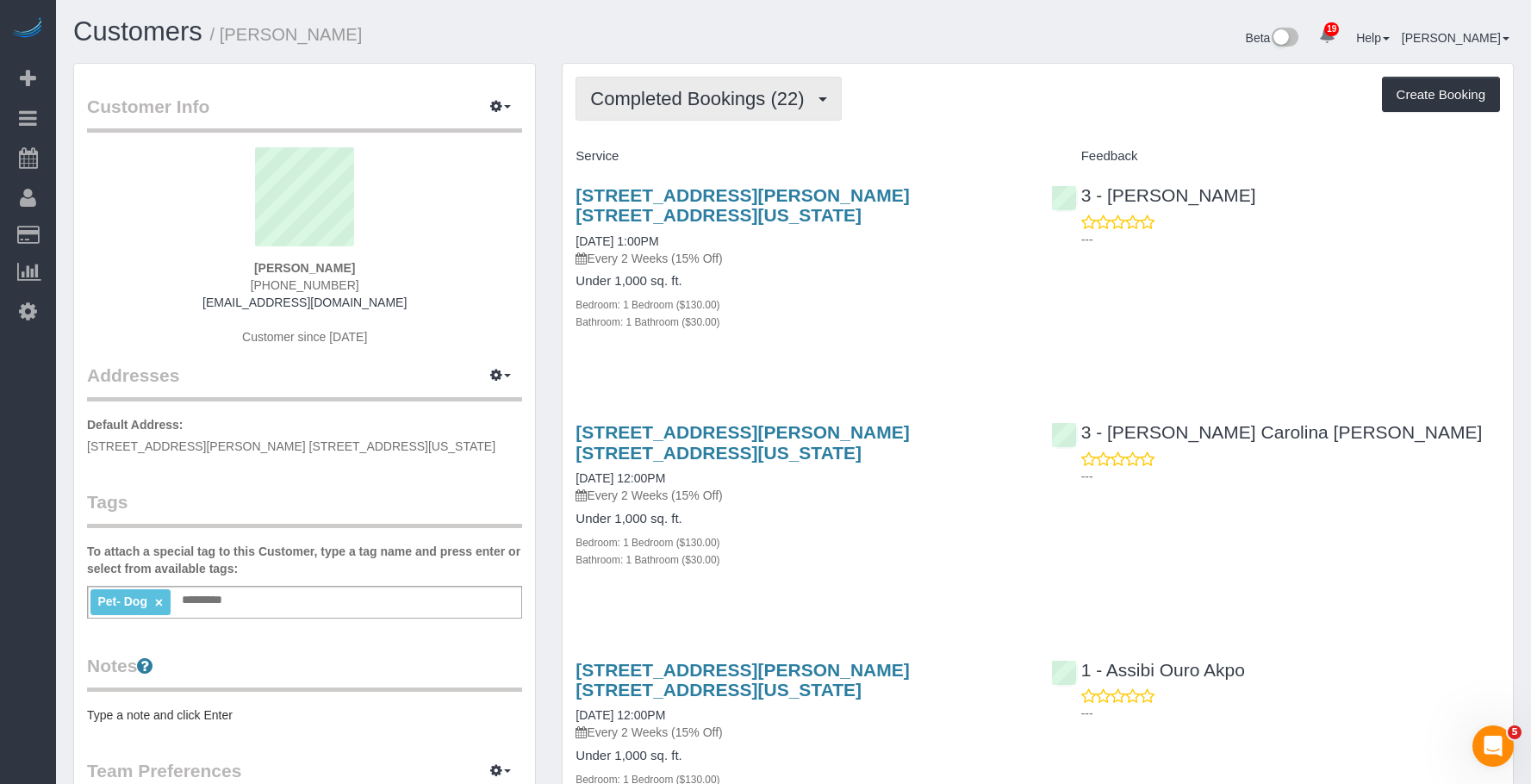
click at [720, 98] on span "Completed Bookings (22)" at bounding box center [701, 98] width 222 height 22
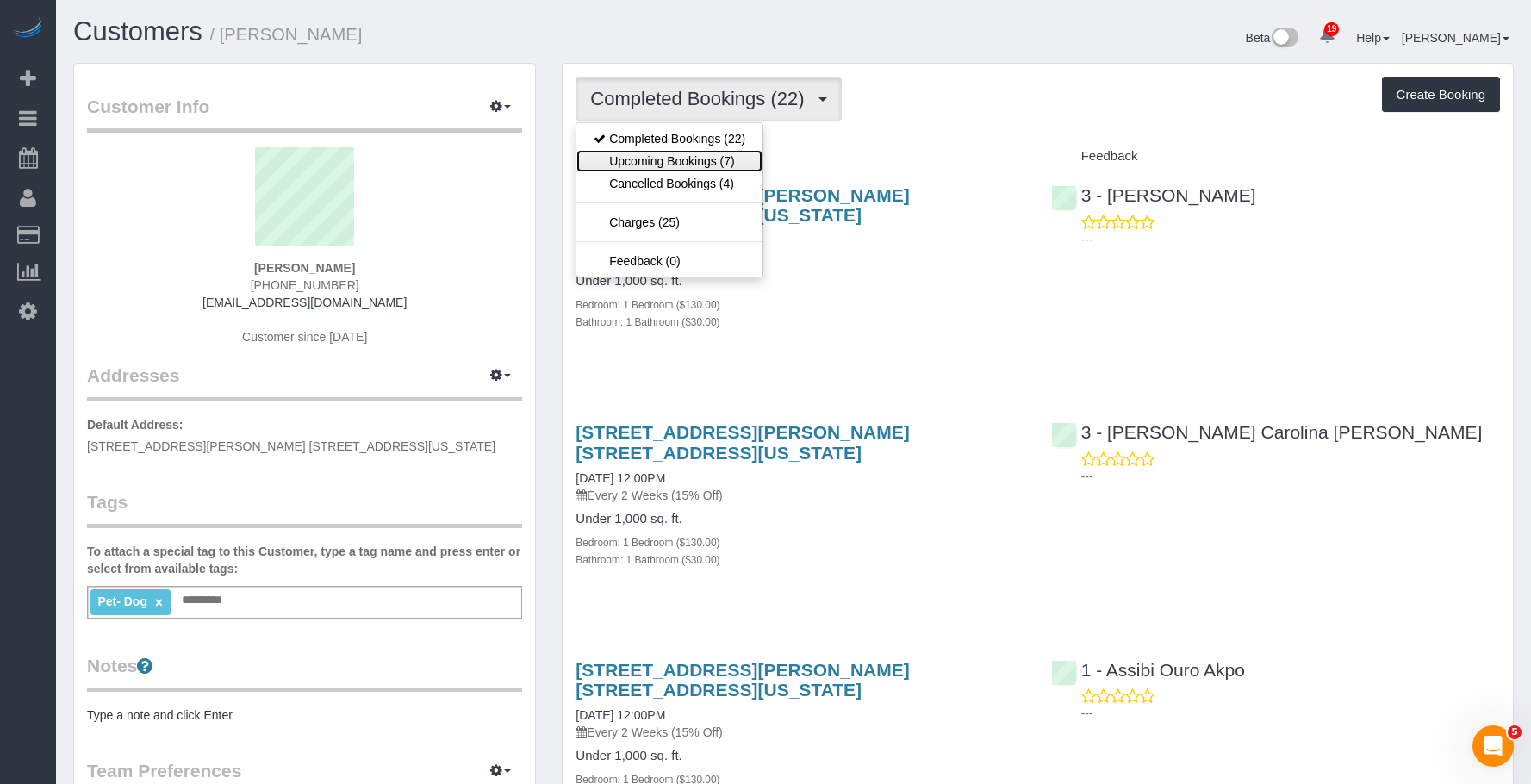
click at [698, 169] on link "Upcoming Bookings (7)" at bounding box center [669, 161] width 186 height 23
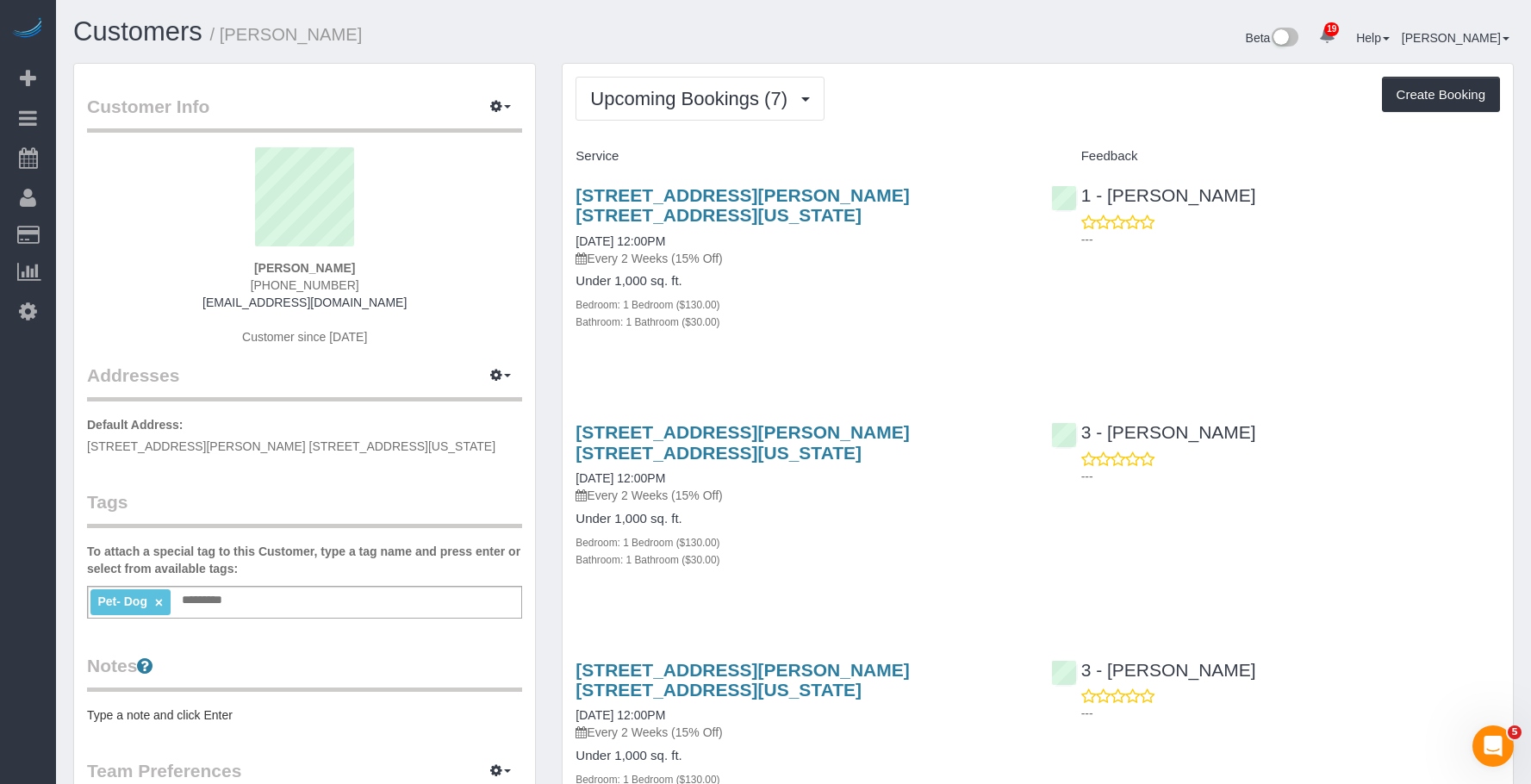
click at [846, 295] on div "Bedroom: 1 Bedroom ($130.00)" at bounding box center [799, 304] width 449 height 17
click at [864, 438] on div "173 Sullivan Street, Apt. 1c, New York, NY 10012 10/01/2025 12:00PM Every 2 Wee…" at bounding box center [799, 463] width 449 height 82
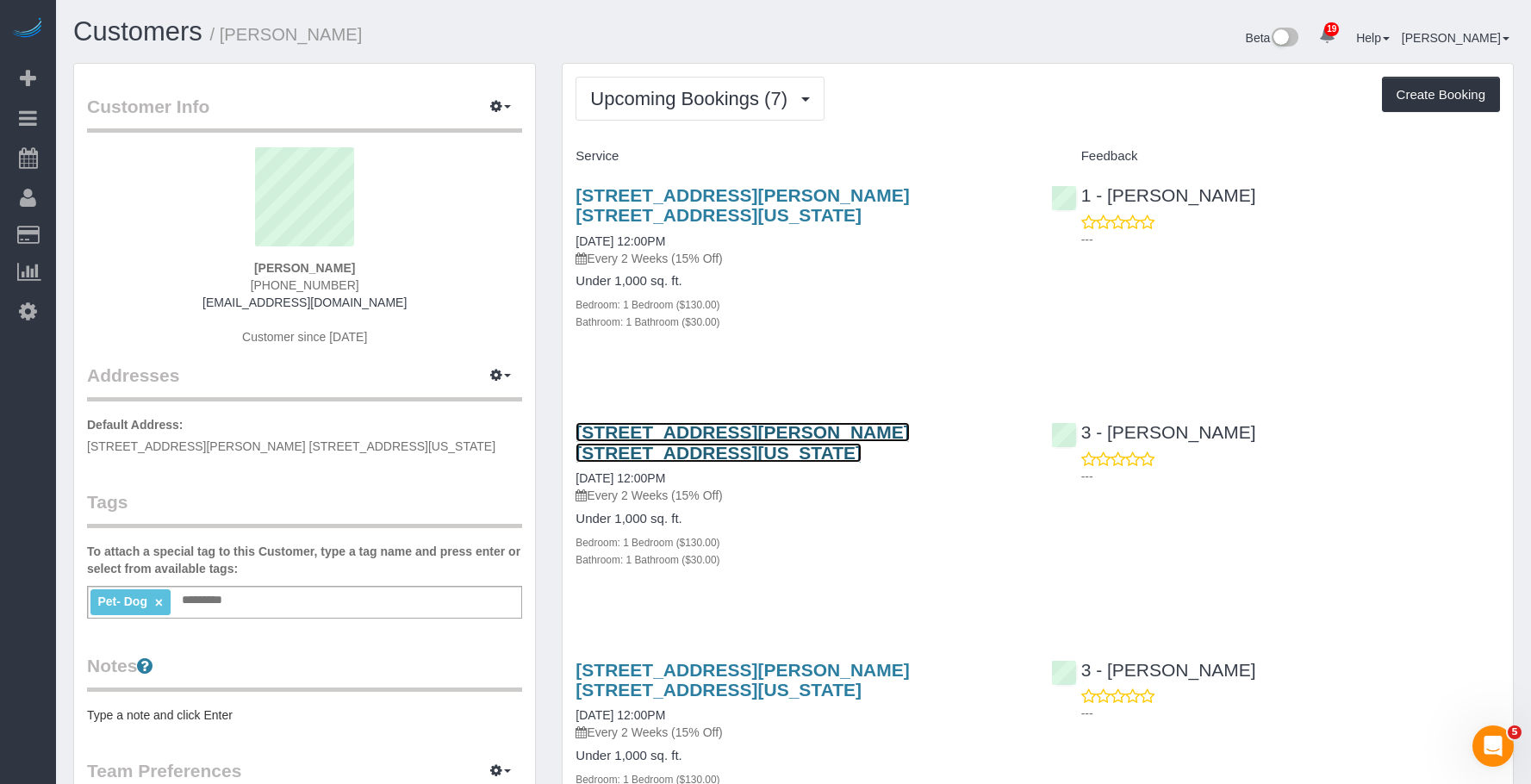
click at [909, 422] on link "173 Sullivan Street, Apt. 1c, New York, NY 10012" at bounding box center [742, 441] width 334 height 39
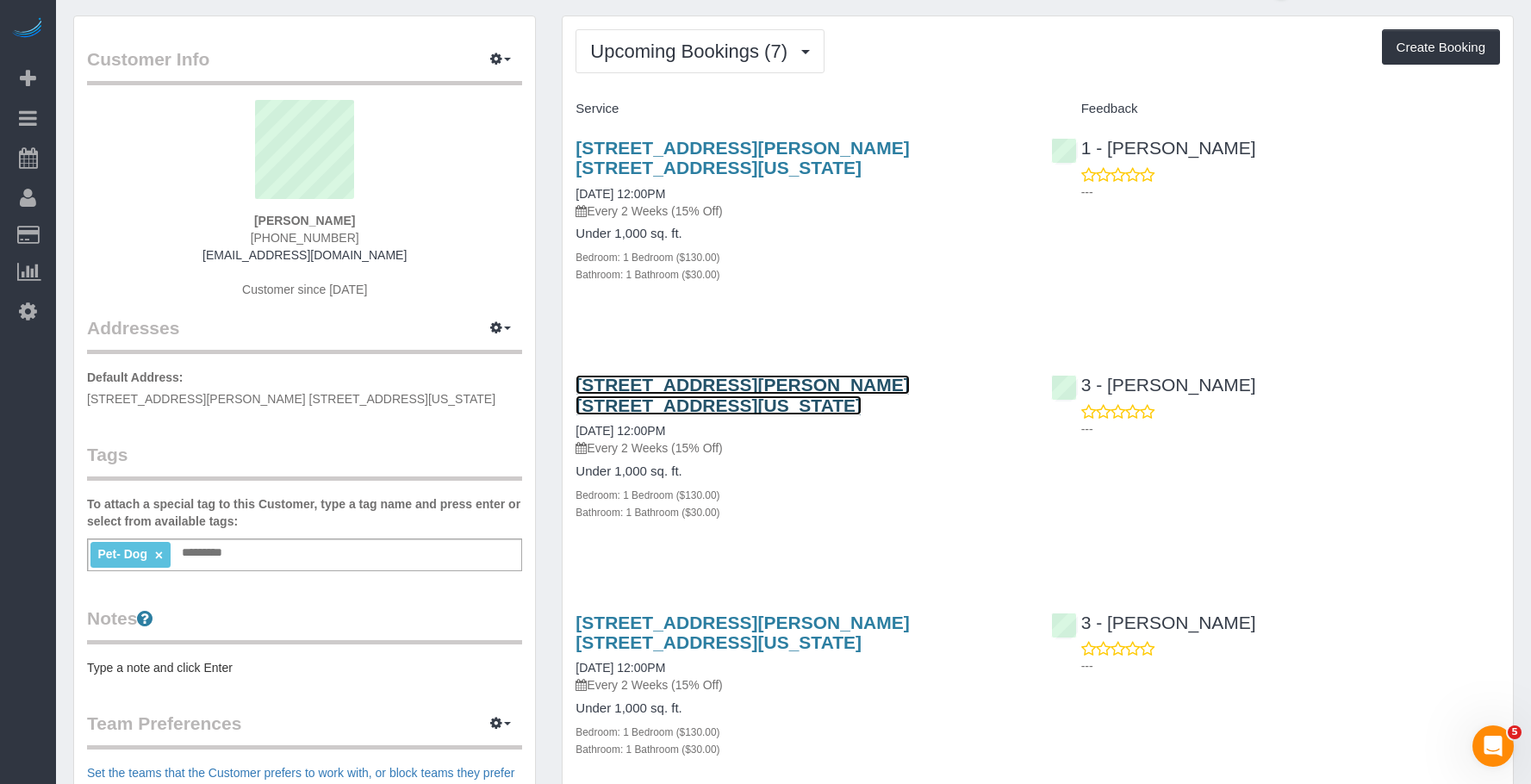
scroll to position [172, 0]
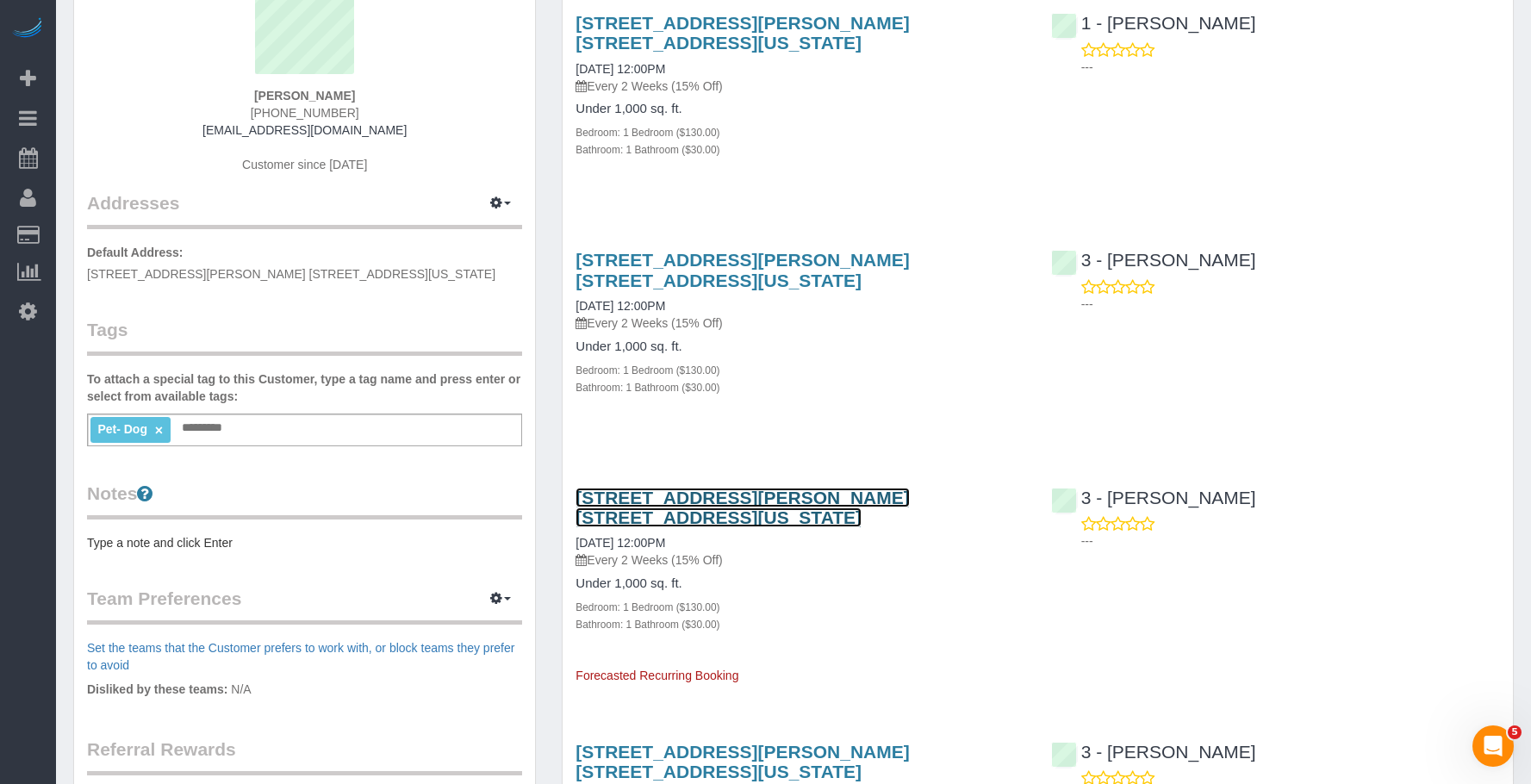
click at [861, 488] on link "173 Sullivan Street, Apt. 1c, New York, NY 10012" at bounding box center [742, 507] width 334 height 39
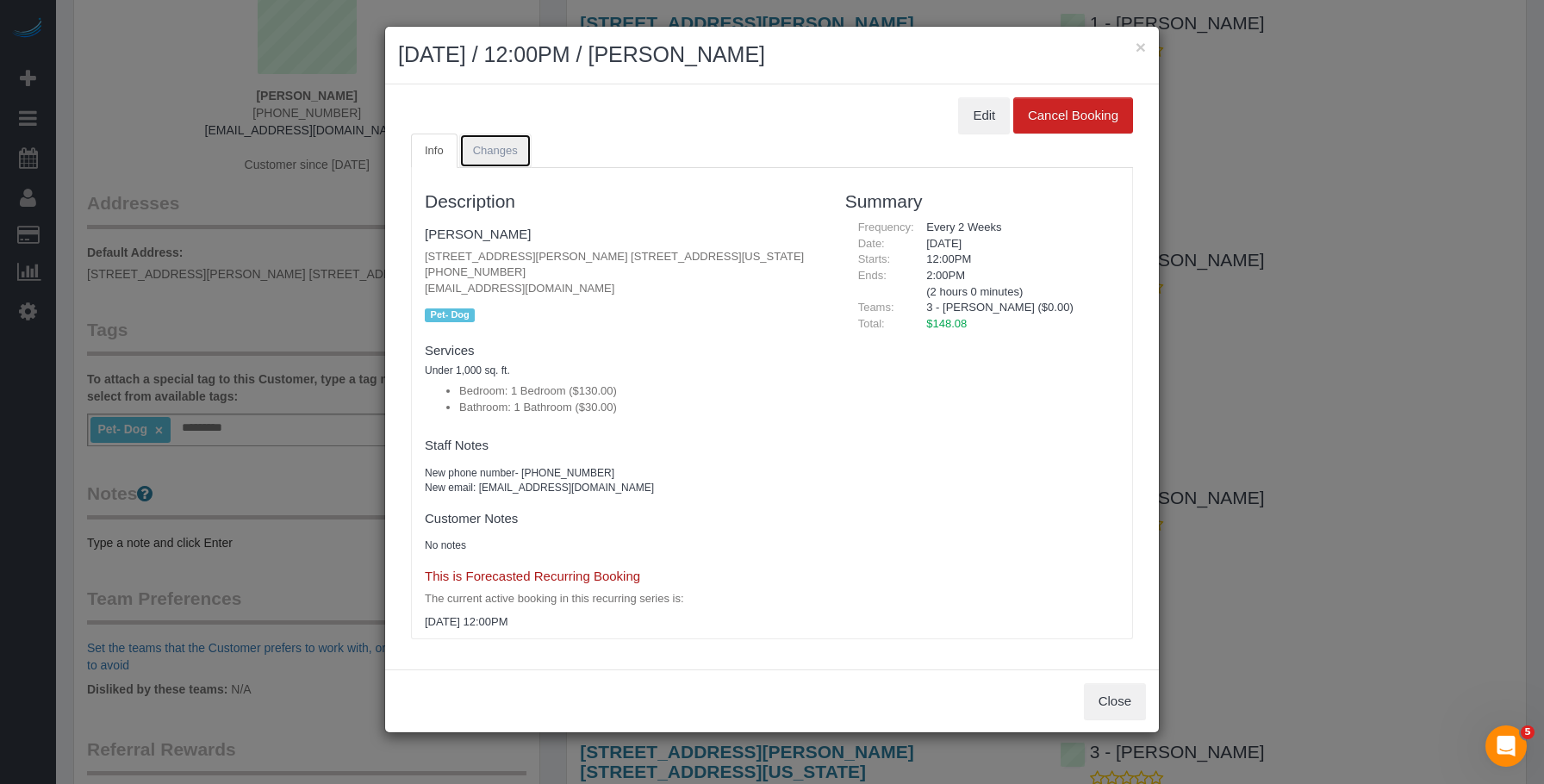
click at [490, 144] on span "Changes" at bounding box center [495, 150] width 44 height 13
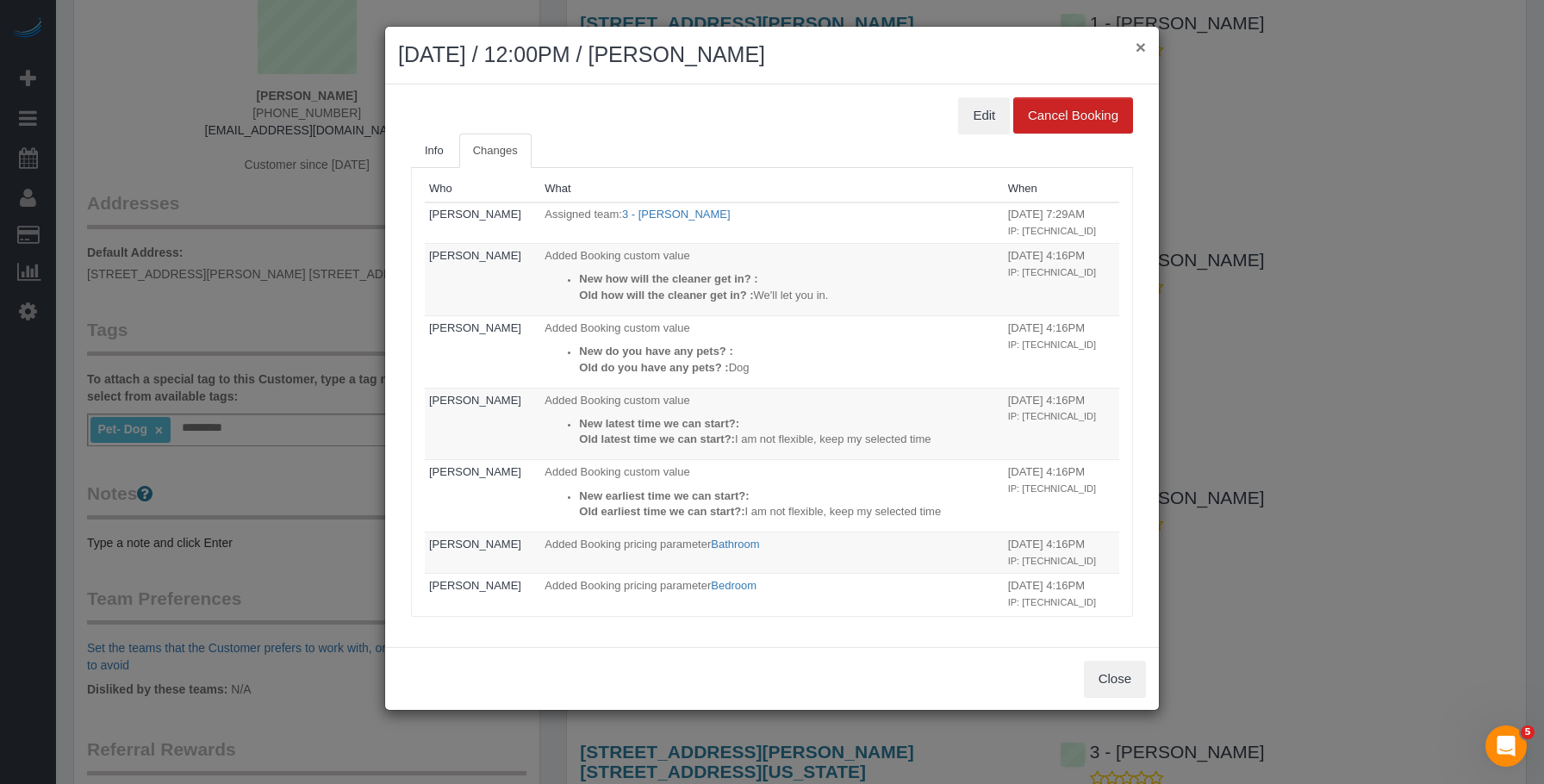
click at [1137, 46] on button "×" at bounding box center [1141, 46] width 10 height 18
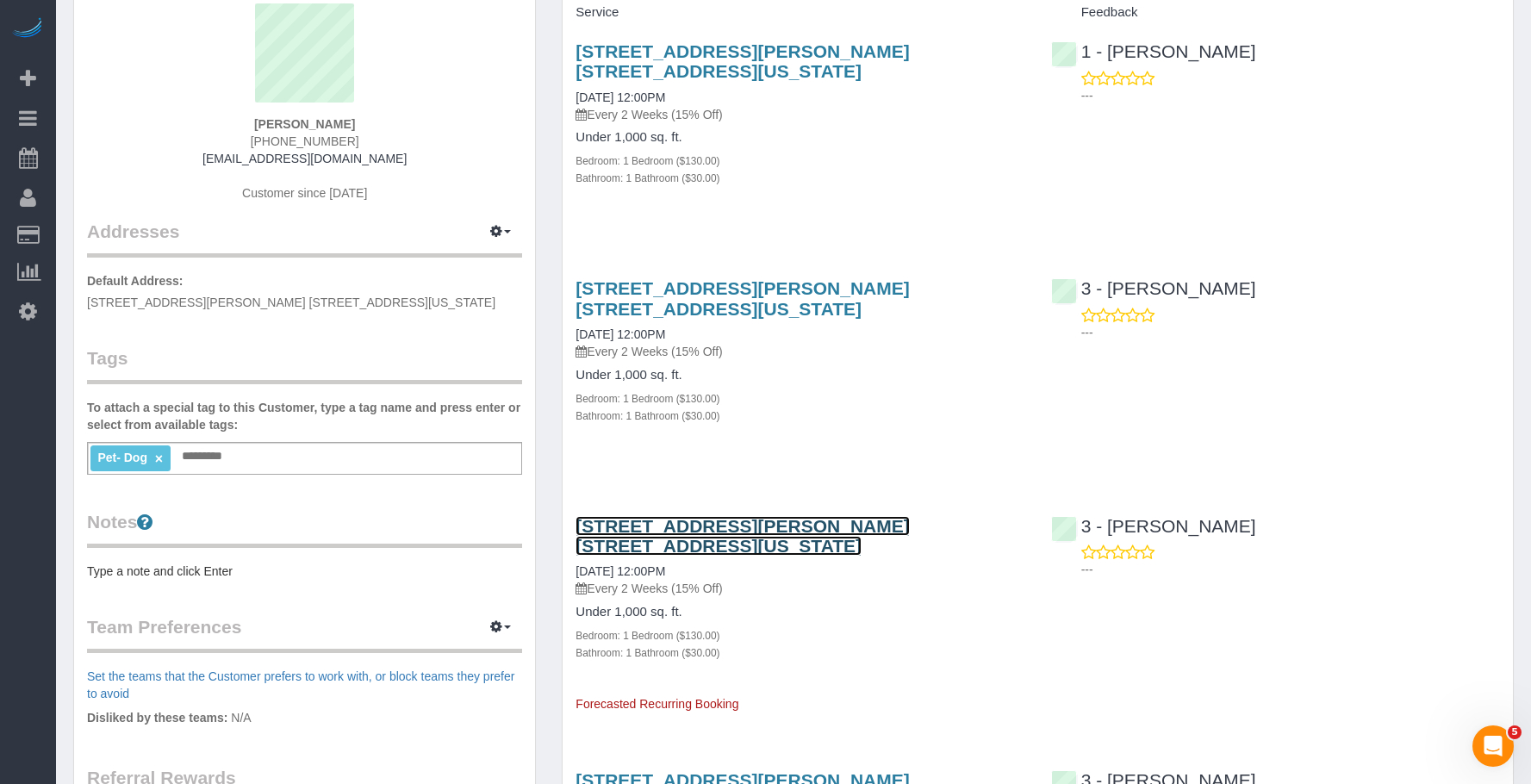
scroll to position [0, 0]
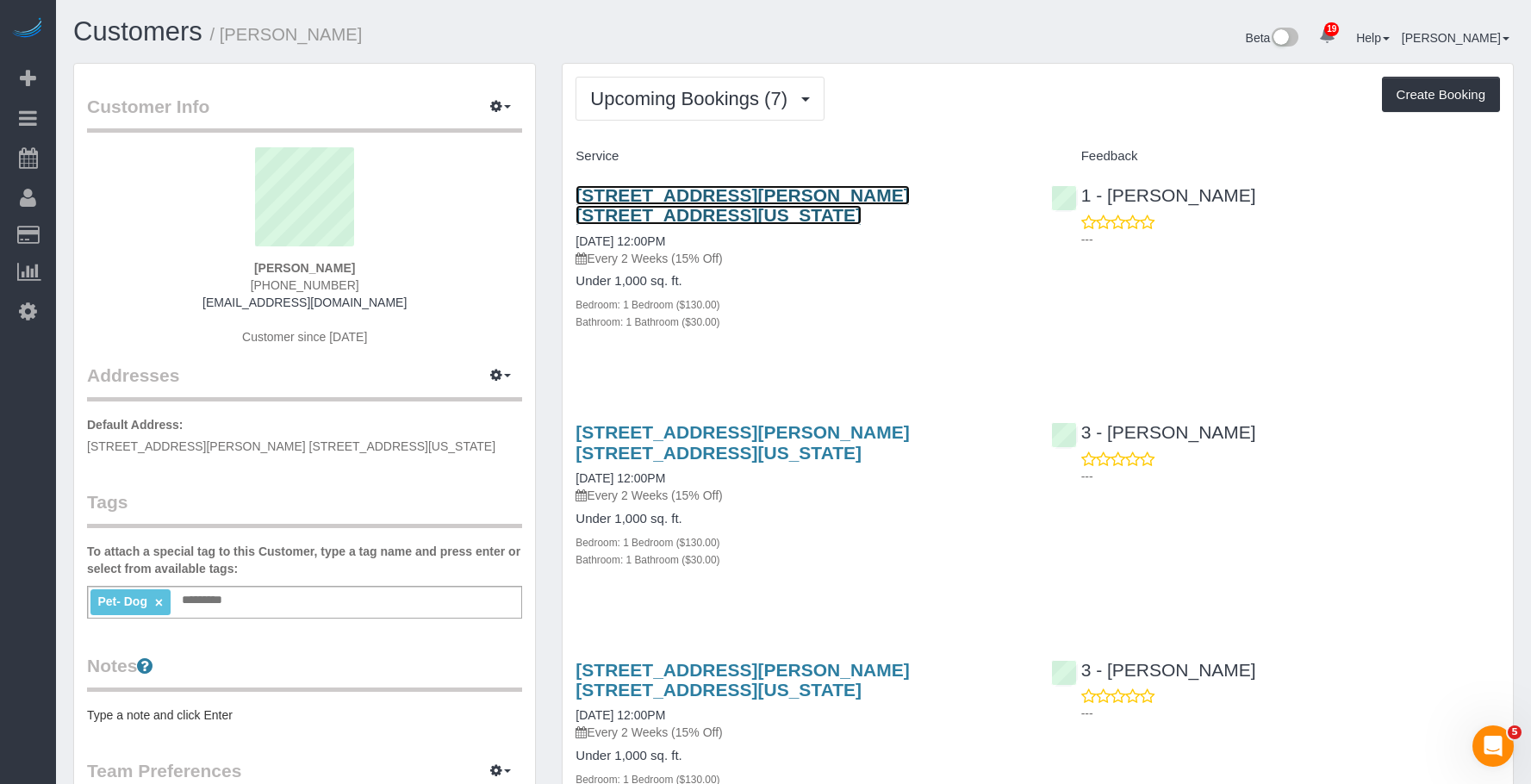
click at [857, 193] on link "173 Sullivan Street, Apt. 1c, New York, NY 10012" at bounding box center [742, 205] width 334 height 39
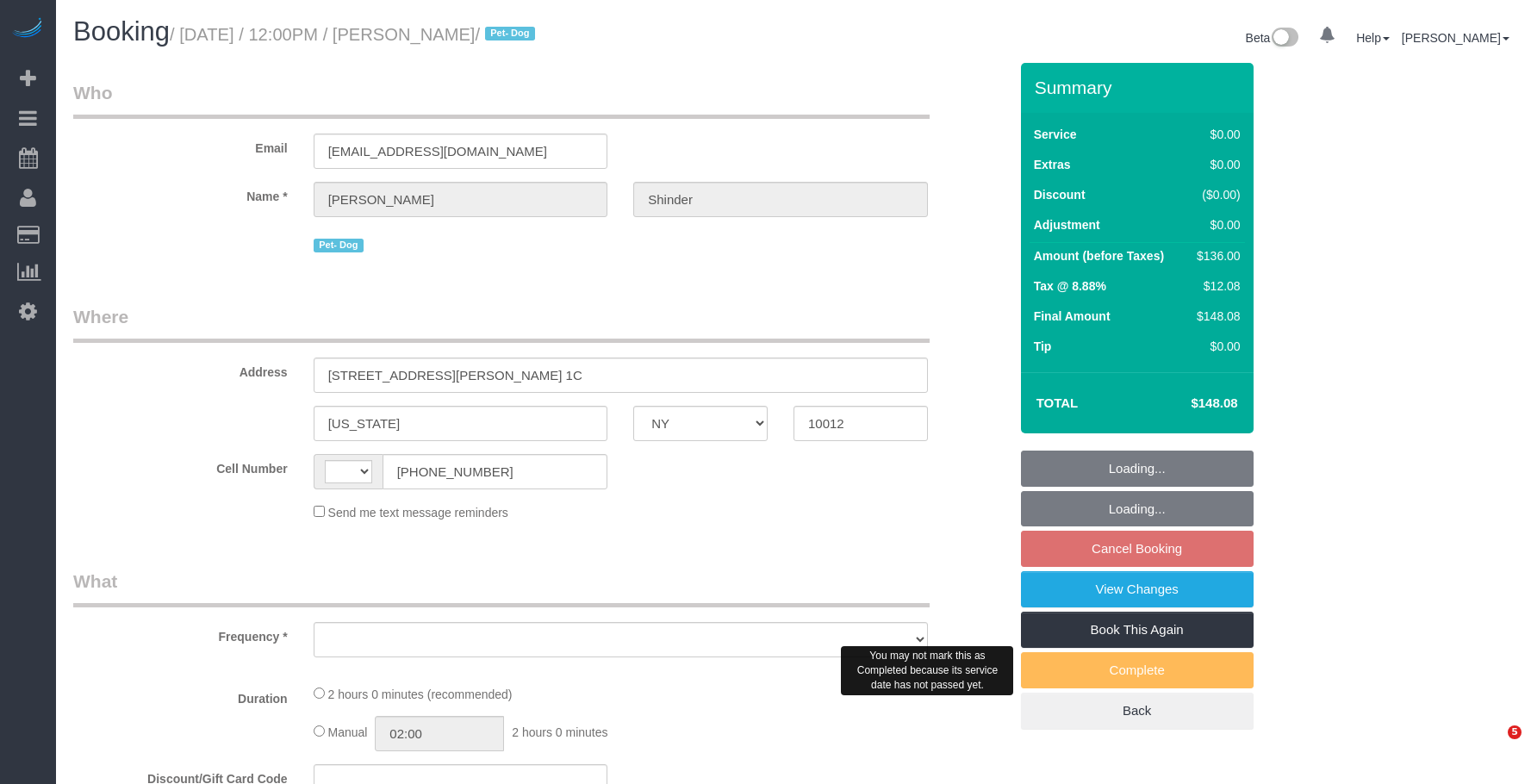
select select "NY"
select select "string:[GEOGRAPHIC_DATA]"
select select "string:stripe-pm_1Pyf034VGloSiKo7q90DMxe6"
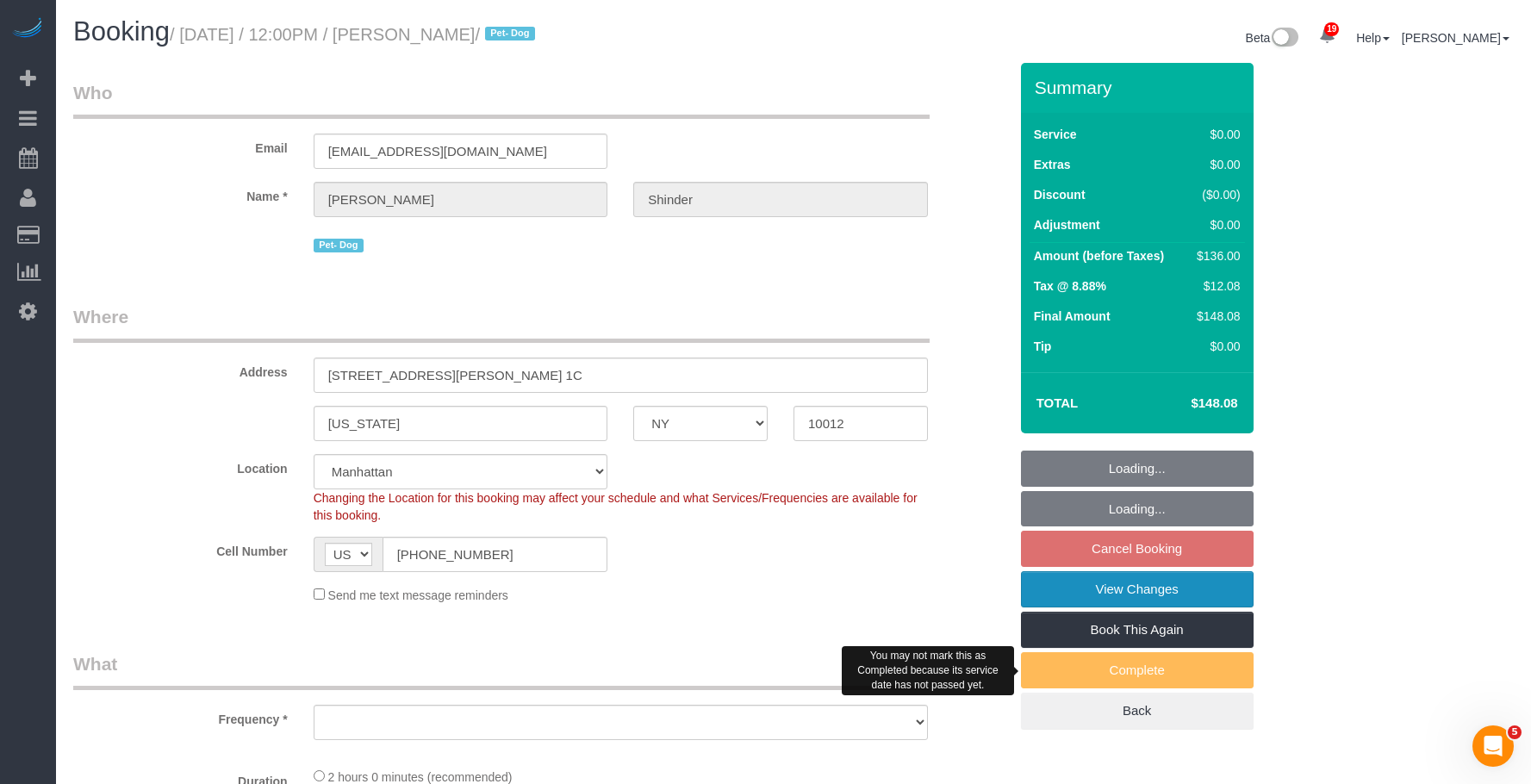
select select "object:796"
select select "number:89"
select select "number:90"
select select "number:13"
select select "number:5"
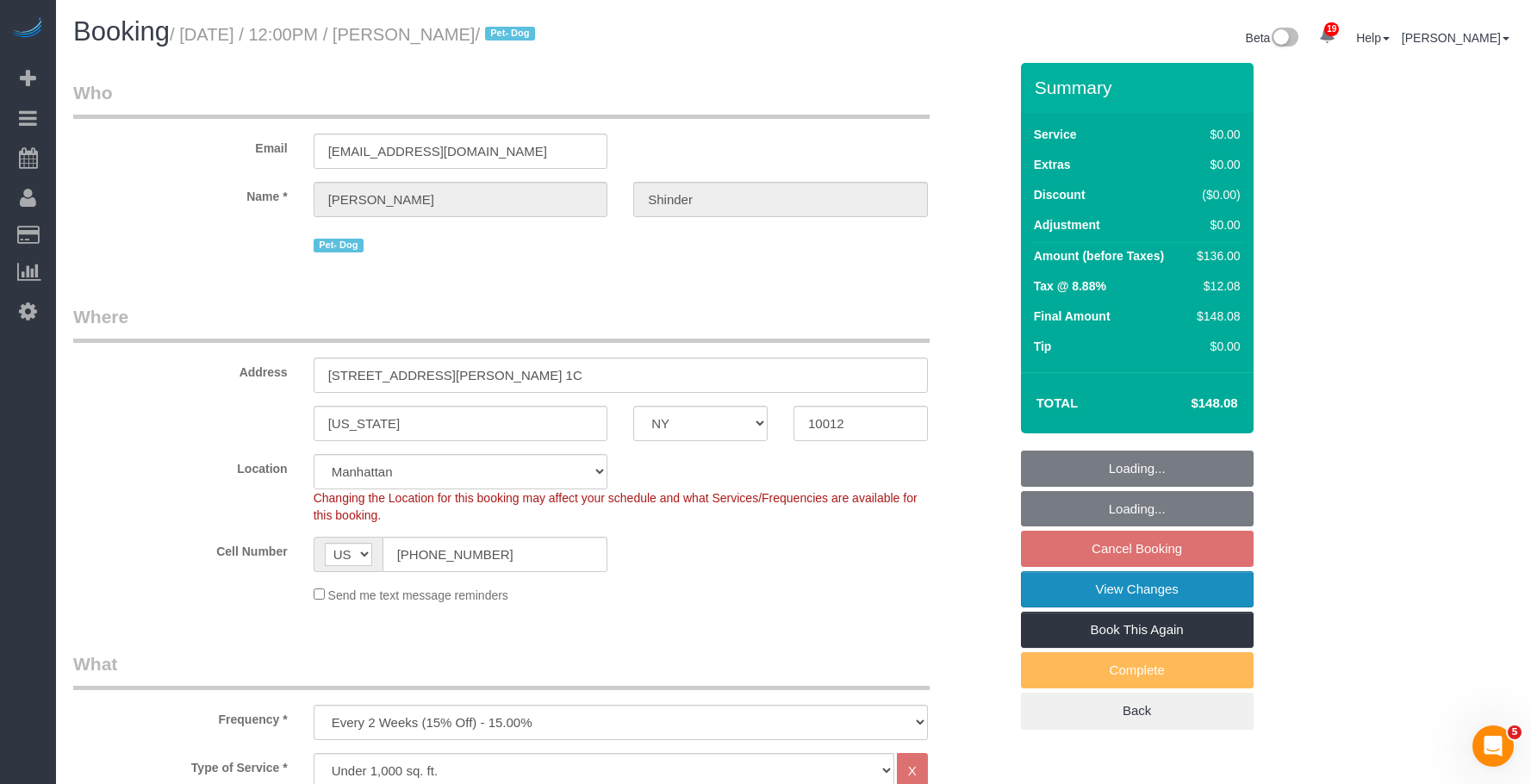
click at [1146, 595] on link "View Changes" at bounding box center [1136, 589] width 233 height 37
select select "spot5"
select select "1"
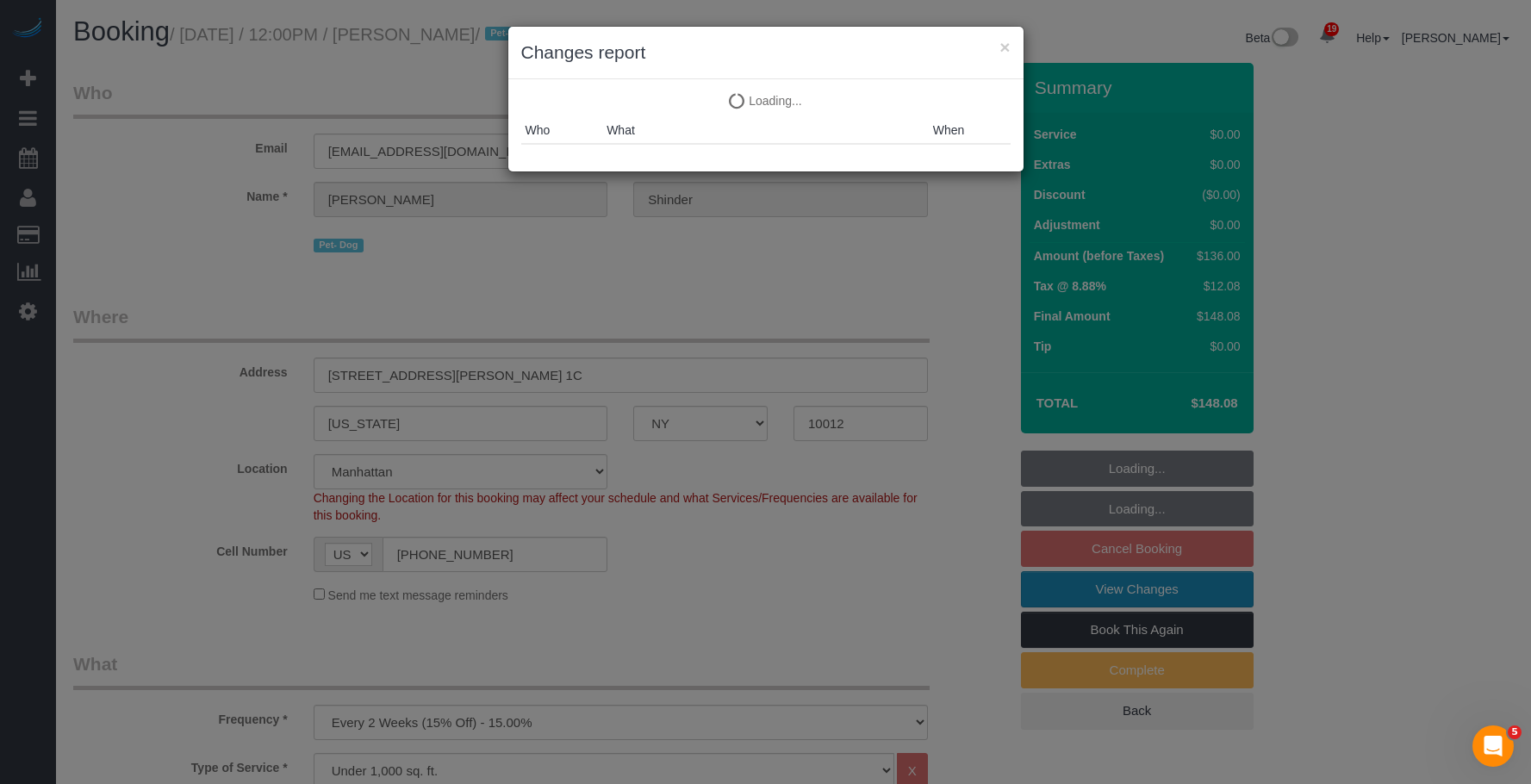
select select "object:1529"
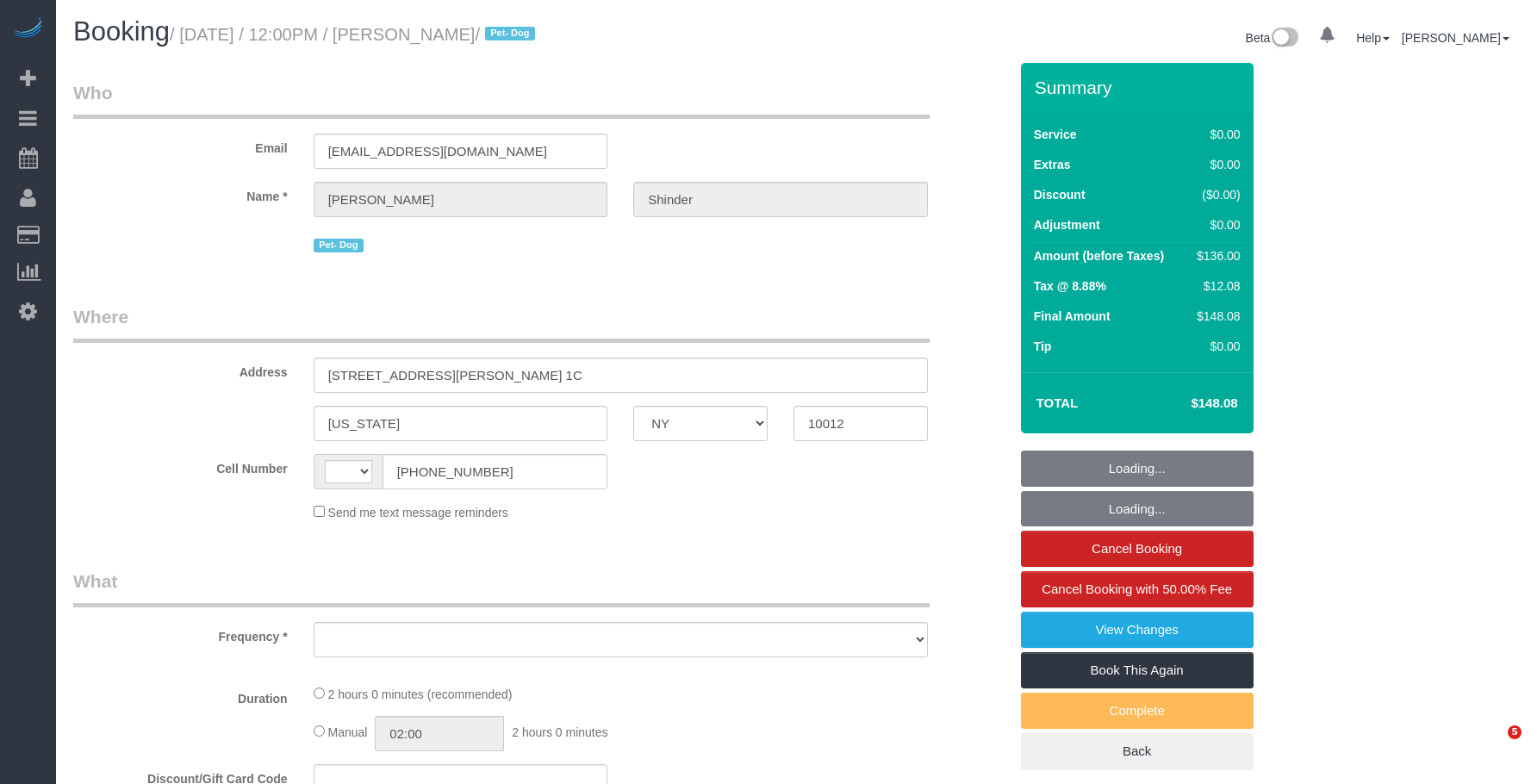
select select "NY"
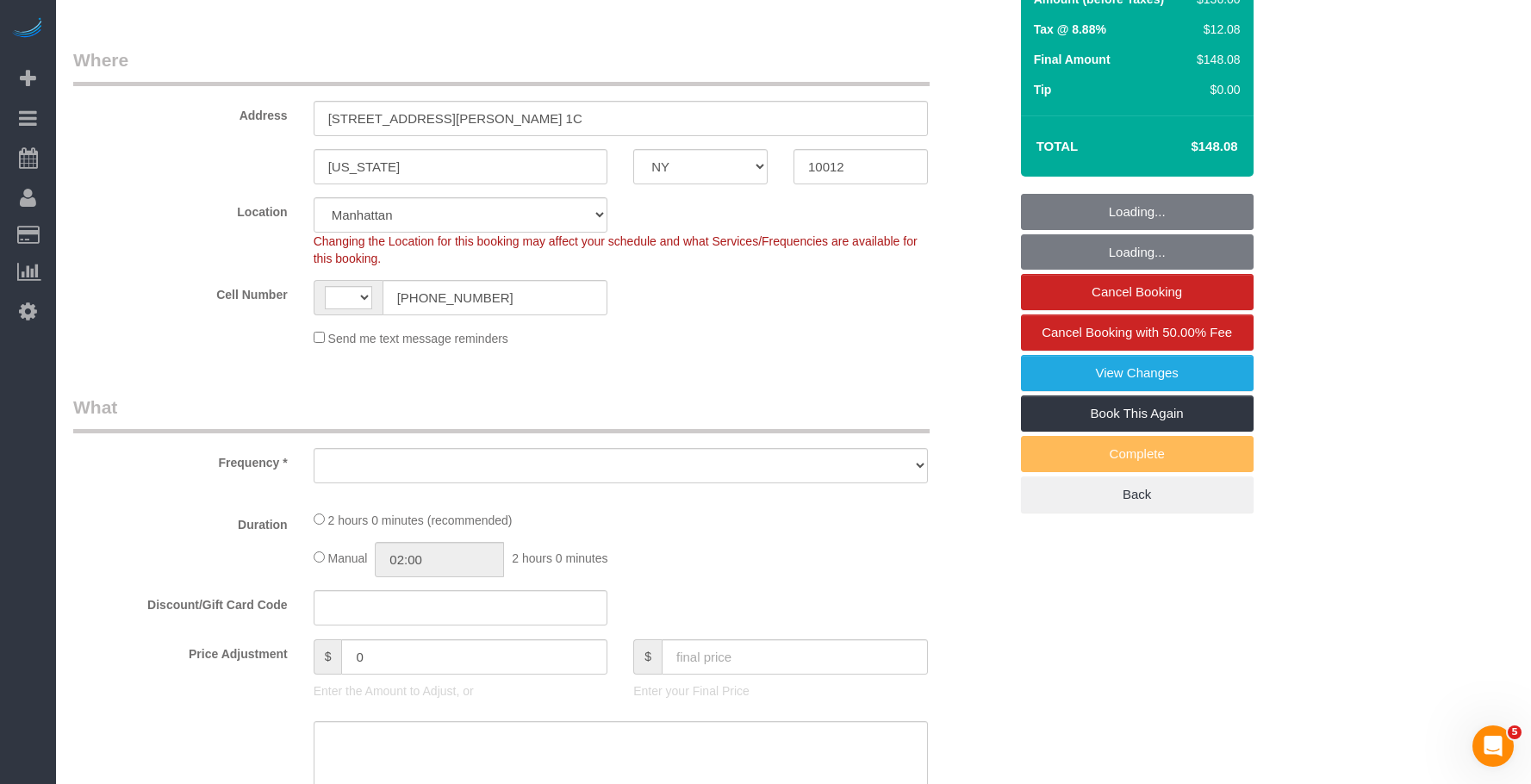
select select "string:[GEOGRAPHIC_DATA]"
select select "string:stripe-pm_1Pyf034VGloSiKo7q90DMxe6"
select select "1"
select select "number:89"
select select "number:90"
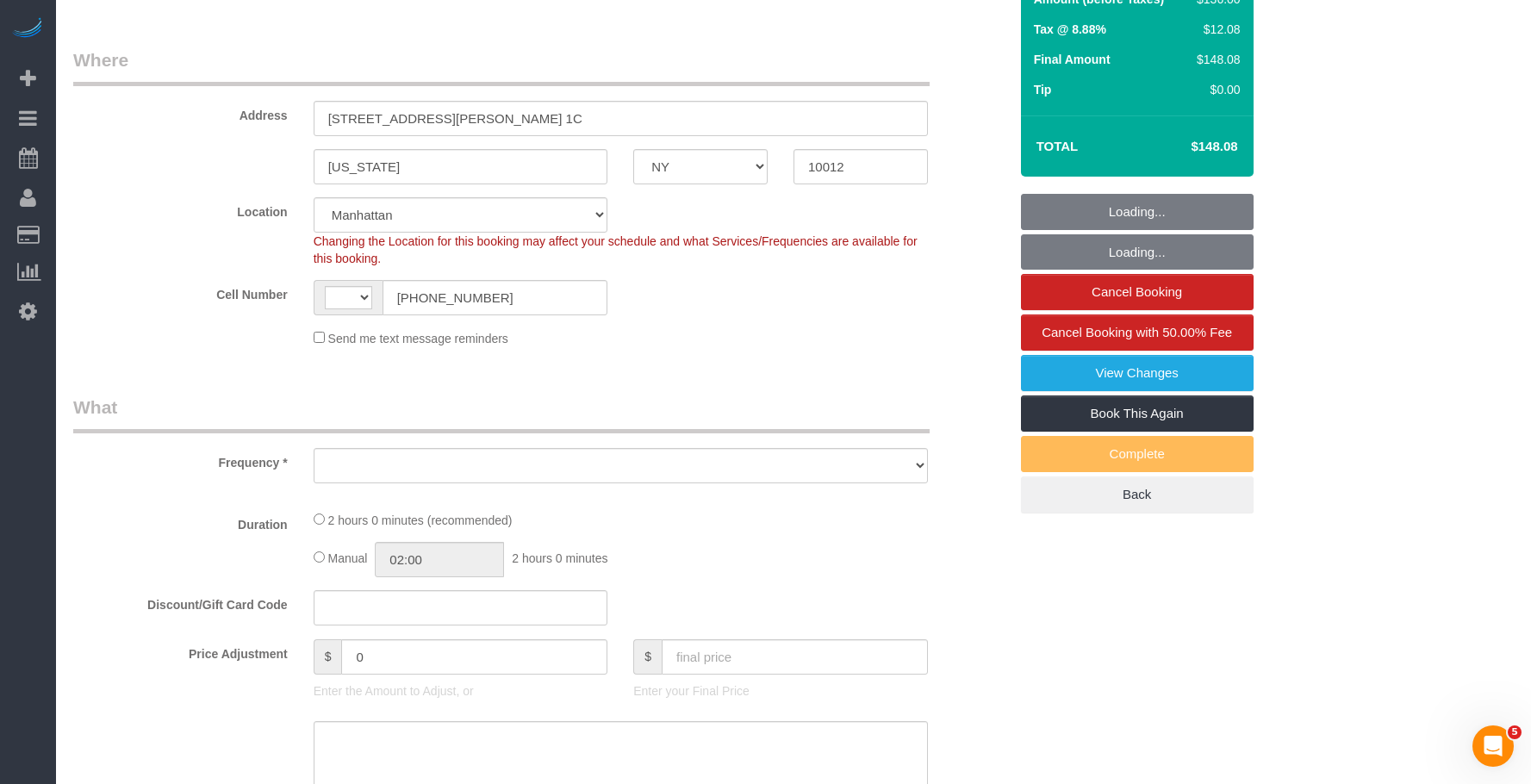
select select "number:13"
select select "number:5"
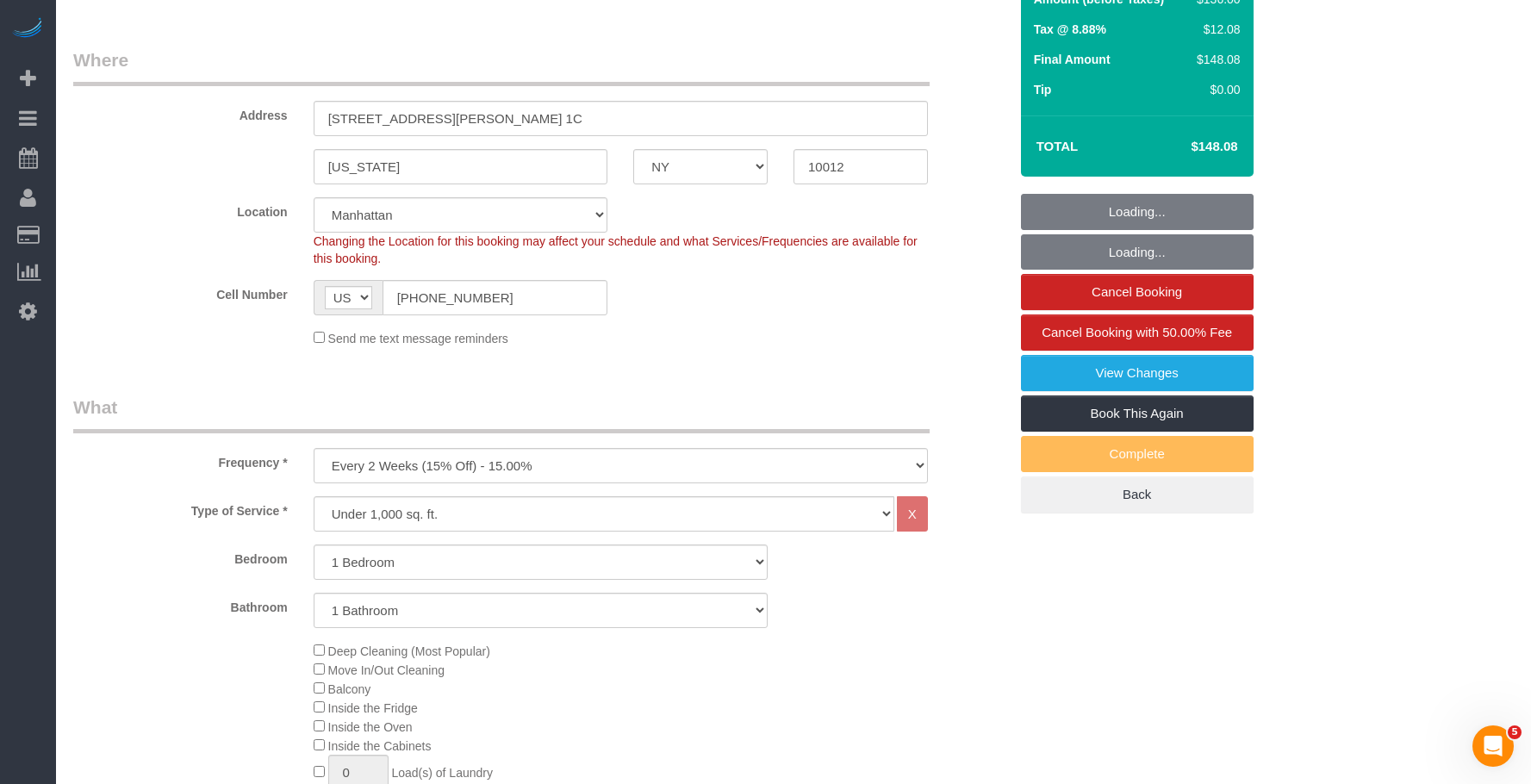
select select "object:1049"
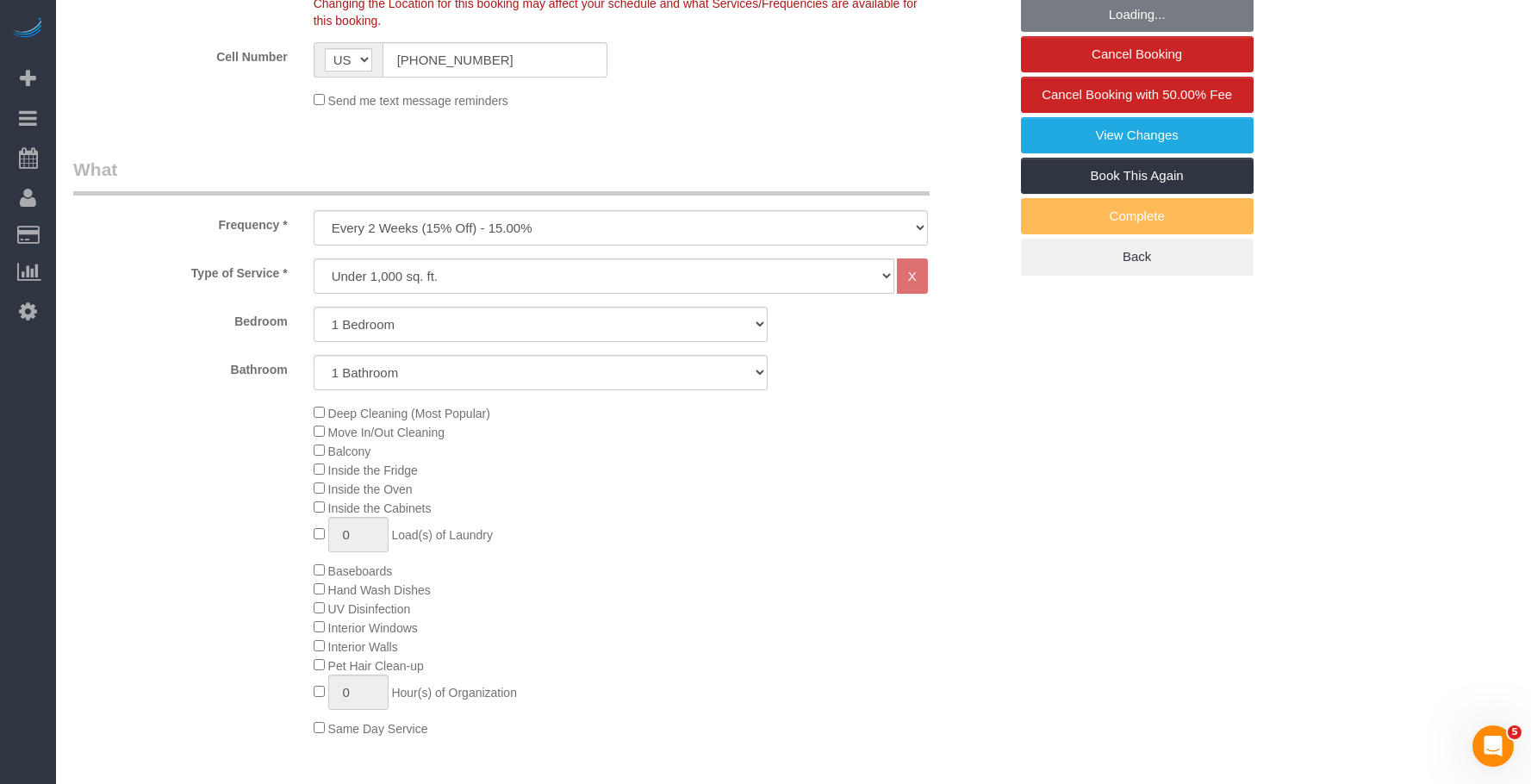
select select "spot1"
select select "1"
select select "object:1516"
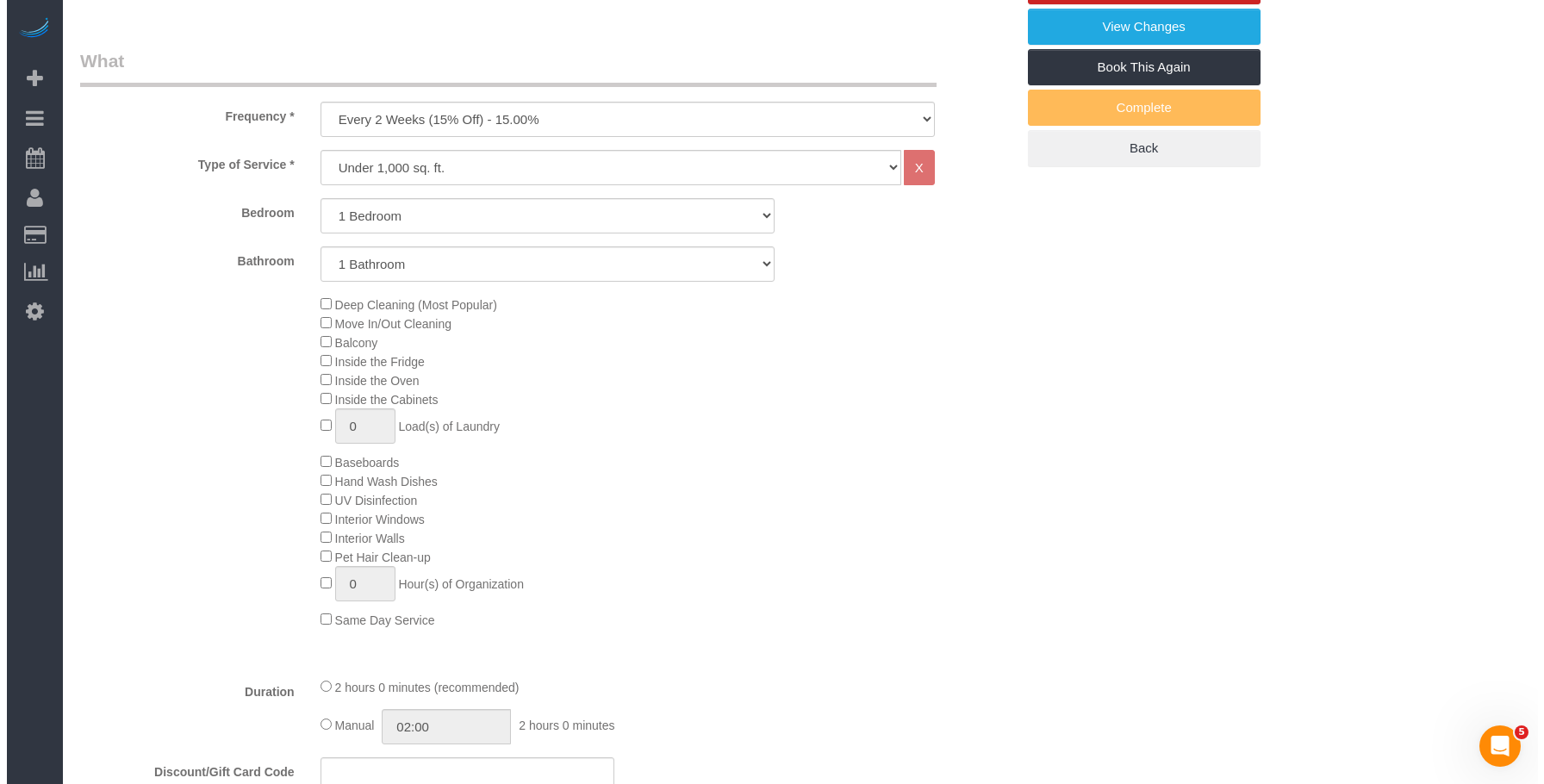
scroll to position [344, 0]
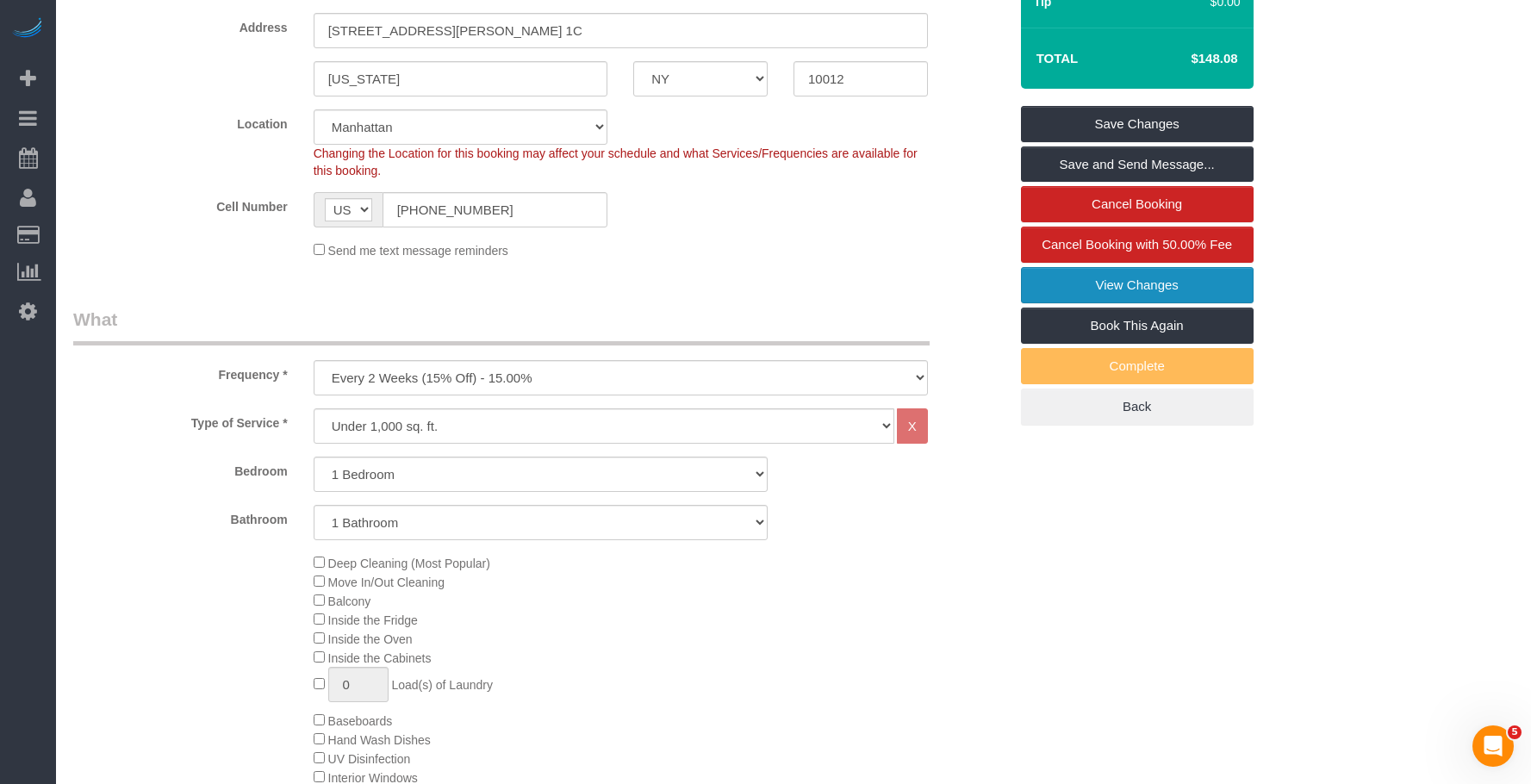
click at [1098, 284] on link "View Changes" at bounding box center [1136, 285] width 233 height 37
